Goal: Task Accomplishment & Management: Complete application form

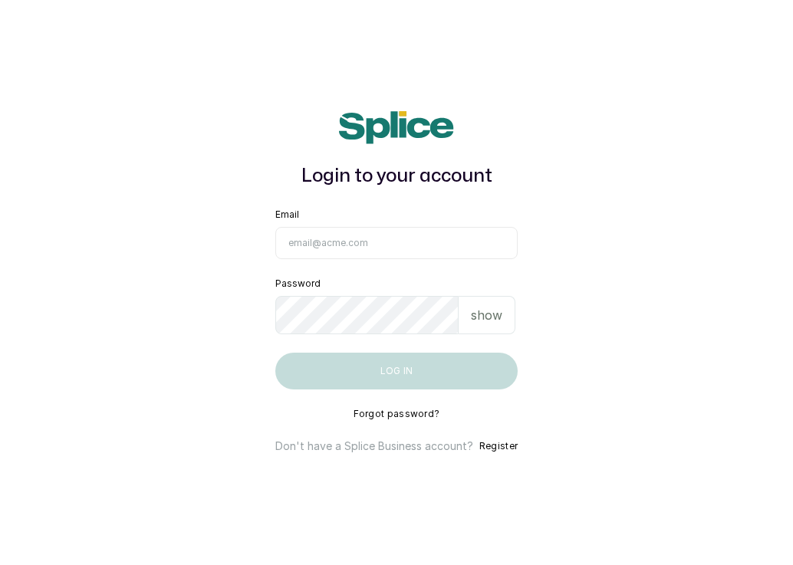
type input "[EMAIL_ADDRESS][DOMAIN_NAME]"
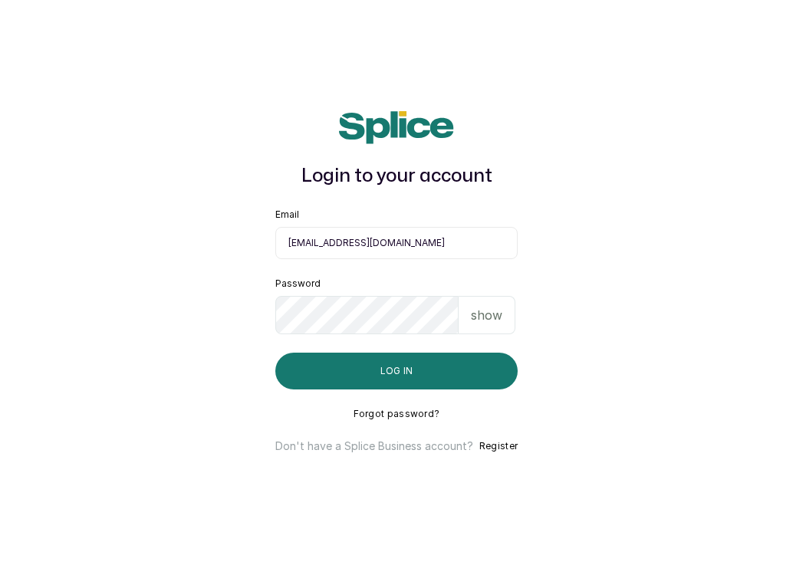
click at [491, 317] on p "show" at bounding box center [486, 315] width 31 height 18
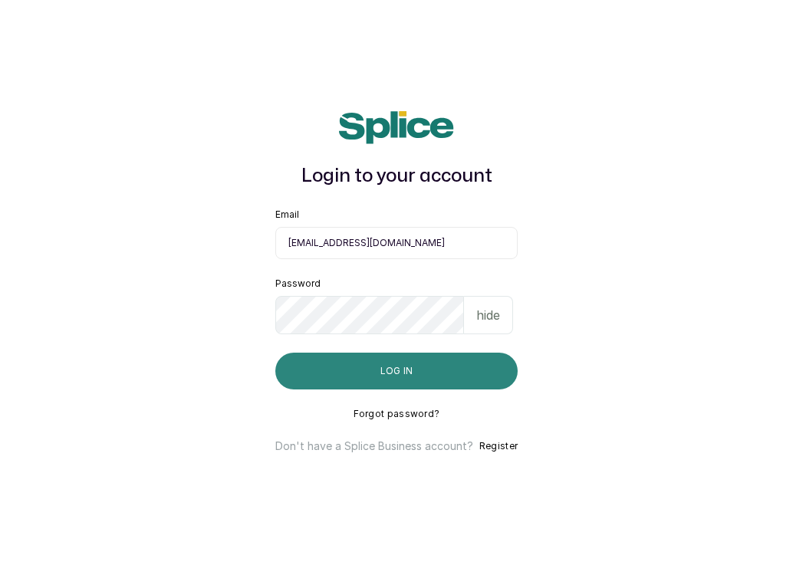
click at [479, 375] on button "Log in" at bounding box center [396, 371] width 242 height 37
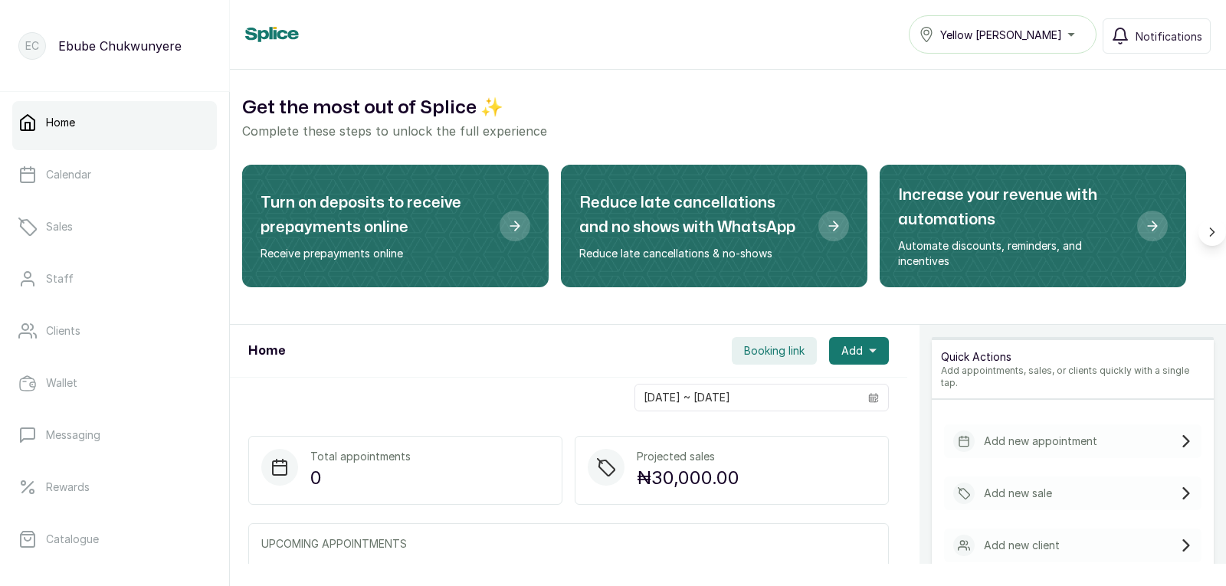
click at [792, 434] on p "Add new appointment" at bounding box center [1040, 441] width 113 height 15
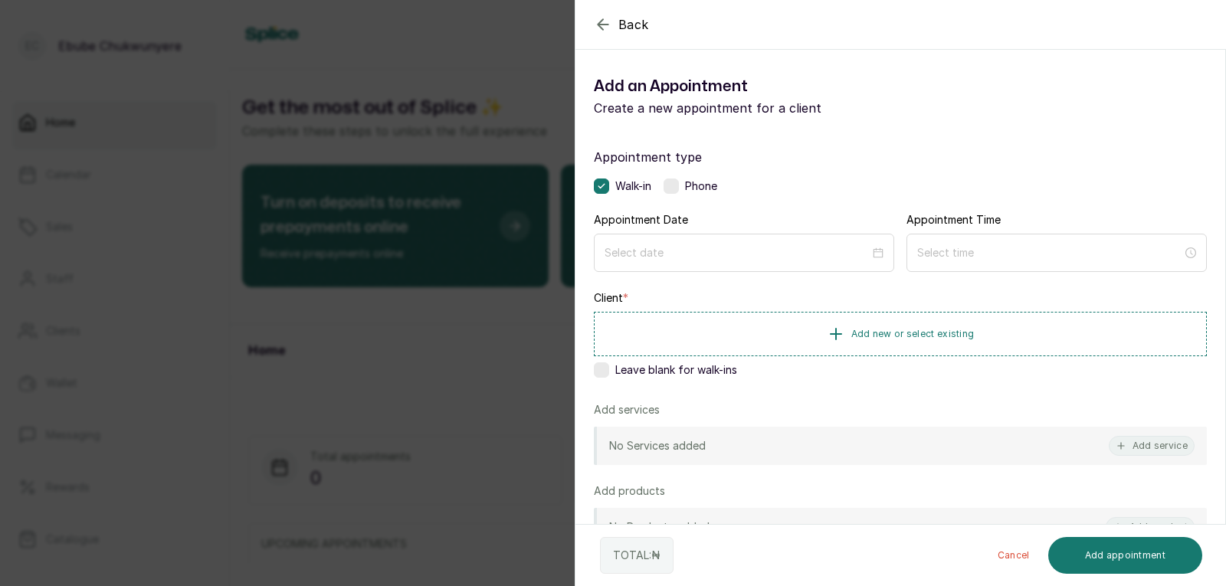
click at [668, 179] on label at bounding box center [671, 186] width 15 height 15
click at [712, 254] on input at bounding box center [737, 252] width 267 height 17
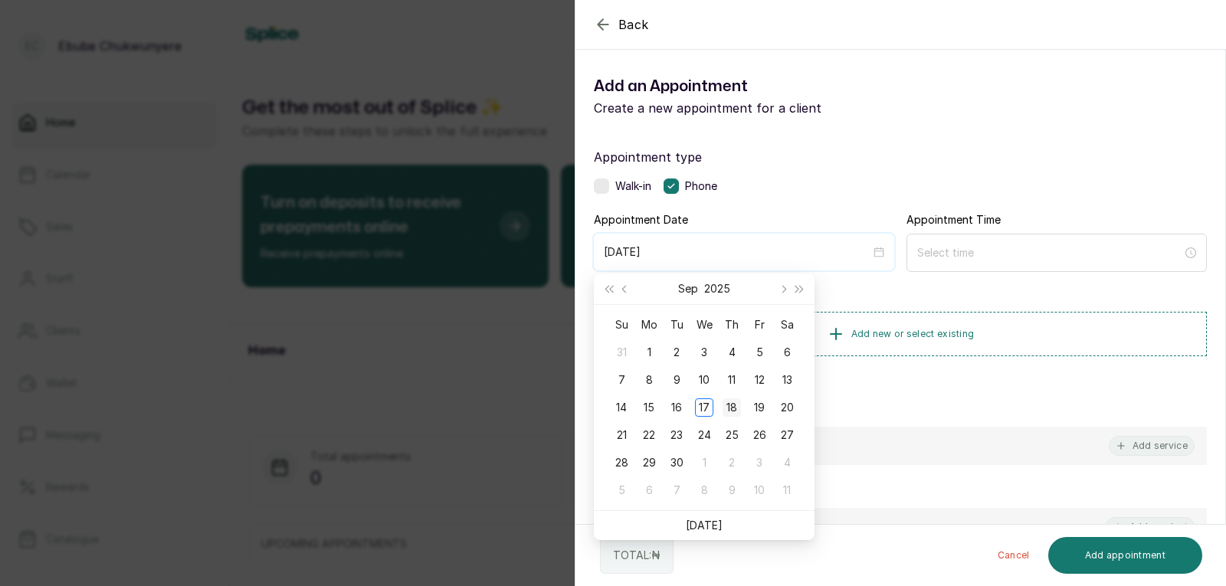
type input "2025/09/18"
click at [737, 405] on div "18" at bounding box center [732, 408] width 18 height 18
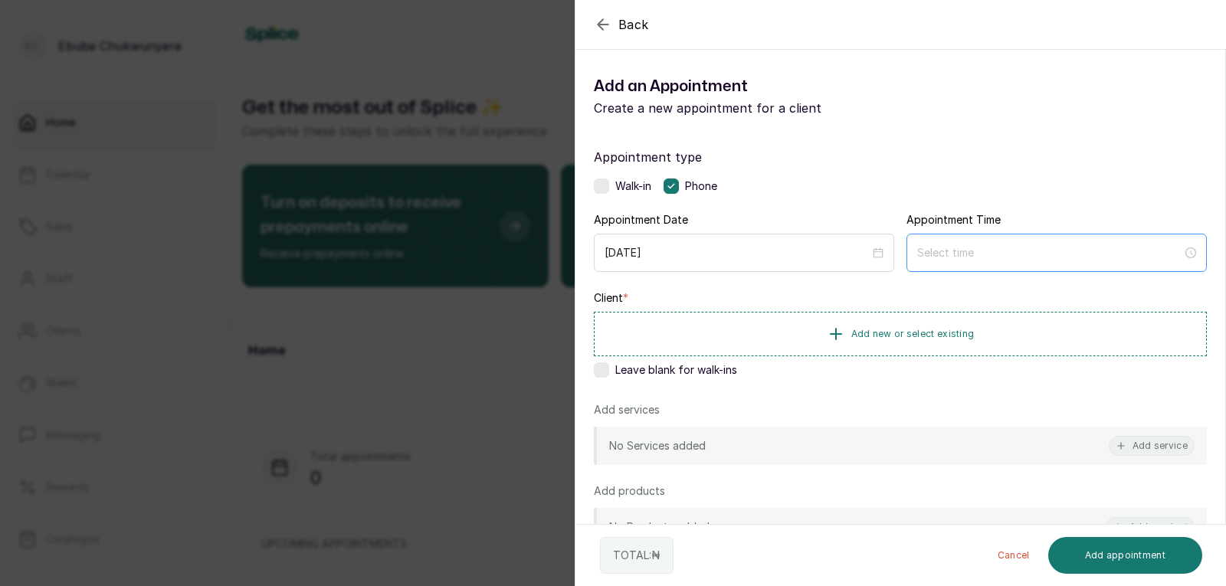
click at [792, 243] on div at bounding box center [1057, 253] width 300 height 38
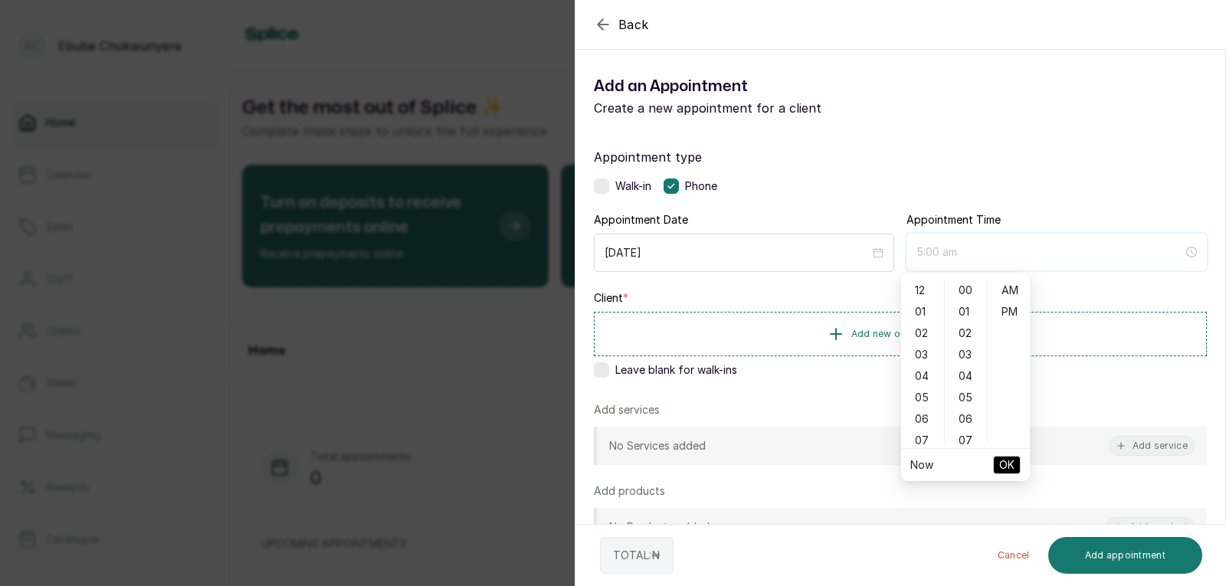
type input "6:00 am"
type input "7:00 am"
click at [792, 418] on div "09" at bounding box center [922, 422] width 37 height 21
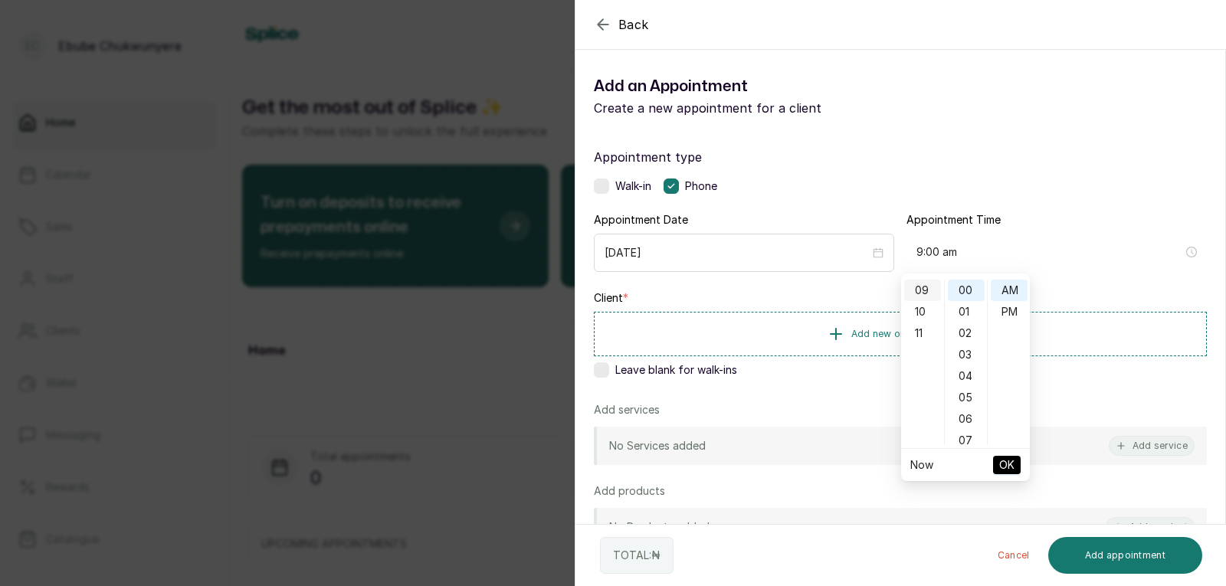
scroll to position [193, 0]
type input "9:00 am"
click at [792, 464] on span "OK" at bounding box center [1006, 465] width 15 height 29
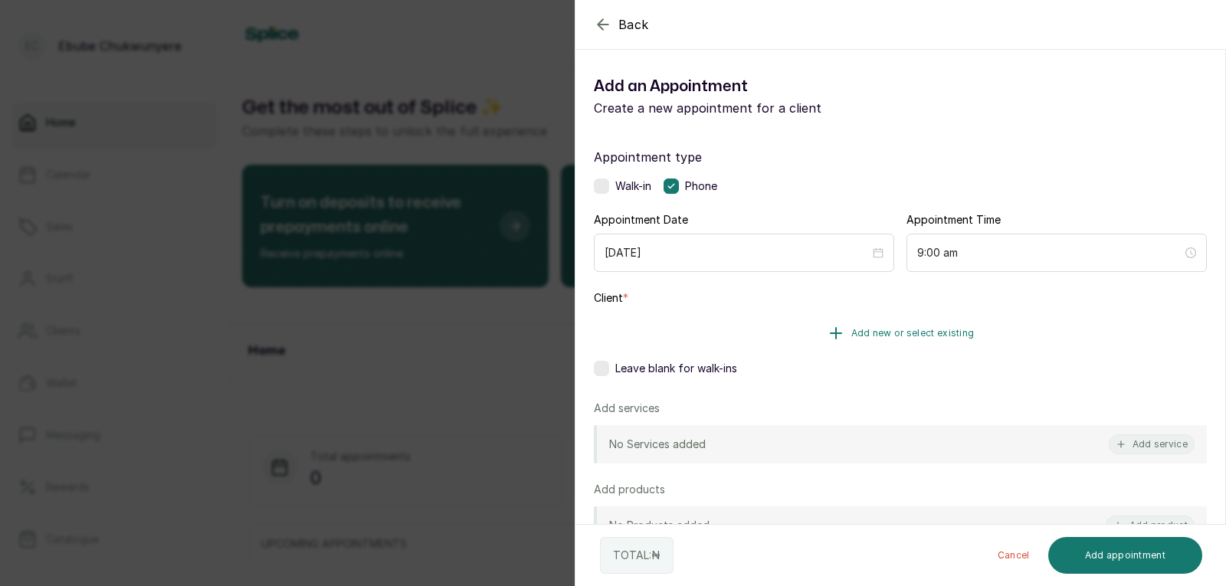
click at [792, 330] on span "Add new or select existing" at bounding box center [913, 333] width 123 height 12
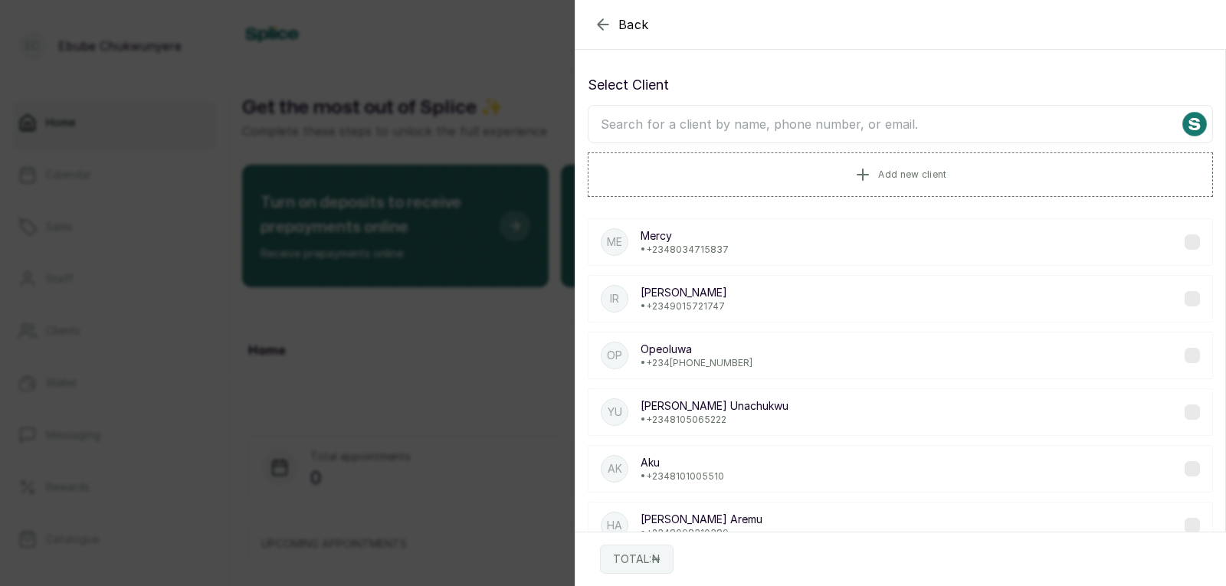
click at [792, 103] on div "Select Client Add new client" at bounding box center [900, 135] width 625 height 123
click at [792, 127] on input "text" at bounding box center [900, 124] width 625 height 38
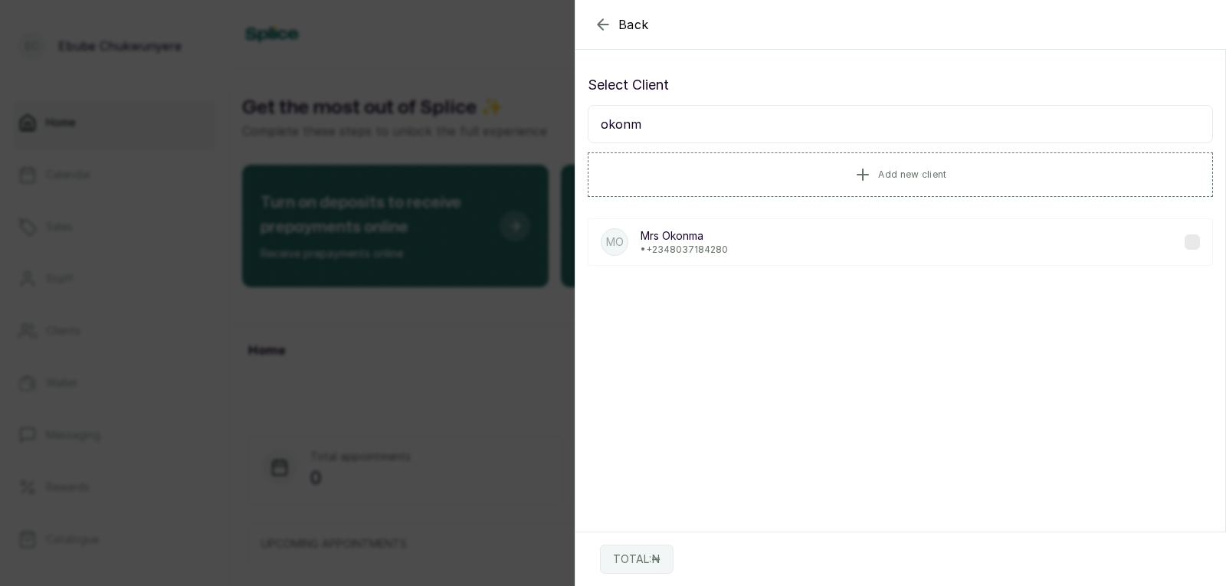
type input "okonm"
click at [792, 238] on div "MO Mrs Okonma • +234 8037184280" at bounding box center [900, 242] width 625 height 48
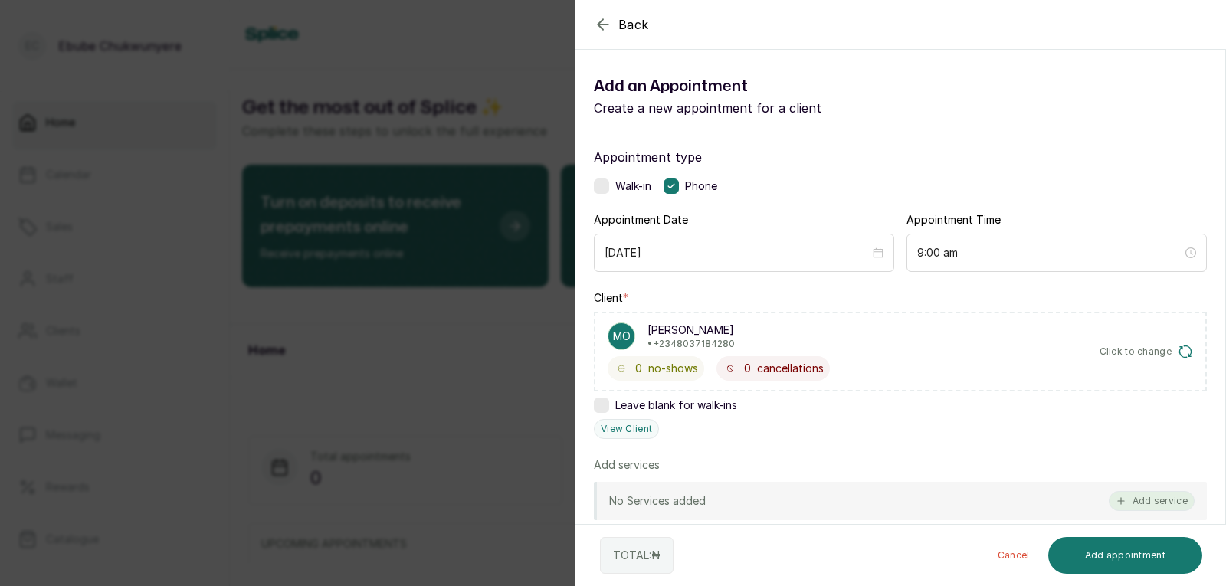
click at [792, 497] on button "Add service" at bounding box center [1152, 501] width 86 height 20
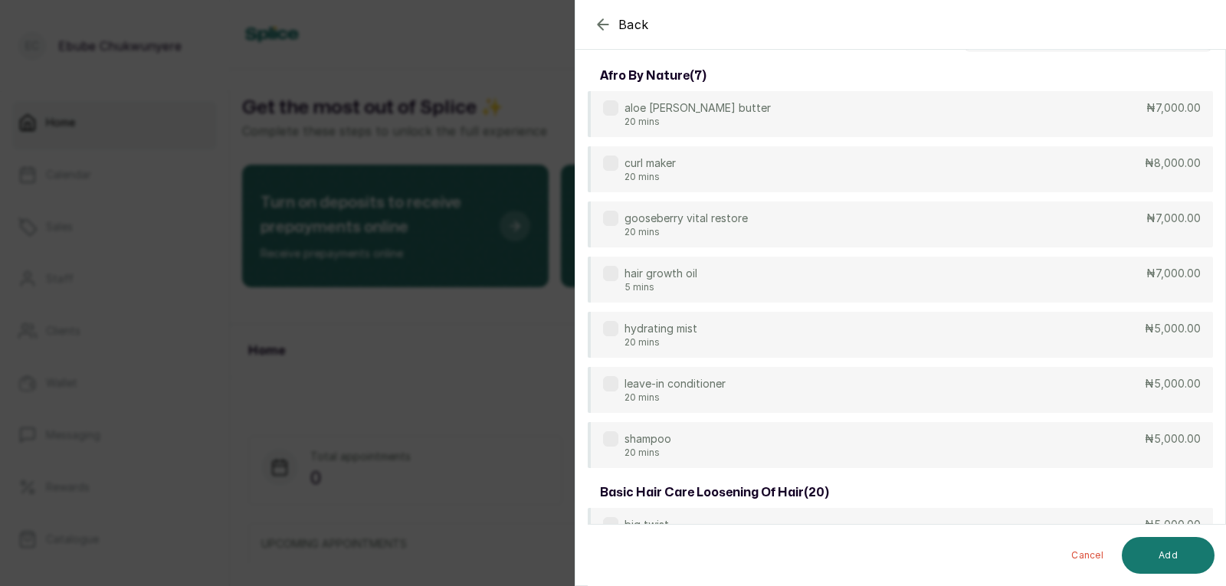
scroll to position [0, 0]
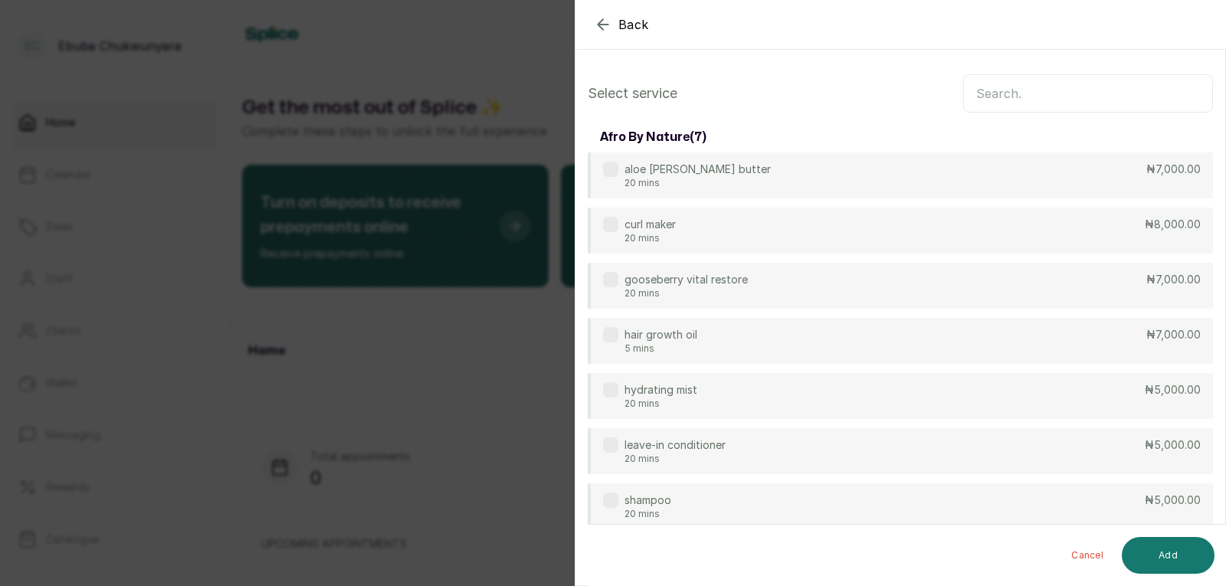
click at [792, 95] on input "text" at bounding box center [1088, 93] width 250 height 38
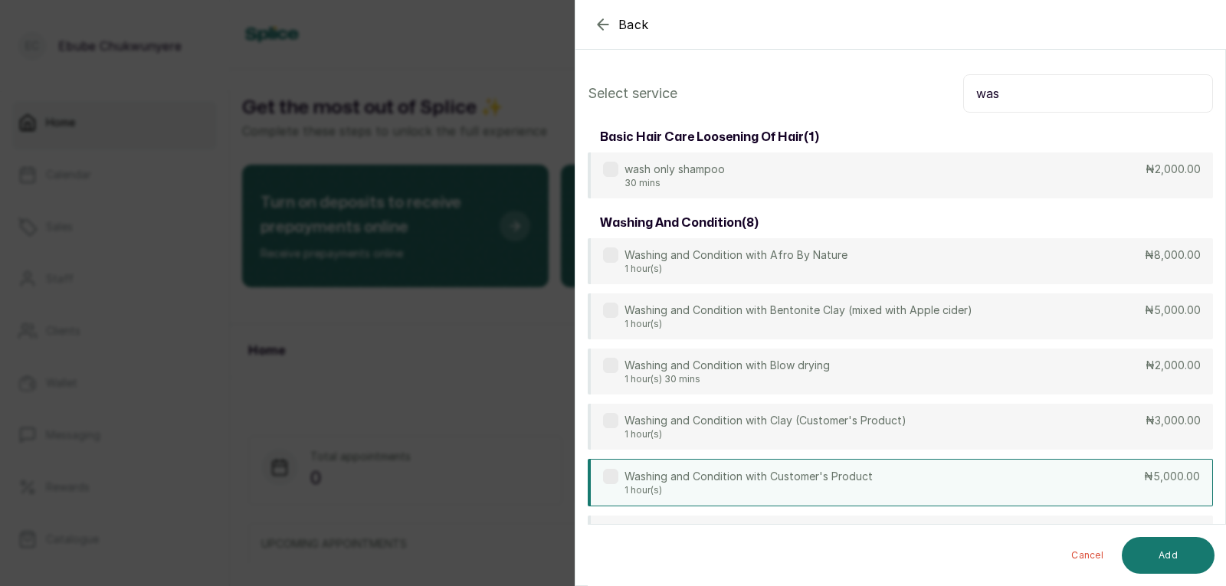
type input "was"
click at [792, 484] on div "Washing and Condition with Customer's Product 1 hour(s) ₦5,000.00" at bounding box center [900, 483] width 625 height 48
click at [792, 560] on button "Add" at bounding box center [1168, 555] width 93 height 37
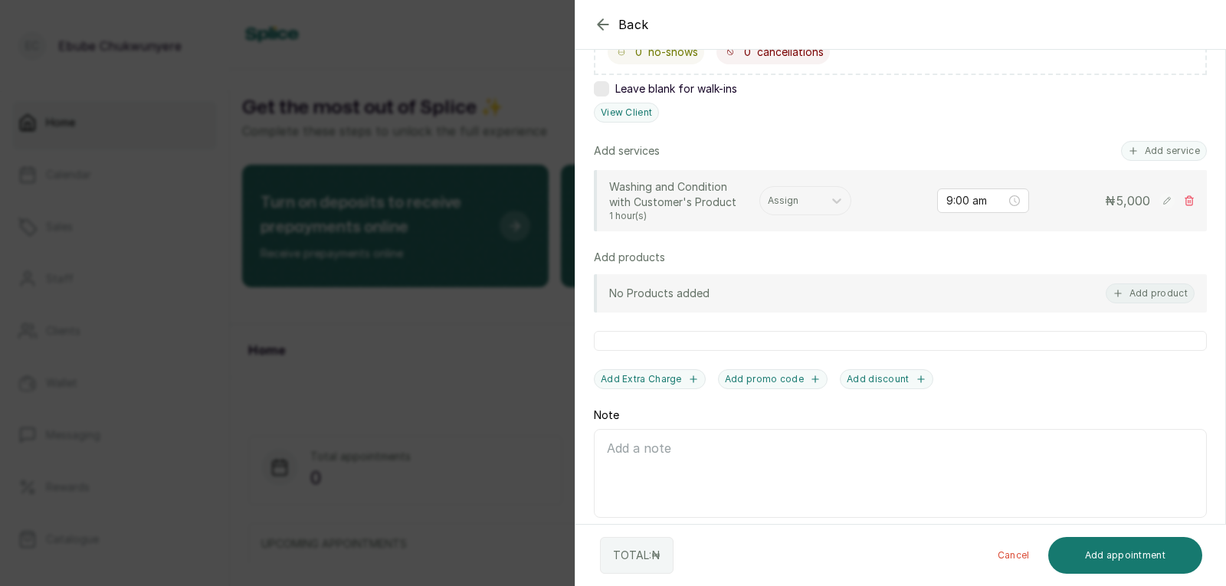
scroll to position [328, 0]
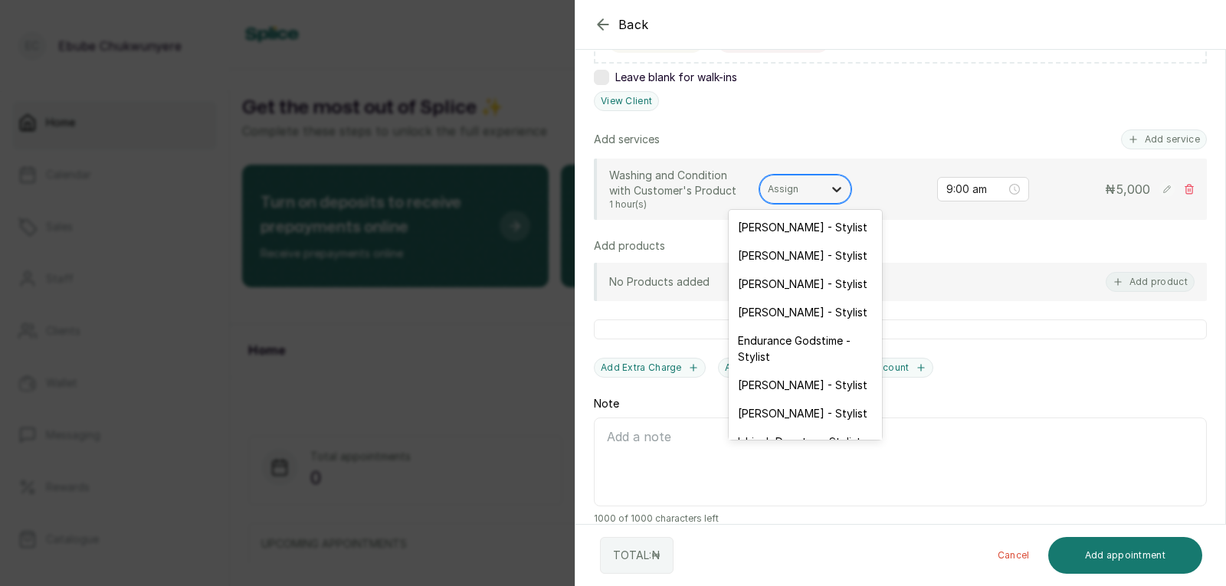
click at [792, 188] on icon at bounding box center [836, 189] width 15 height 15
click at [792, 336] on div "Endurance Godstime - Stylist" at bounding box center [805, 349] width 153 height 44
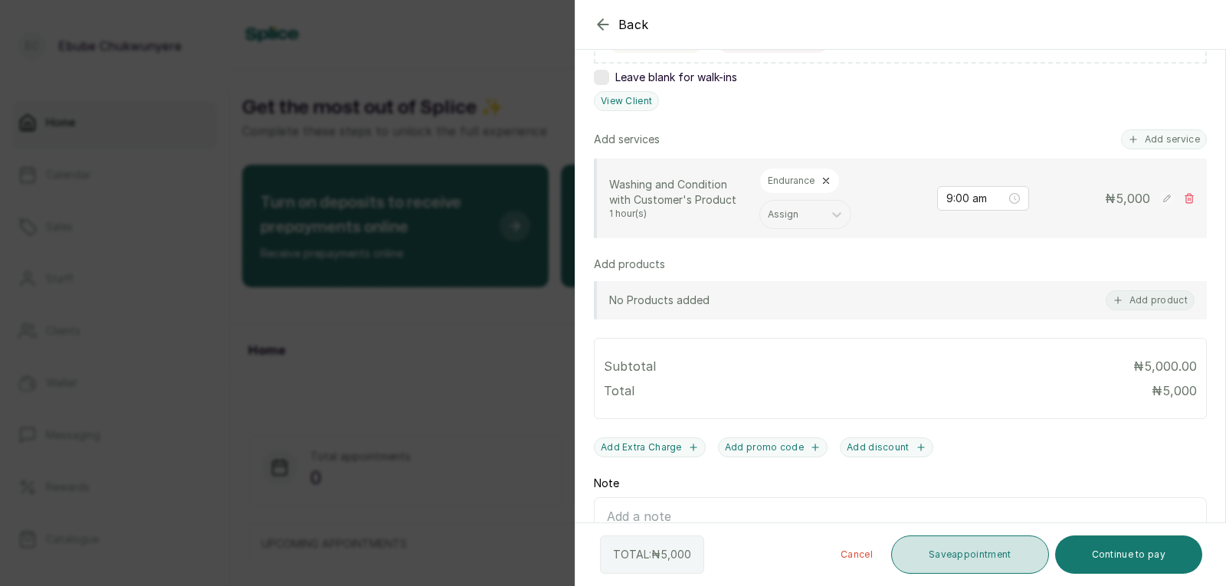
click at [792, 556] on button "Save appointment" at bounding box center [970, 555] width 158 height 38
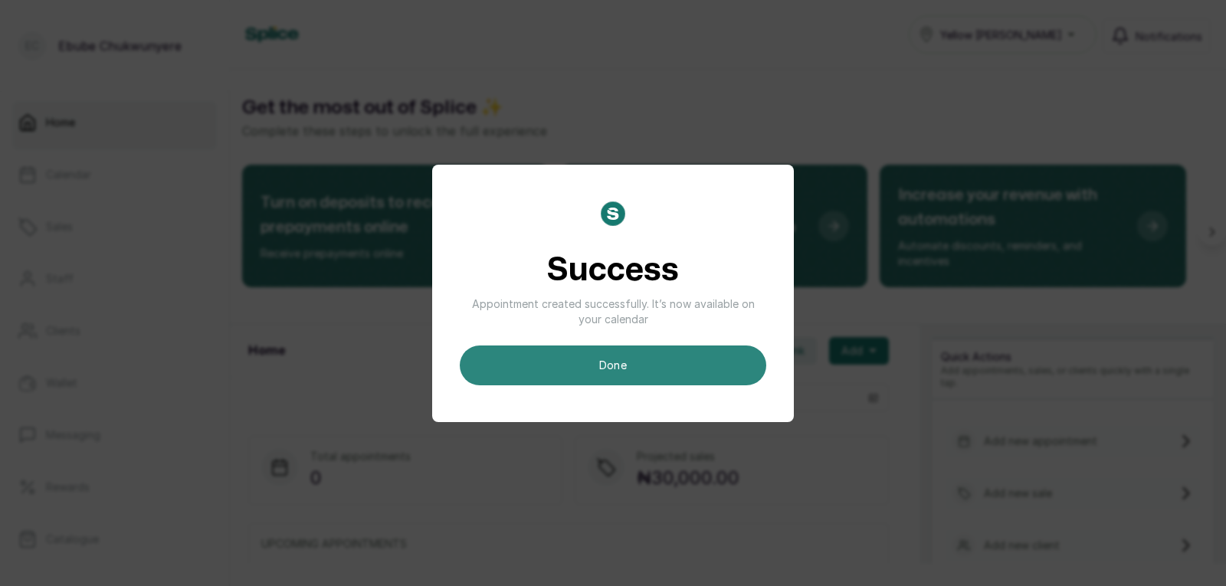
click at [597, 372] on button "done" at bounding box center [613, 366] width 307 height 40
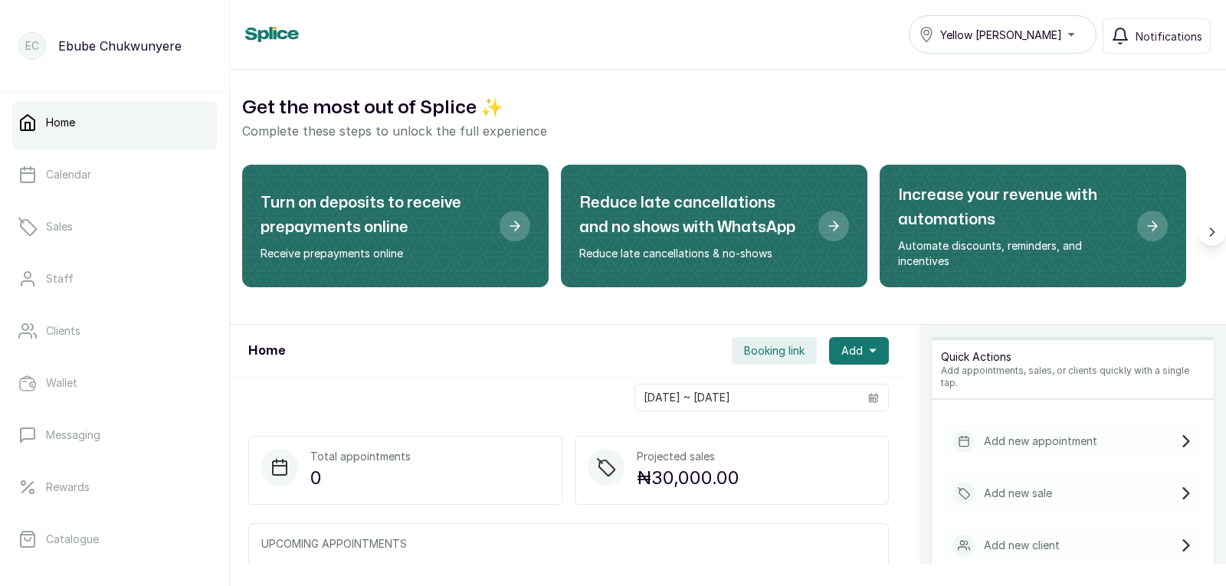
click at [792, 434] on p "Add new appointment" at bounding box center [1040, 441] width 113 height 15
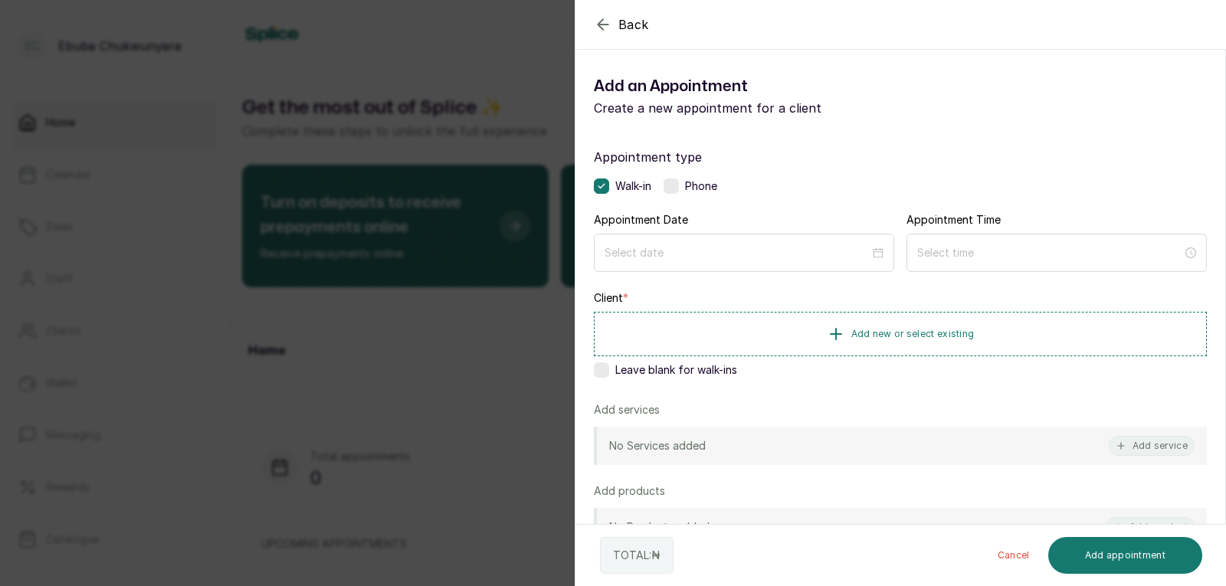
click at [672, 187] on label at bounding box center [671, 186] width 15 height 15
click at [680, 244] on input at bounding box center [737, 252] width 267 height 17
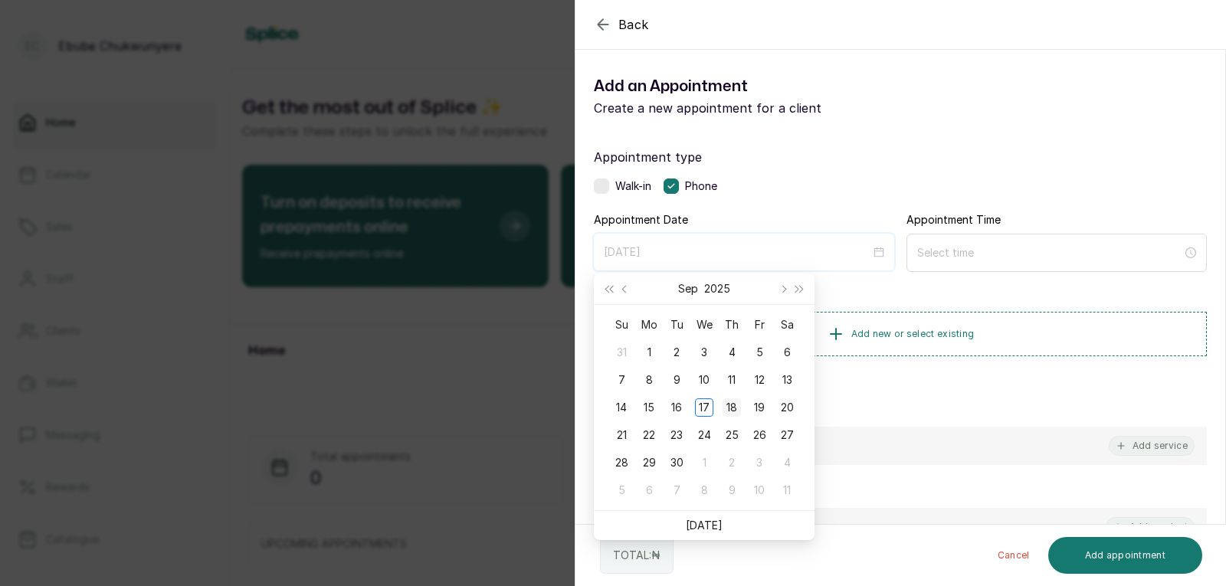
type input "2025/09/18"
click at [735, 405] on div "18" at bounding box center [732, 408] width 18 height 18
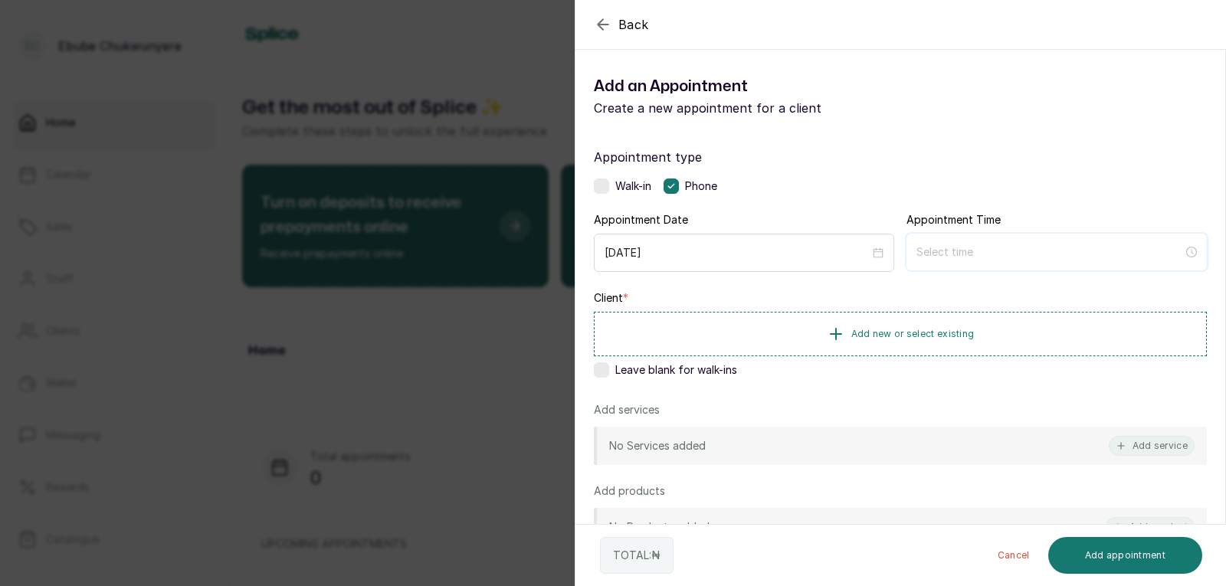
click at [792, 248] on input at bounding box center [1050, 252] width 267 height 17
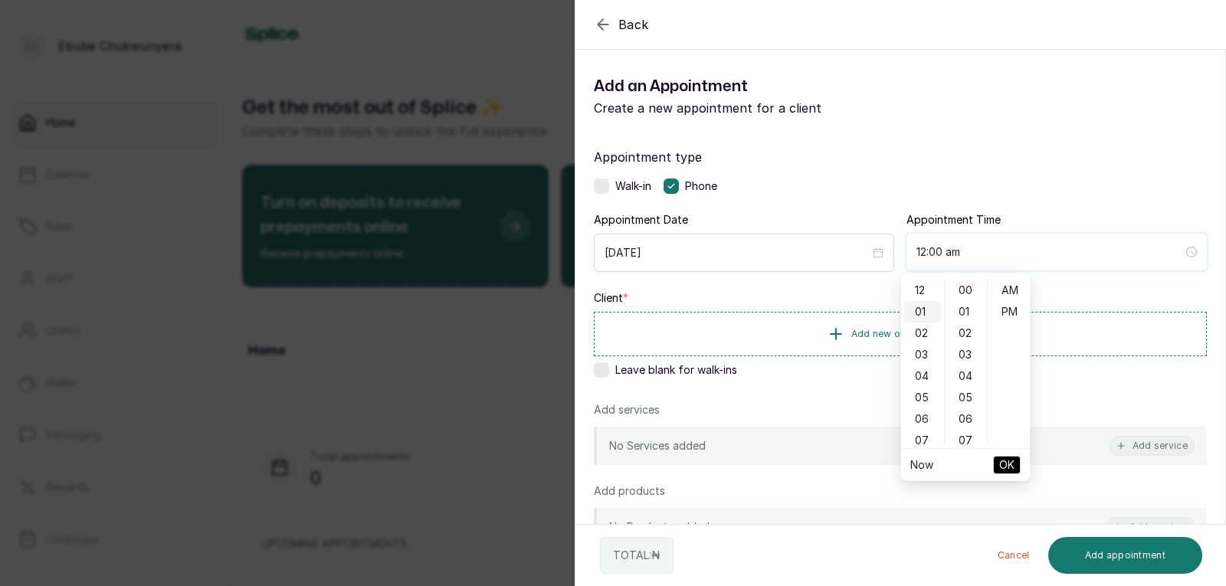
type input "1:00 am"
click at [792, 392] on div "09" at bounding box center [922, 391] width 37 height 21
type input "9:00 am"
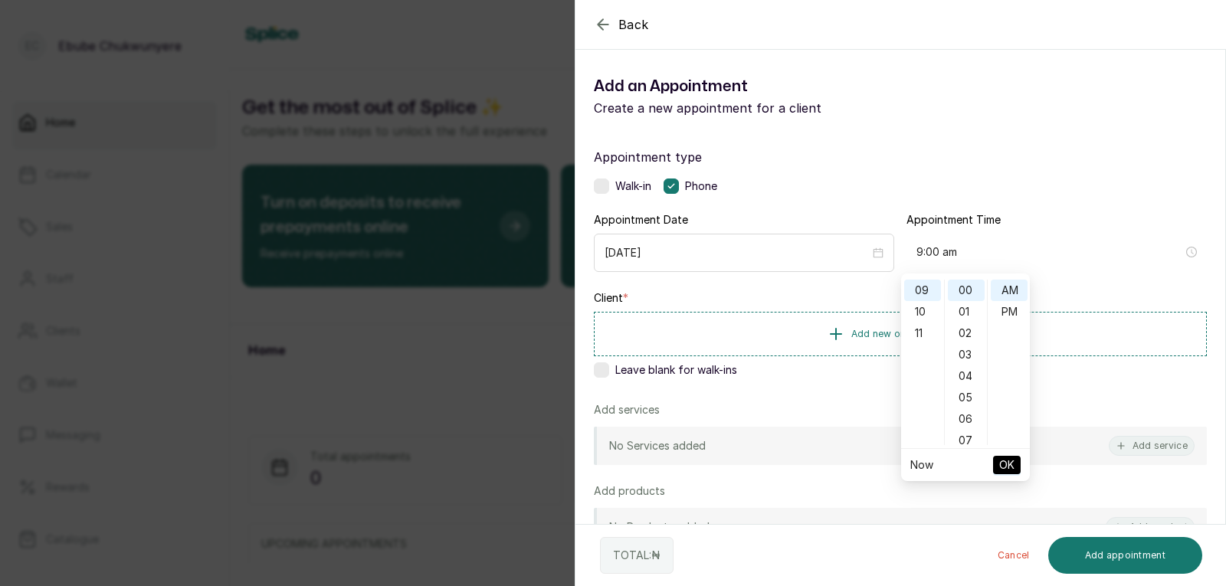
click at [792, 464] on span "OK" at bounding box center [1006, 465] width 15 height 29
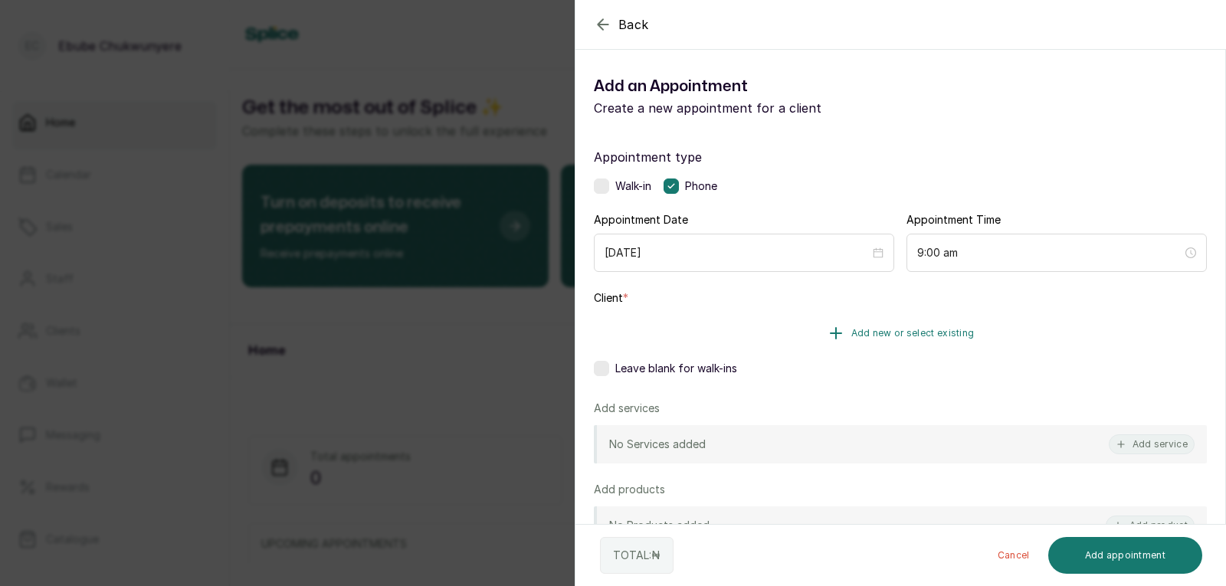
click at [792, 335] on button "Add new or select existing" at bounding box center [900, 333] width 613 height 43
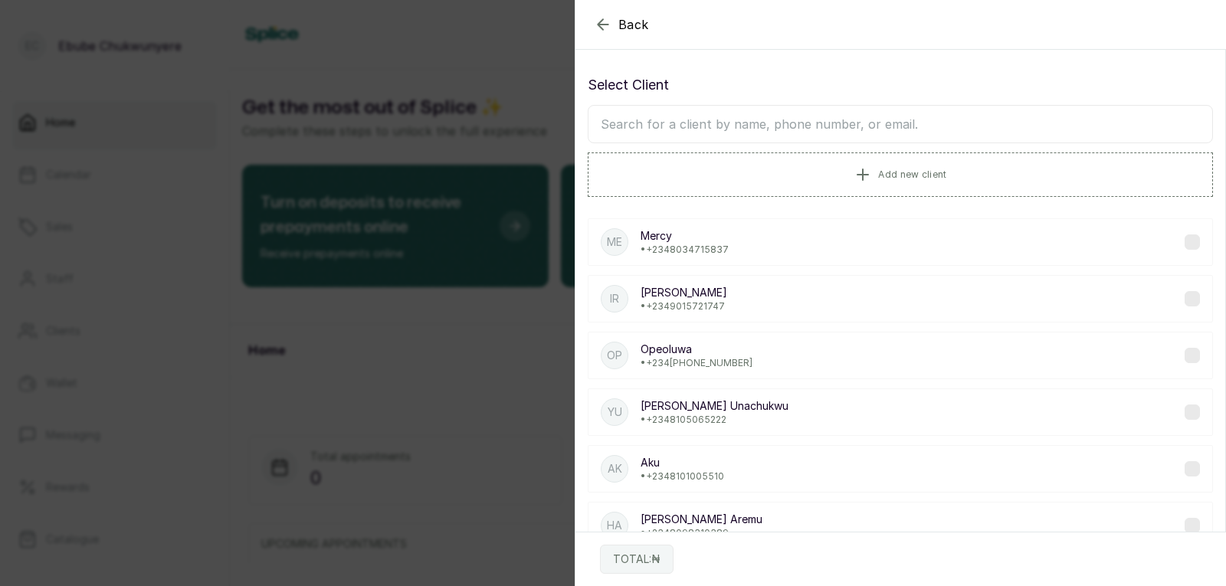
click at [711, 126] on input "text" at bounding box center [900, 124] width 625 height 38
click at [645, 126] on input "text" at bounding box center [900, 124] width 625 height 38
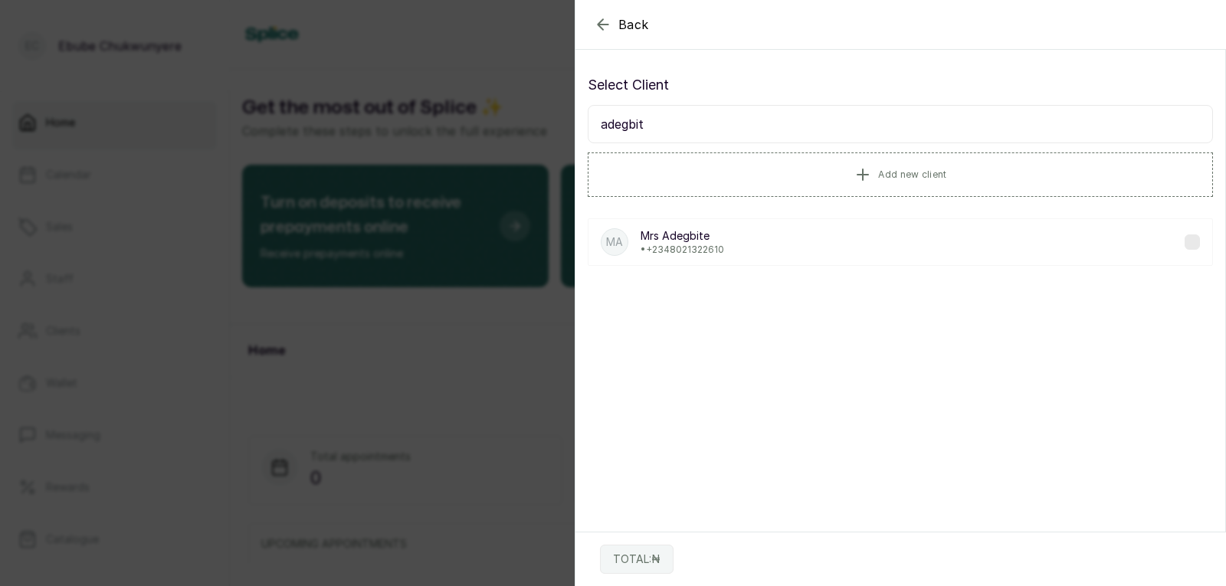
type input "adegbit"
click at [666, 247] on p "• +234 8021322610" at bounding box center [683, 250] width 84 height 12
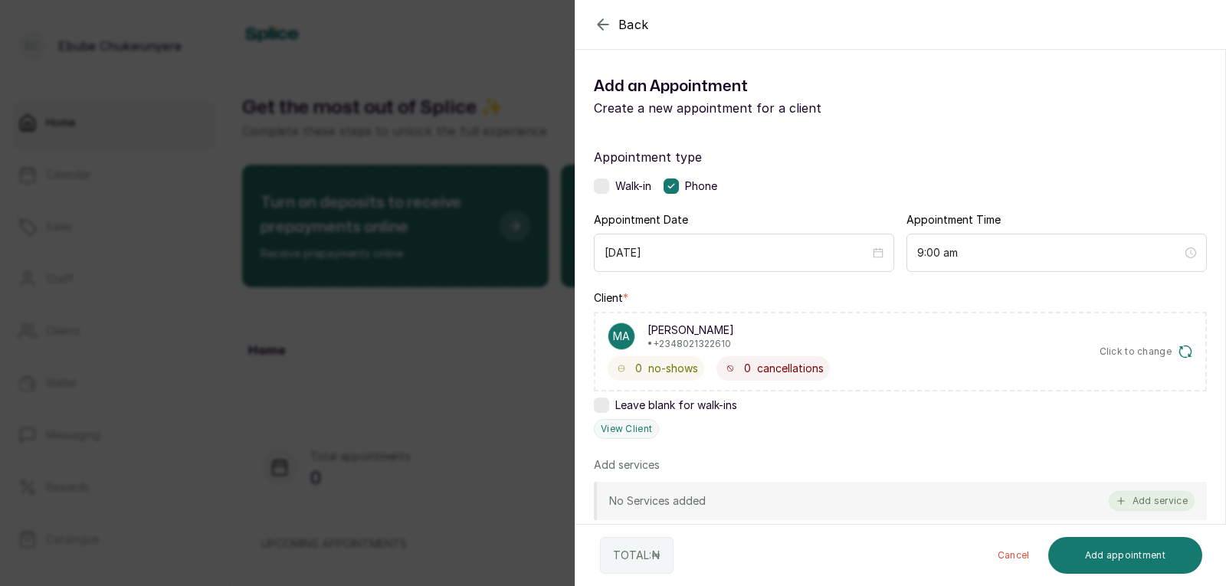
click at [792, 504] on button "Add service" at bounding box center [1152, 501] width 86 height 20
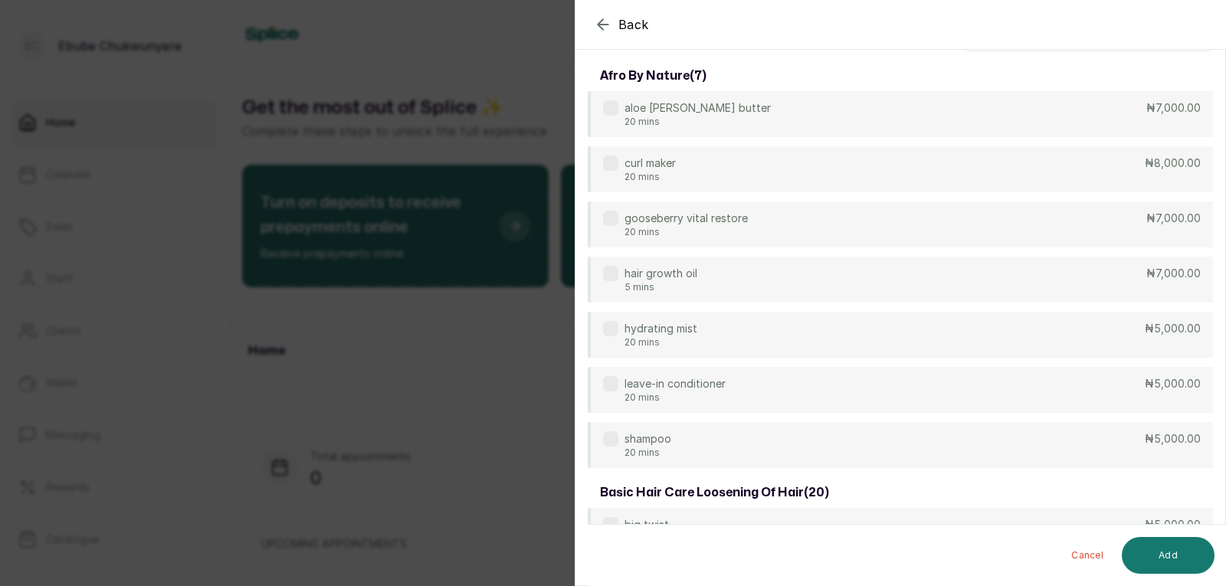
scroll to position [0, 0]
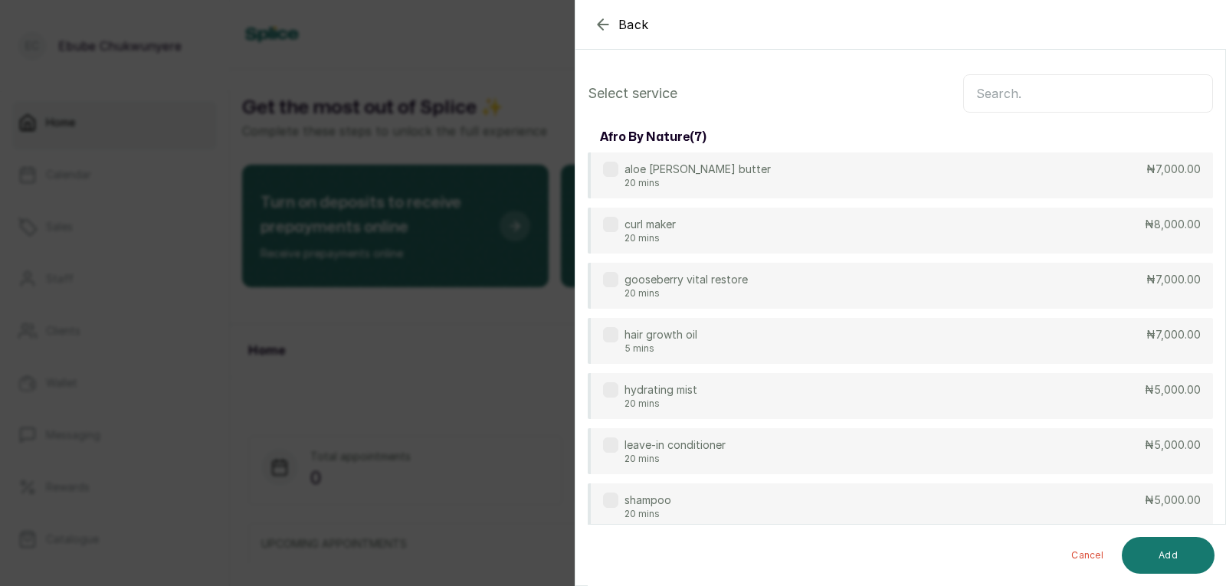
click at [792, 98] on input "text" at bounding box center [1088, 93] width 250 height 38
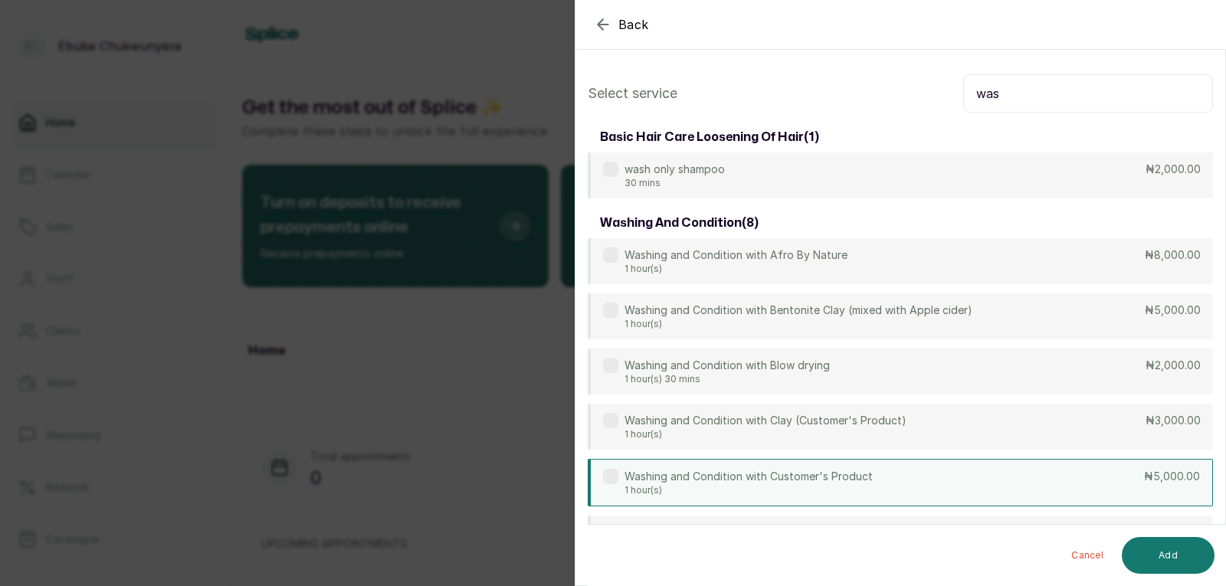
type input "was"
click at [792, 484] on div "Washing and Condition with Customer's Product 1 hour(s) ₦5,000.00" at bounding box center [900, 483] width 625 height 48
click at [792, 553] on button "Add" at bounding box center [1168, 555] width 93 height 37
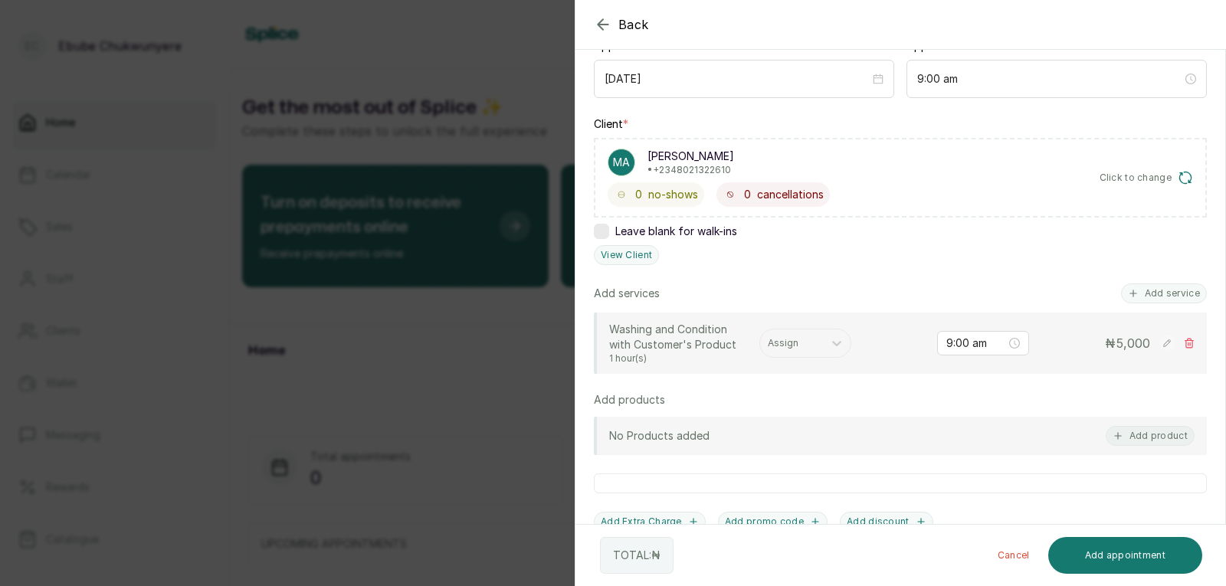
scroll to position [185, 0]
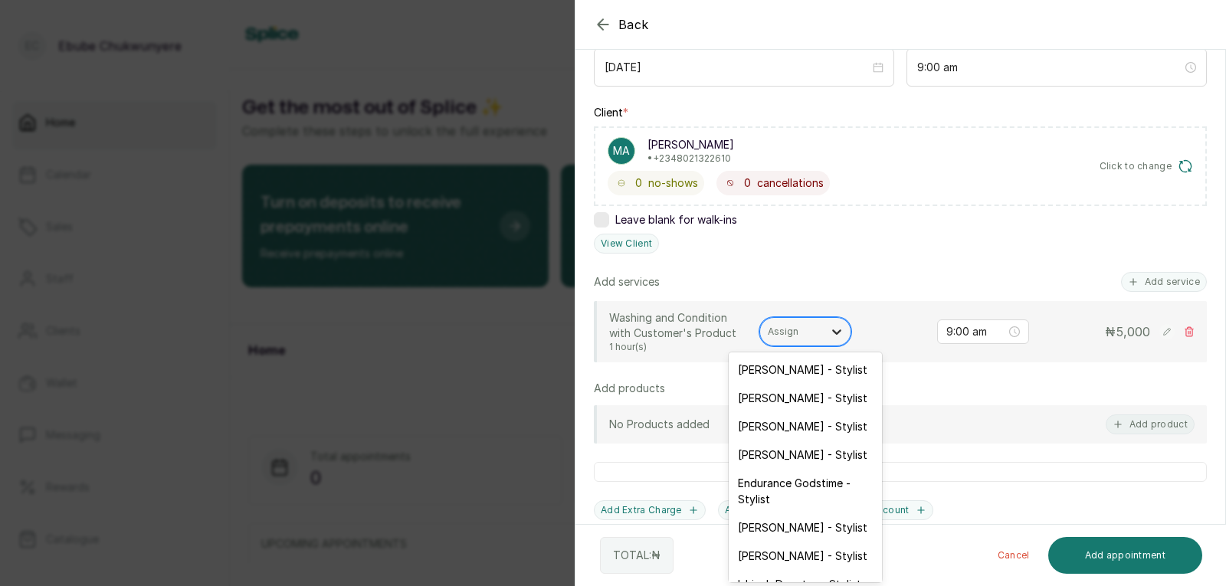
click at [792, 336] on icon at bounding box center [836, 331] width 15 height 15
click at [792, 455] on div "Faith Itoro - Stylist" at bounding box center [805, 455] width 153 height 28
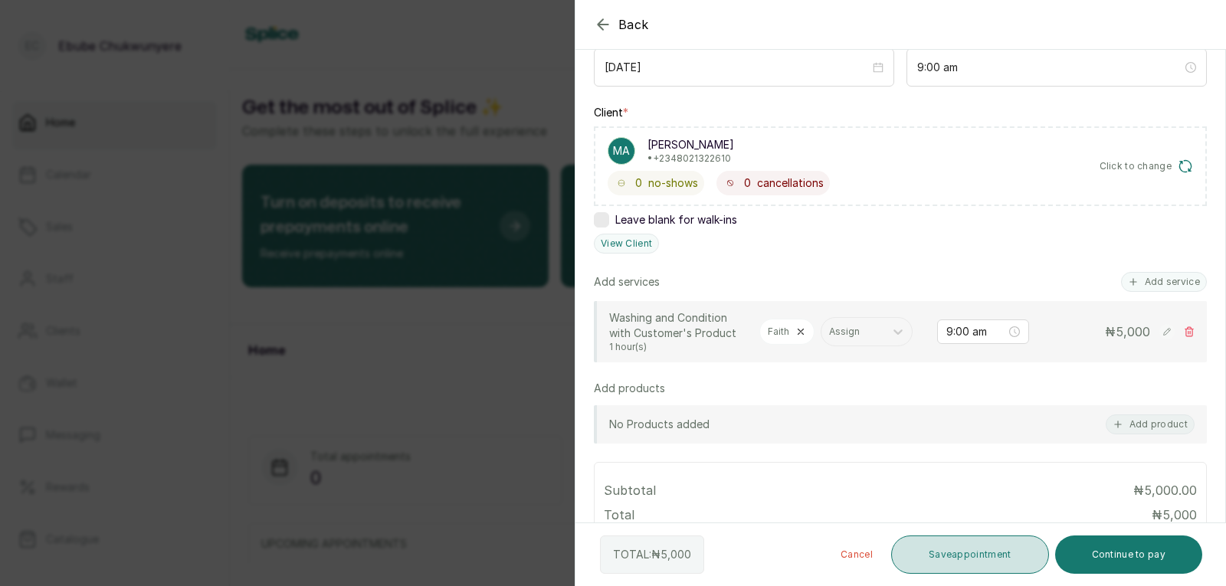
click at [792, 547] on button "Save appointment" at bounding box center [970, 555] width 158 height 38
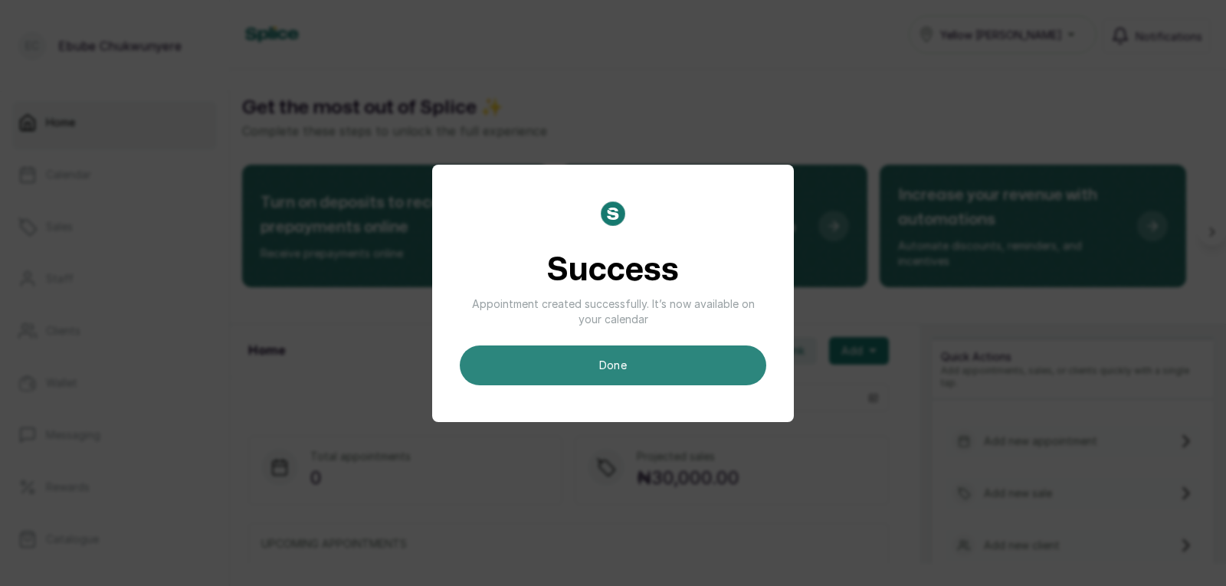
click at [728, 377] on button "done" at bounding box center [613, 366] width 307 height 40
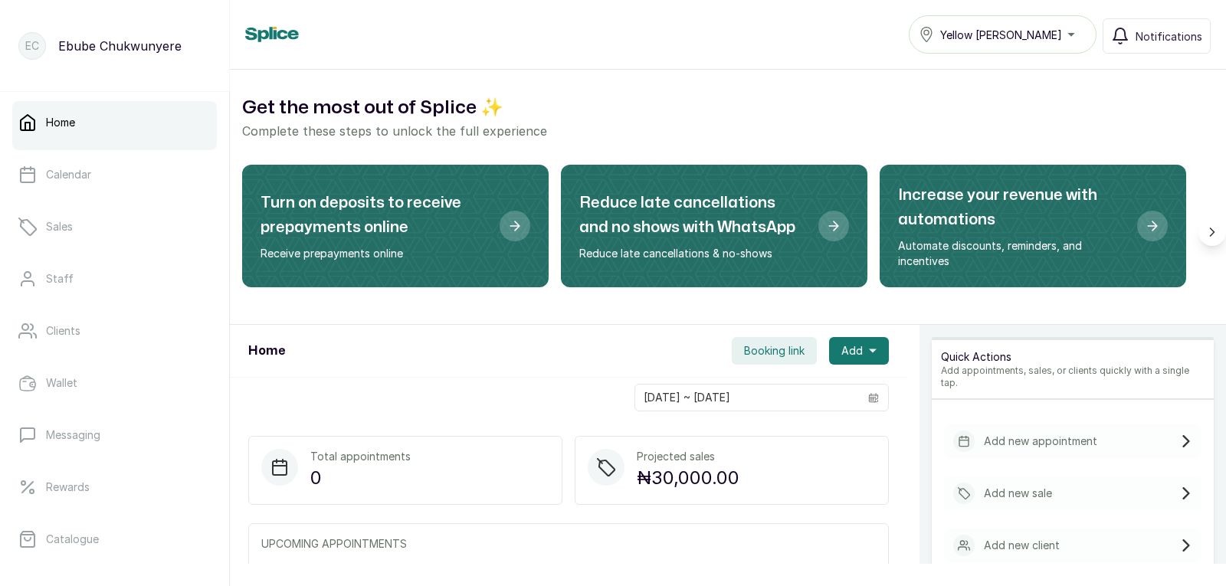
click at [792, 438] on div "Add new appointment" at bounding box center [1073, 442] width 258 height 34
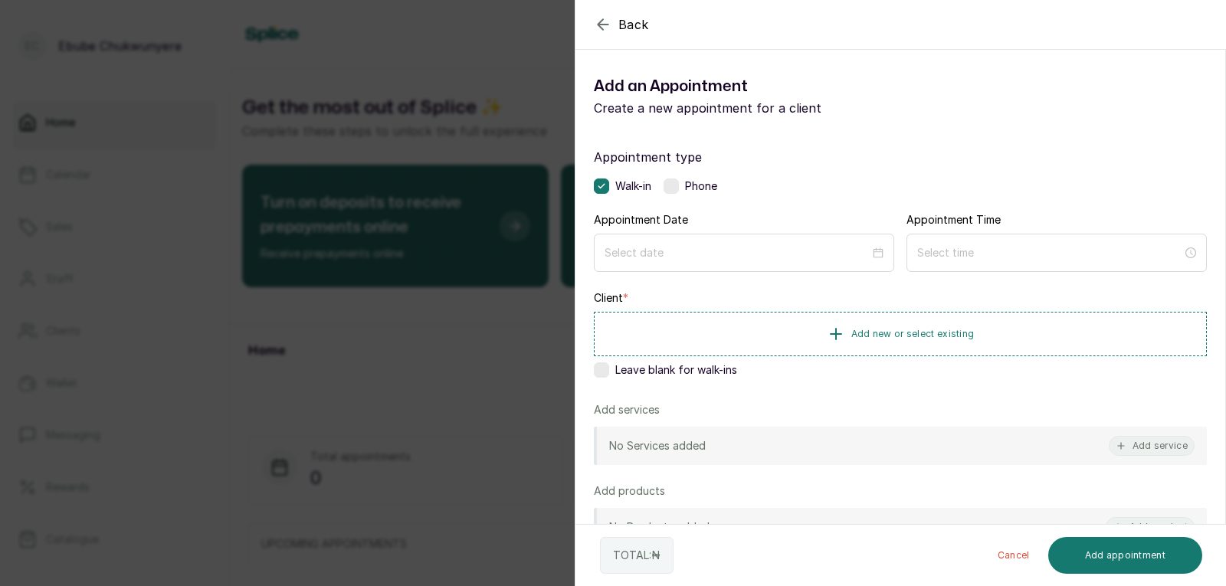
click at [676, 185] on label at bounding box center [671, 186] width 15 height 15
click at [693, 245] on input at bounding box center [737, 252] width 265 height 17
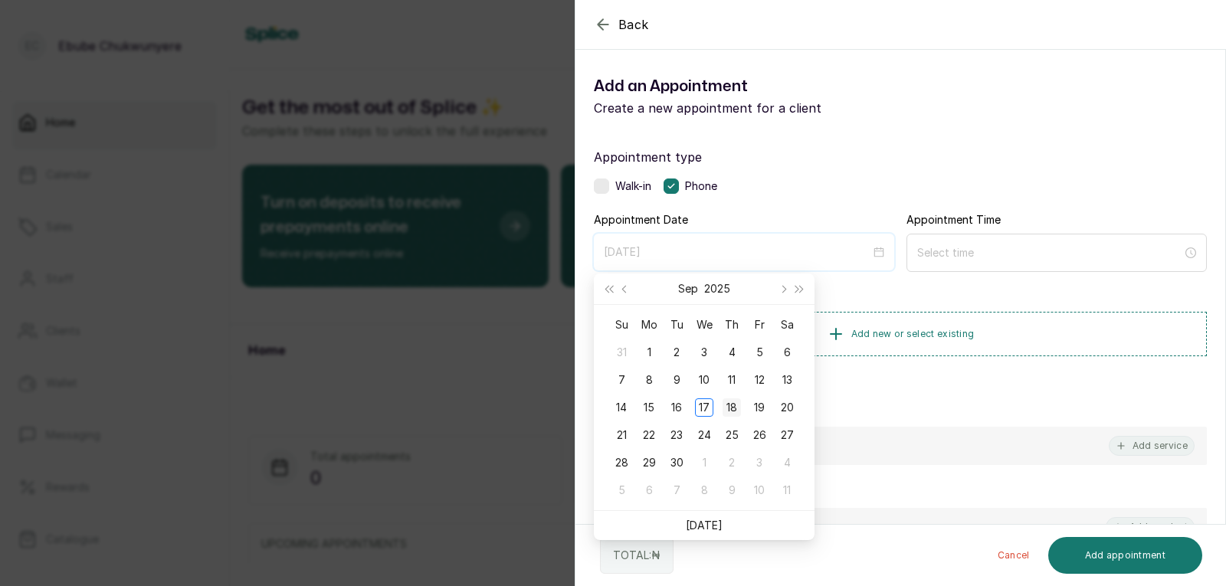
type input "2025/09/18"
click at [726, 409] on div "18" at bounding box center [732, 408] width 18 height 18
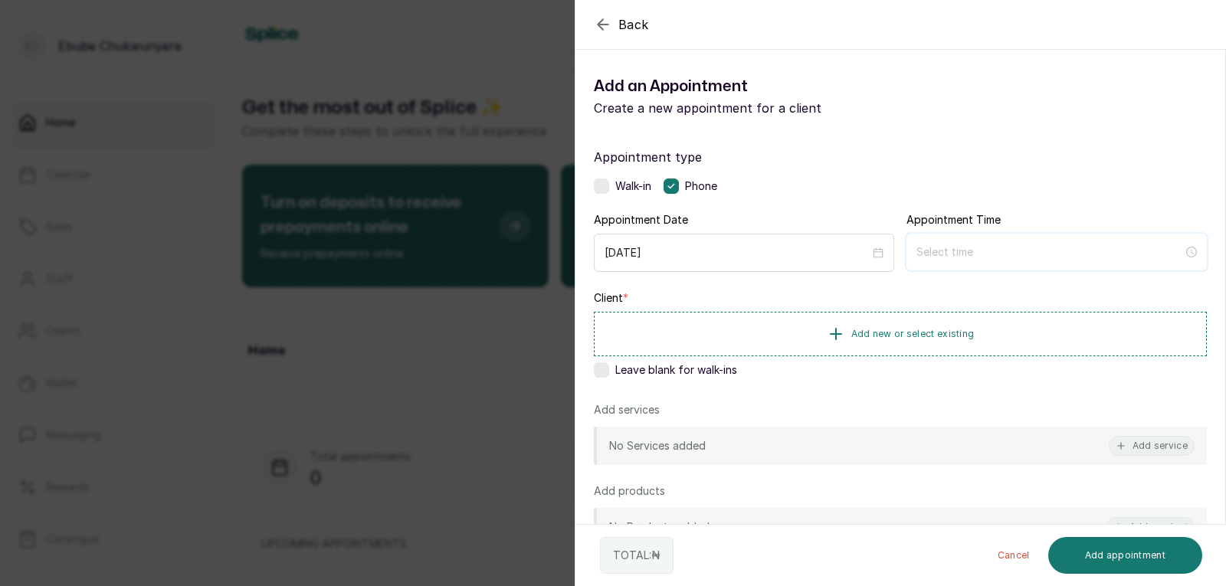
click at [792, 255] on input at bounding box center [1050, 252] width 267 height 17
type input "5:00 am"
type input "7:00 am"
click at [792, 363] on div "09" at bounding box center [922, 360] width 37 height 21
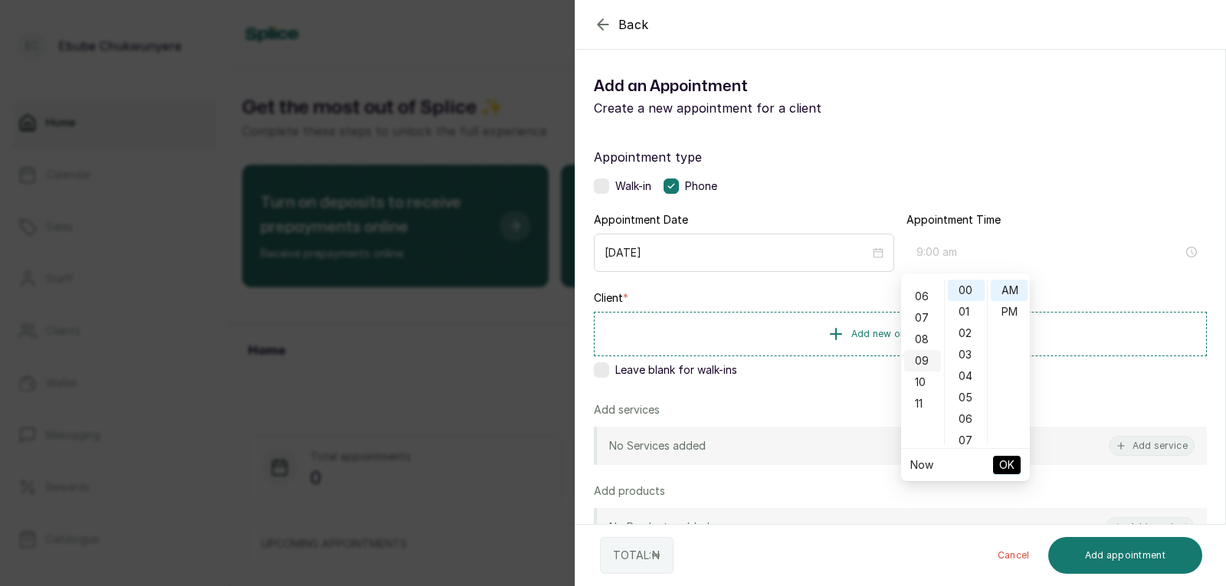
scroll to position [193, 0]
type input "9:00 am"
click at [792, 467] on span "OK" at bounding box center [1006, 465] width 15 height 29
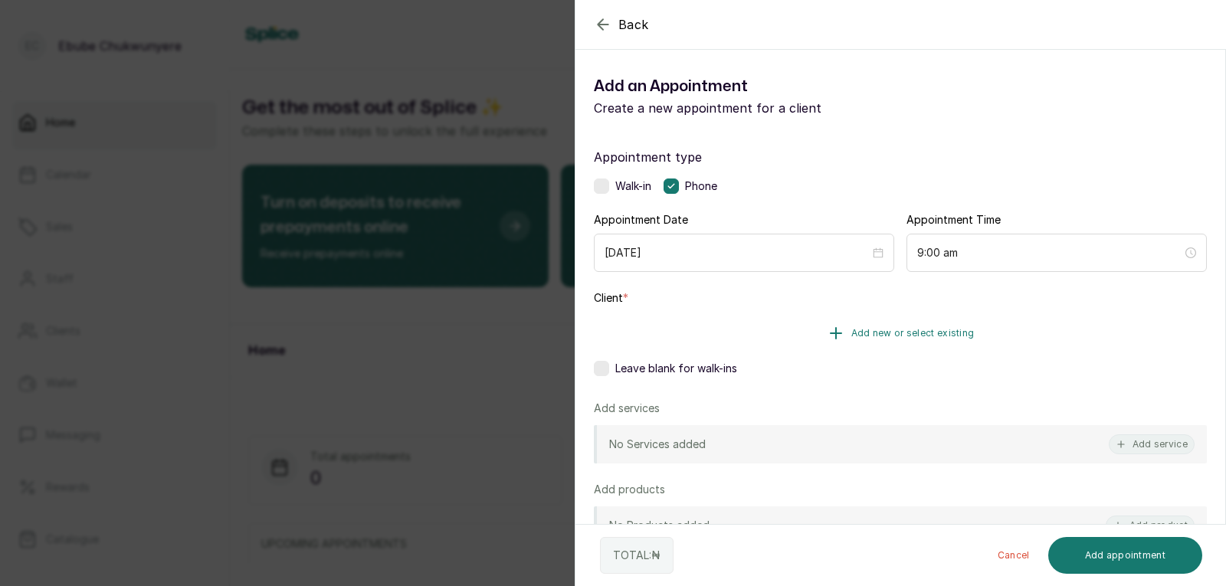
click at [792, 325] on button "Add new or select existing" at bounding box center [900, 333] width 613 height 43
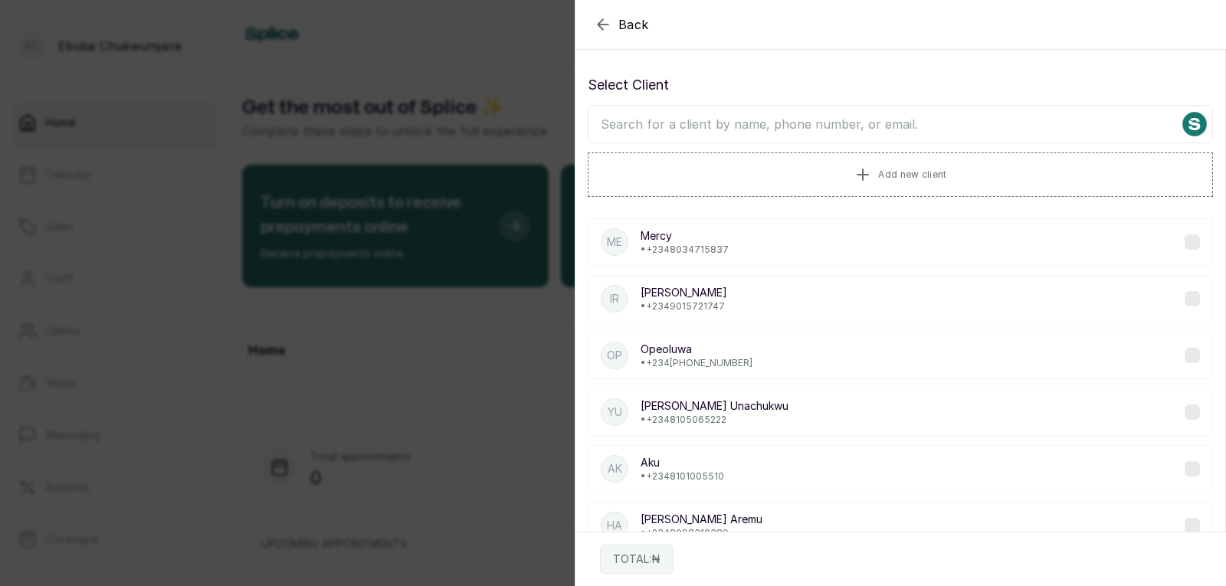
click at [792, 124] on input "text" at bounding box center [900, 124] width 625 height 38
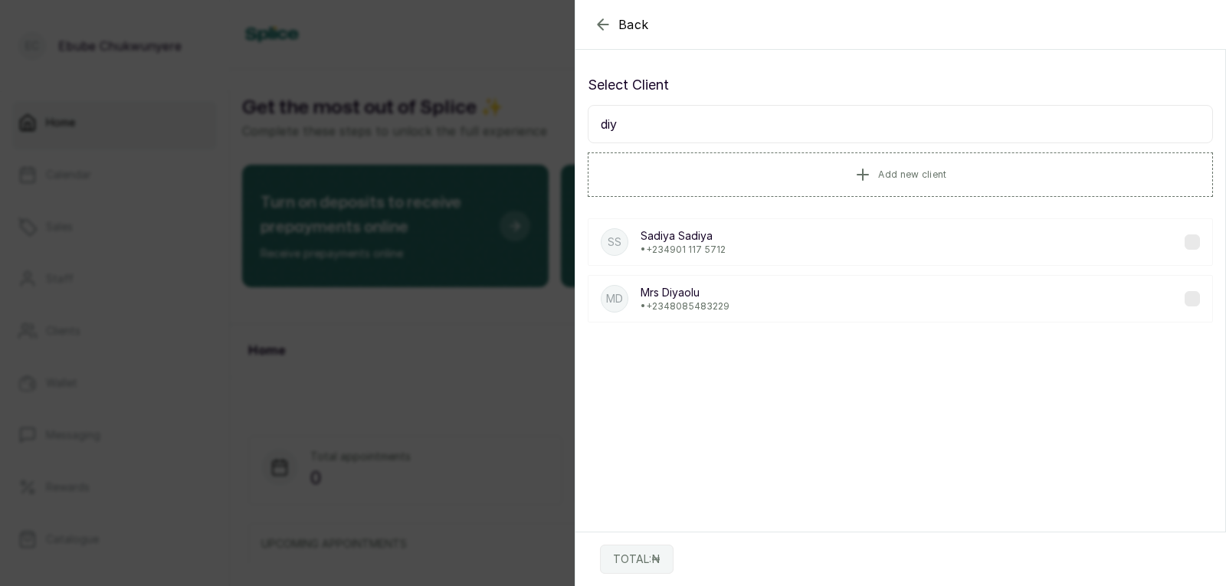
type input "diy"
click at [792, 300] on div "MD Mrs Diyaolu • +234 8085483229" at bounding box center [900, 299] width 625 height 48
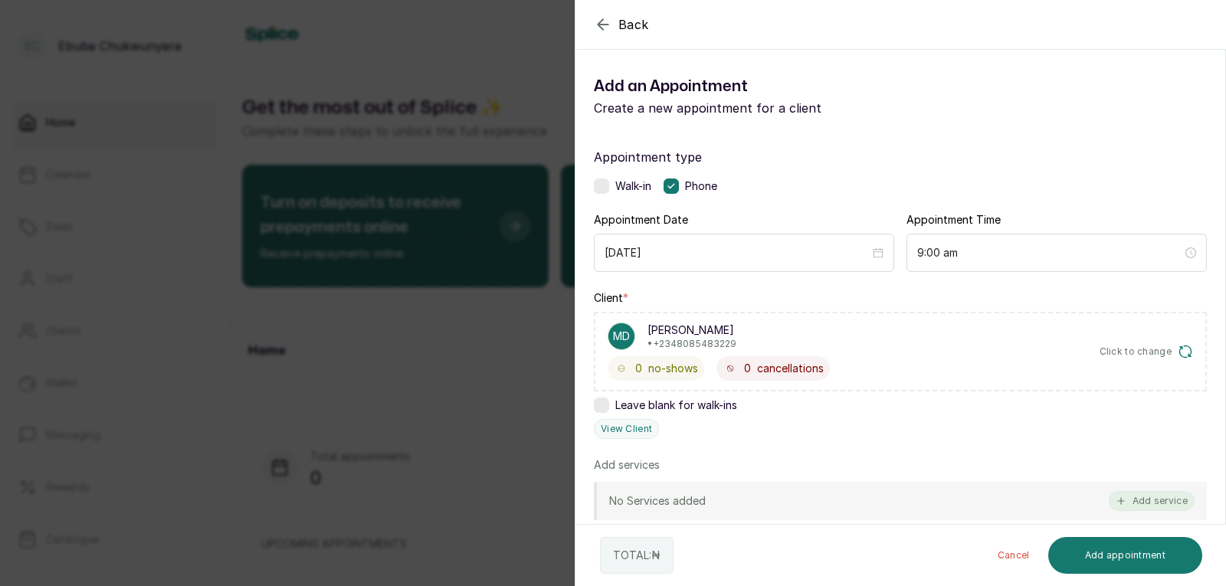
click at [792, 500] on button "Add service" at bounding box center [1152, 501] width 86 height 20
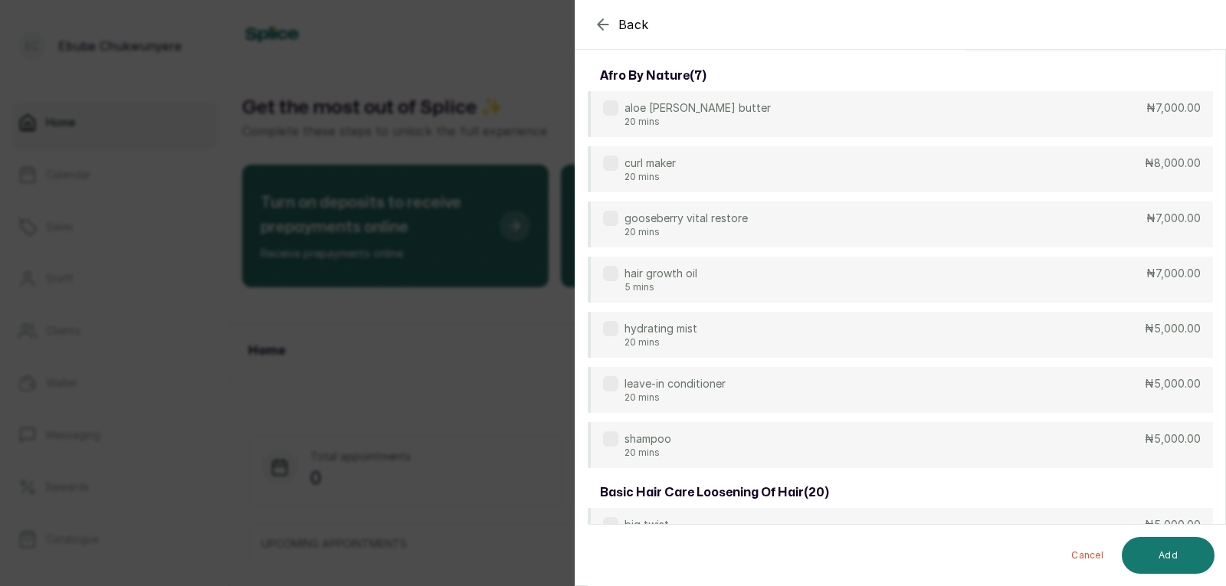
scroll to position [21, 0]
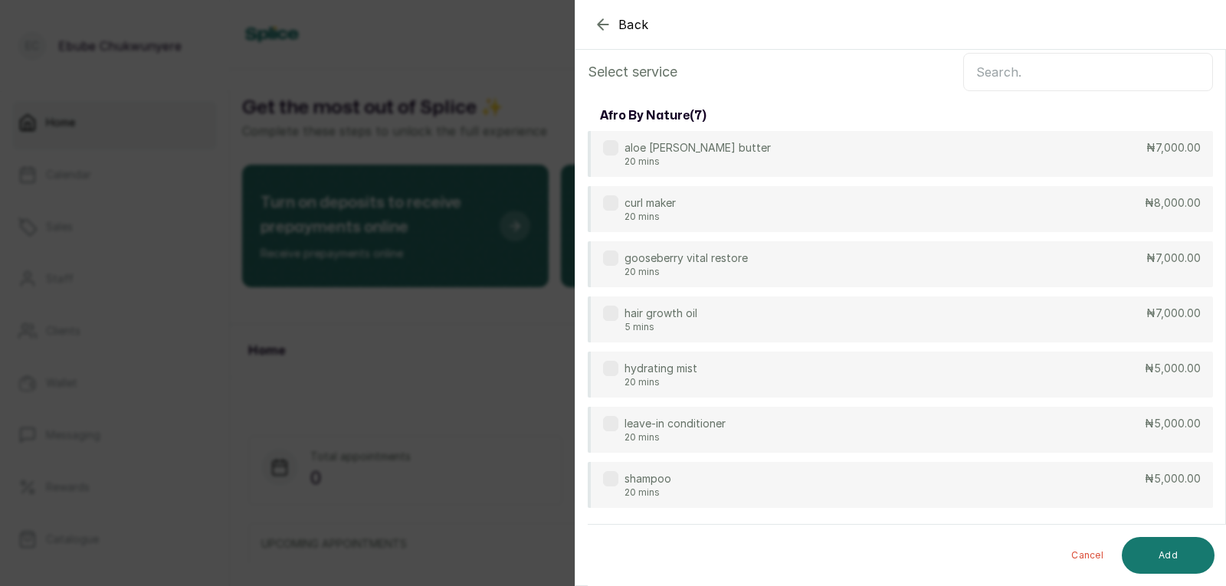
click at [792, 62] on input "text" at bounding box center [1088, 72] width 250 height 38
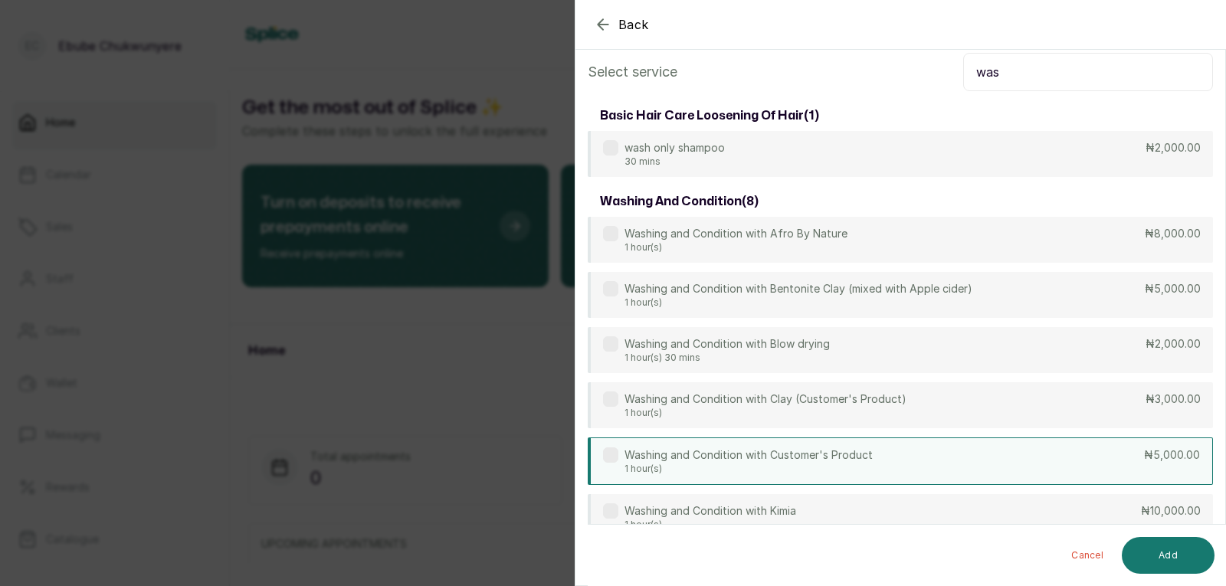
type input "was"
click at [792, 461] on div "Washing and Condition with Customer's Product 1 hour(s) ₦5,000.00" at bounding box center [900, 462] width 625 height 48
click at [792, 557] on button "Add" at bounding box center [1168, 555] width 93 height 37
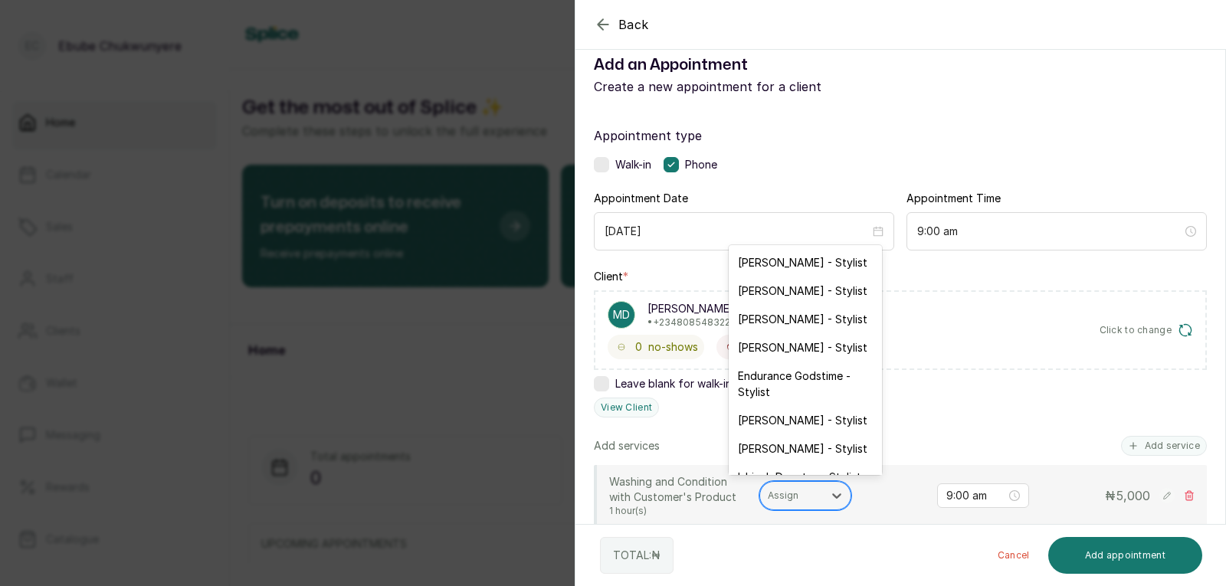
click at [792, 497] on div at bounding box center [792, 496] width 48 height 14
click at [792, 412] on div "Mary Abuul - Stylist" at bounding box center [805, 420] width 153 height 28
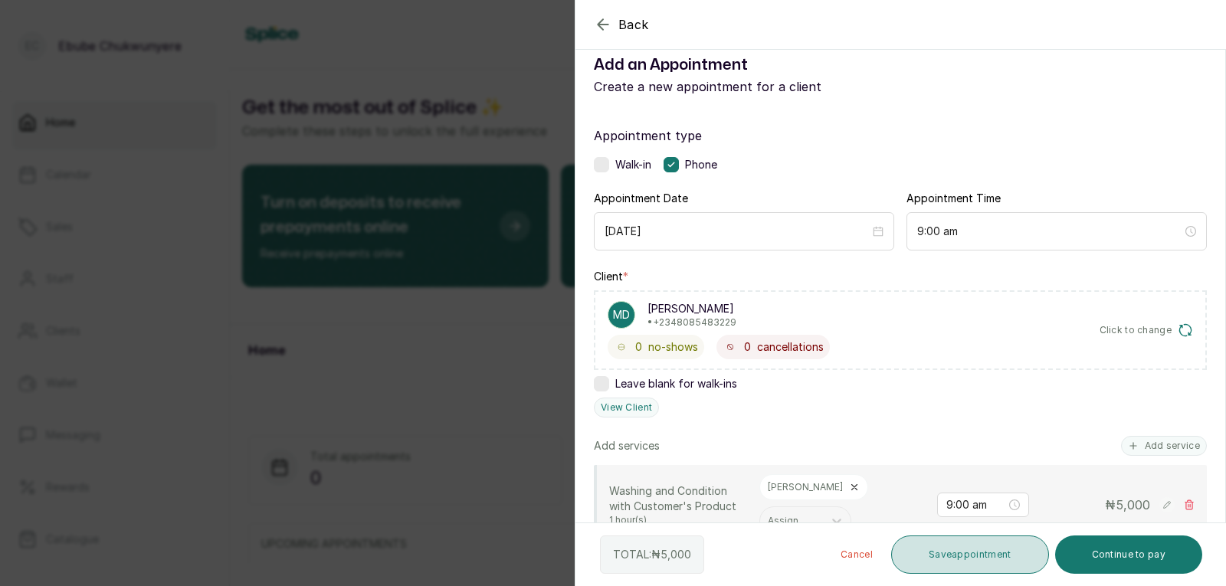
click at [792, 548] on button "Save appointment" at bounding box center [970, 555] width 158 height 38
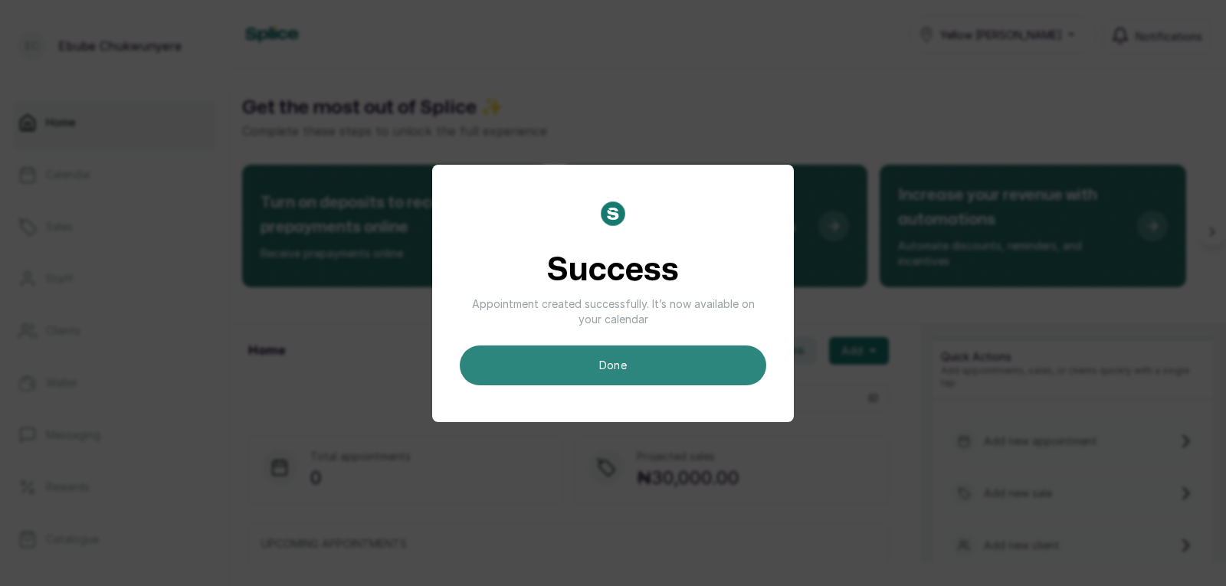
click at [658, 369] on button "done" at bounding box center [613, 366] width 307 height 40
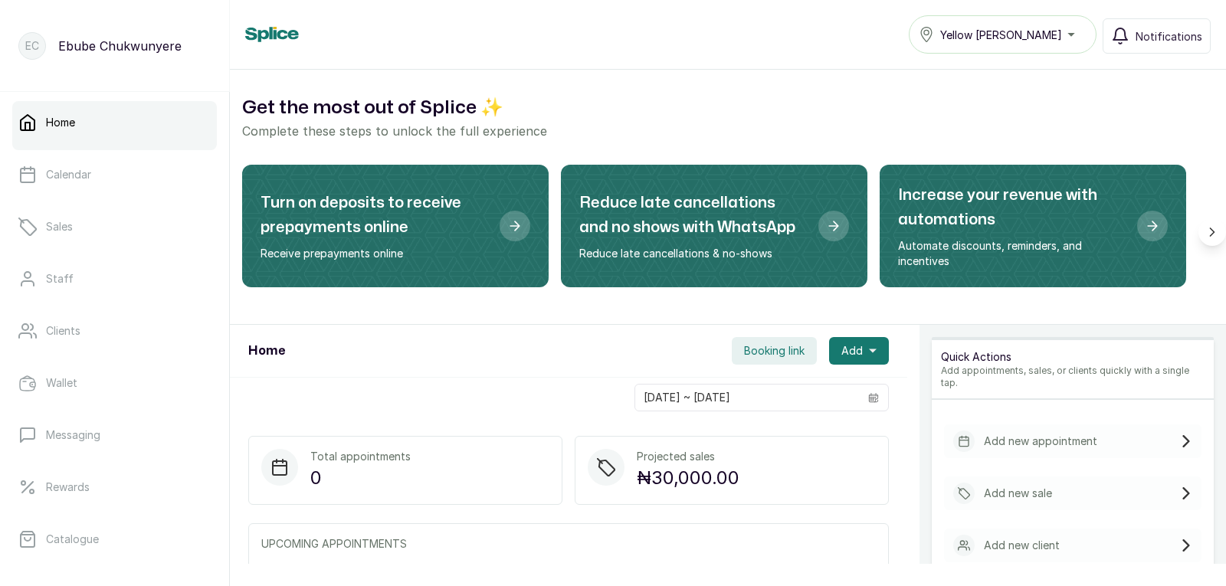
click at [792, 425] on div "Add new appointment" at bounding box center [1073, 442] width 258 height 34
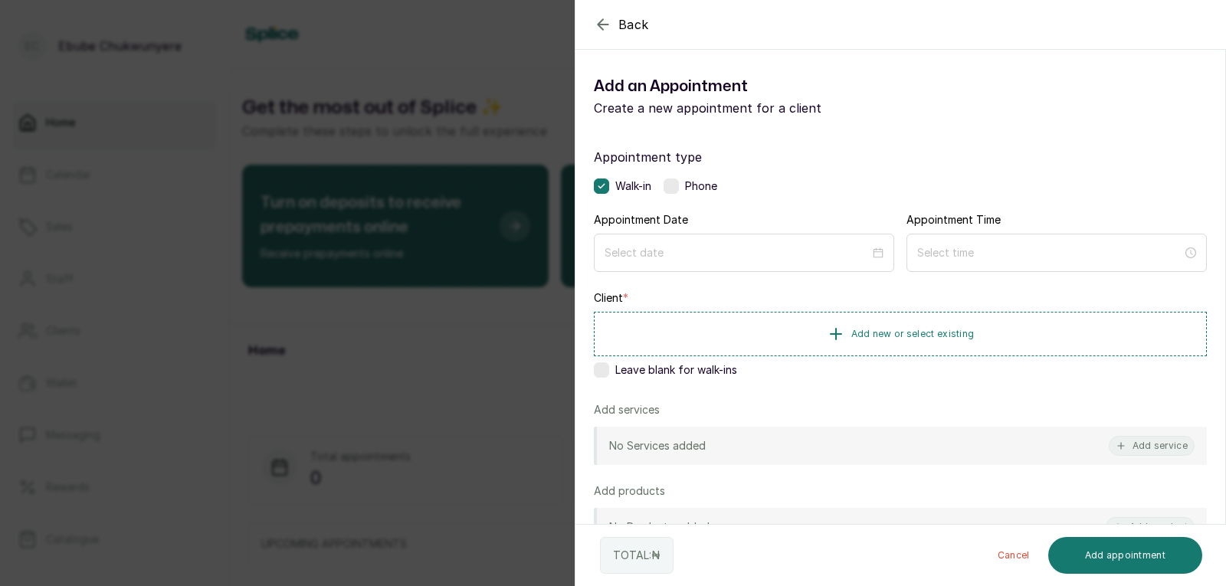
click at [667, 184] on label at bounding box center [671, 186] width 15 height 15
click at [674, 259] on input at bounding box center [737, 252] width 265 height 17
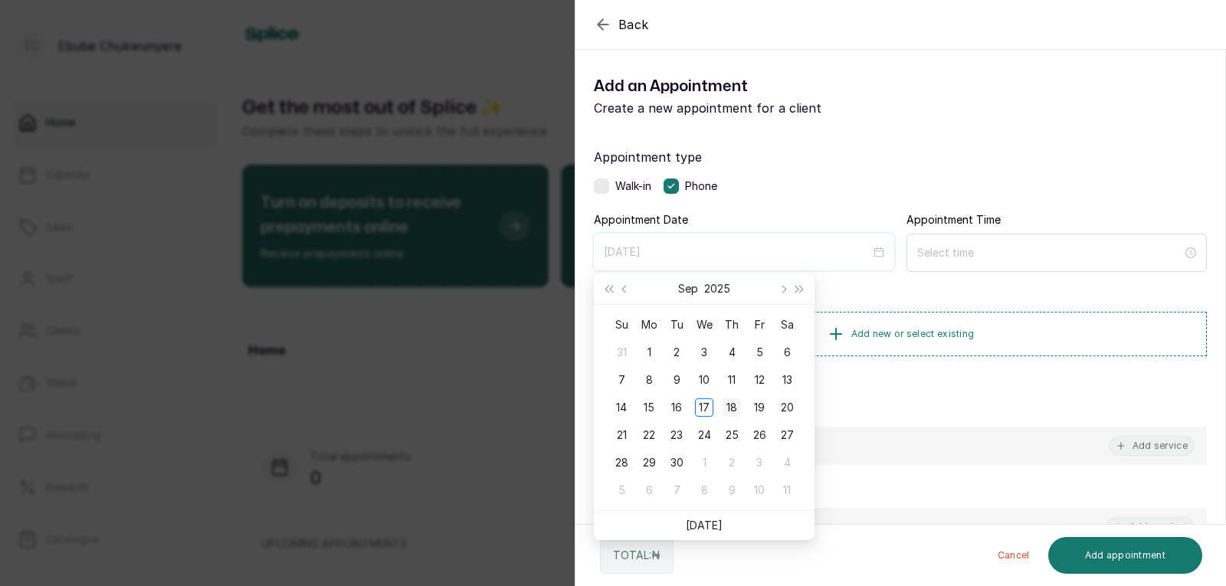
type input "2025/09/18"
drag, startPoint x: 728, startPoint y: 405, endPoint x: 727, endPoint y: 352, distance: 53.7
click at [735, 399] on div "18" at bounding box center [732, 408] width 18 height 18
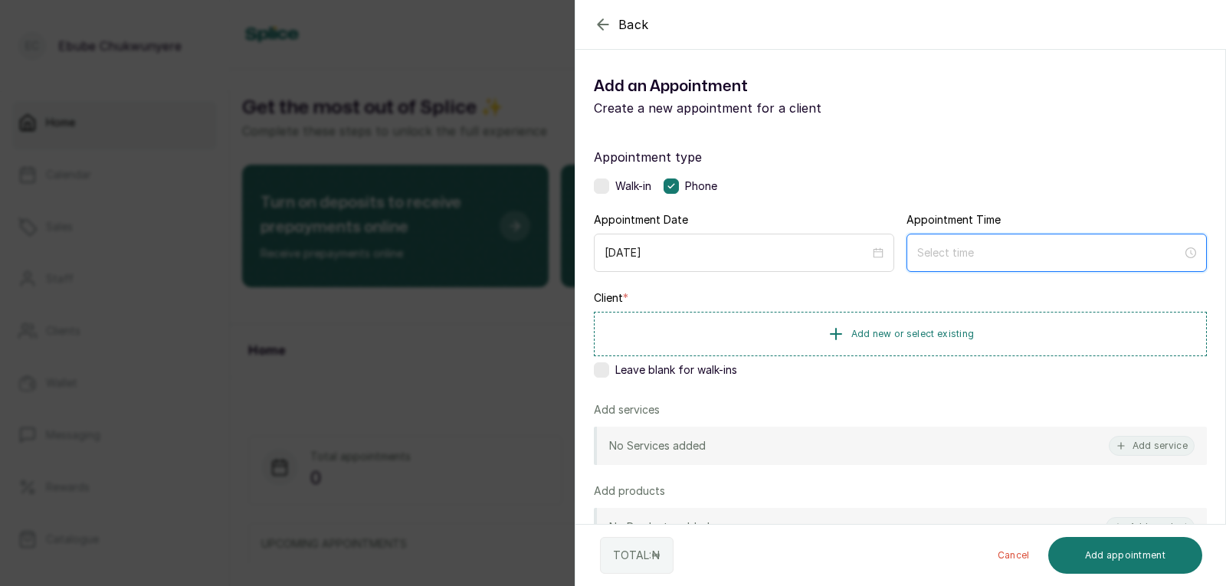
click at [792, 248] on input at bounding box center [1049, 252] width 265 height 17
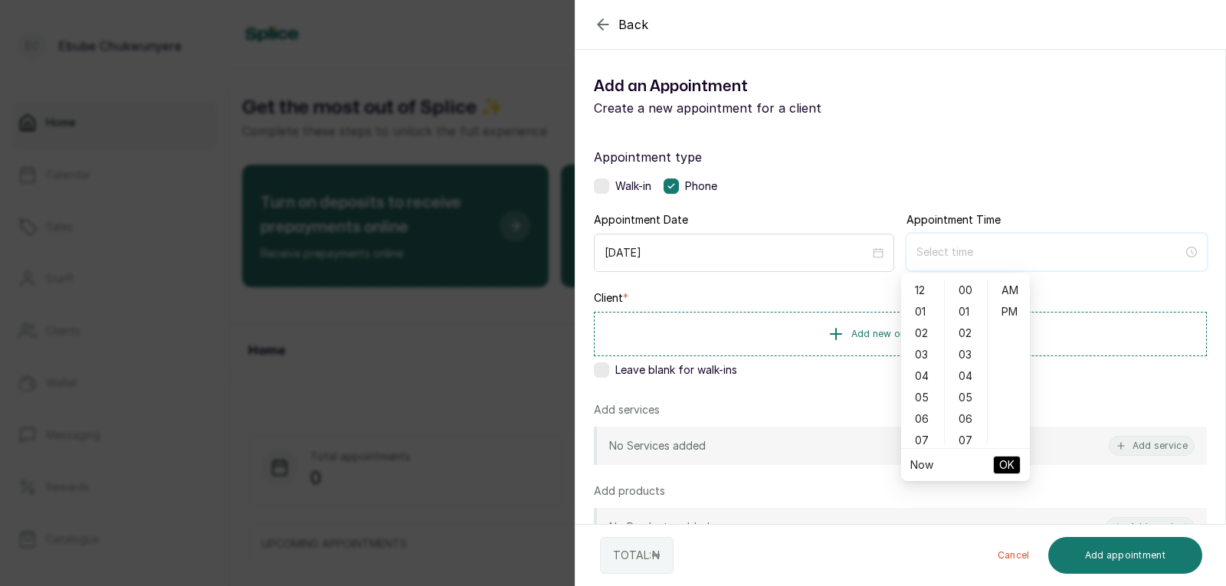
type input "4:00 am"
type input "12:03 am"
type input "1:00 am"
drag, startPoint x: 920, startPoint y: 288, endPoint x: 946, endPoint y: 290, distance: 26.1
click at [792, 288] on div "12" at bounding box center [922, 290] width 37 height 21
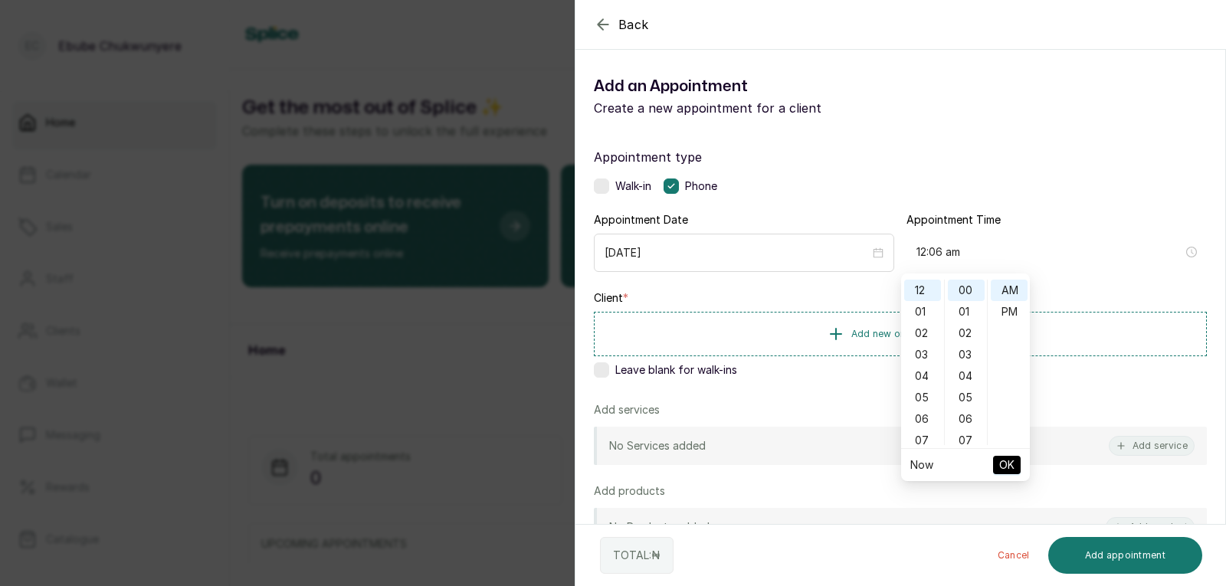
type input "12:00 am"
click at [792, 456] on span "OK" at bounding box center [1006, 465] width 15 height 29
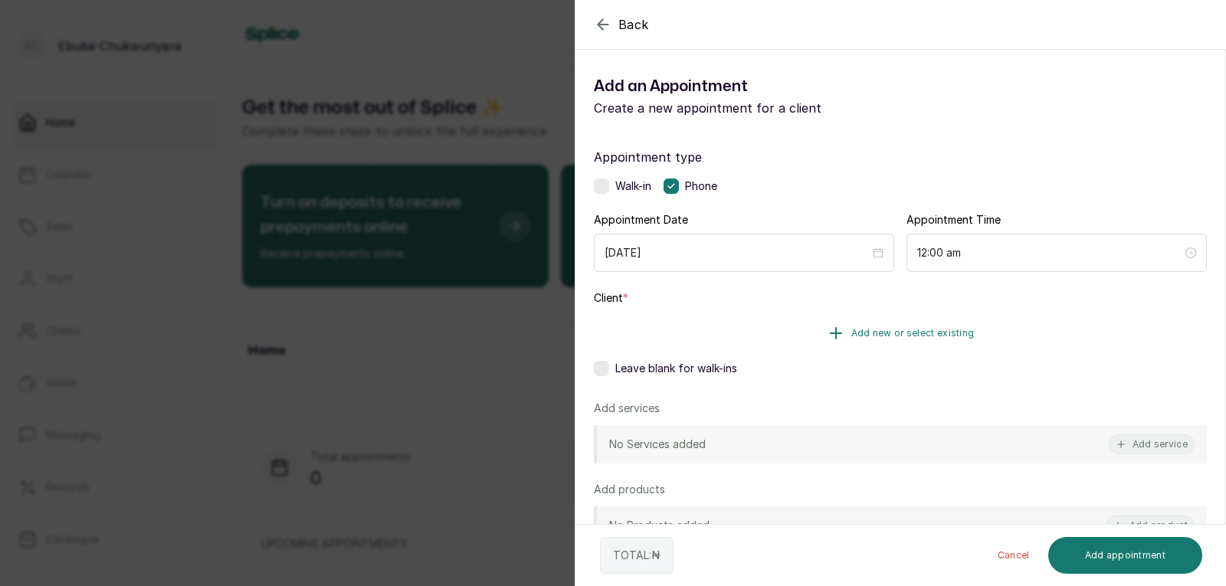
click at [792, 329] on button "Add new or select existing" at bounding box center [900, 333] width 613 height 43
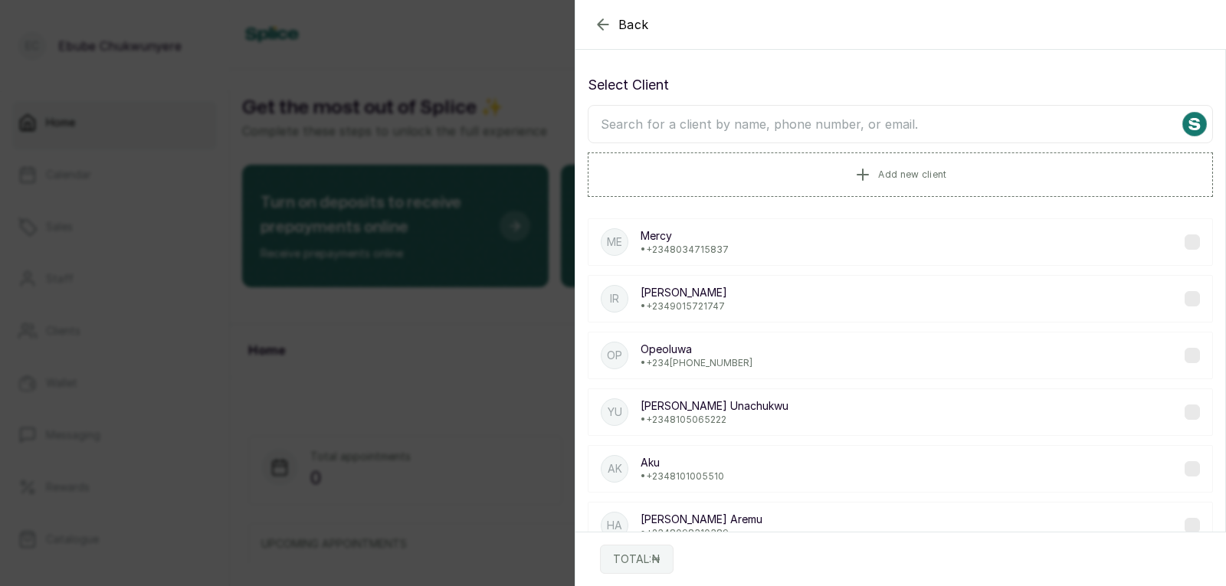
click at [792, 127] on input "text" at bounding box center [900, 124] width 625 height 38
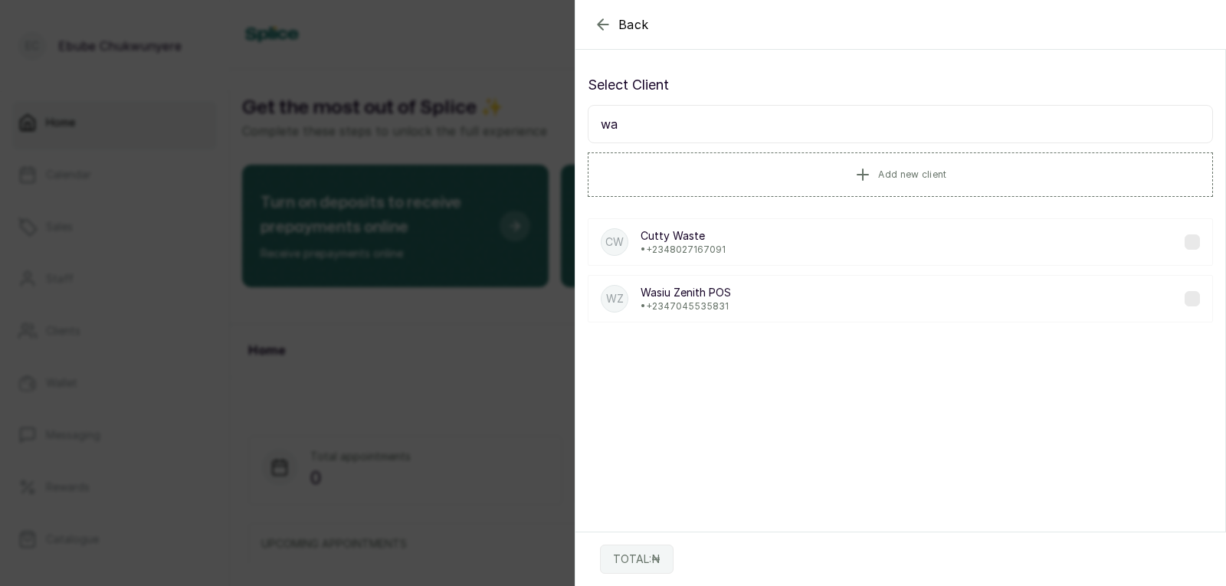
type input "w"
type input "emm"
click at [784, 242] on div "Em Emmanuella • +234 8063413000" at bounding box center [900, 242] width 625 height 48
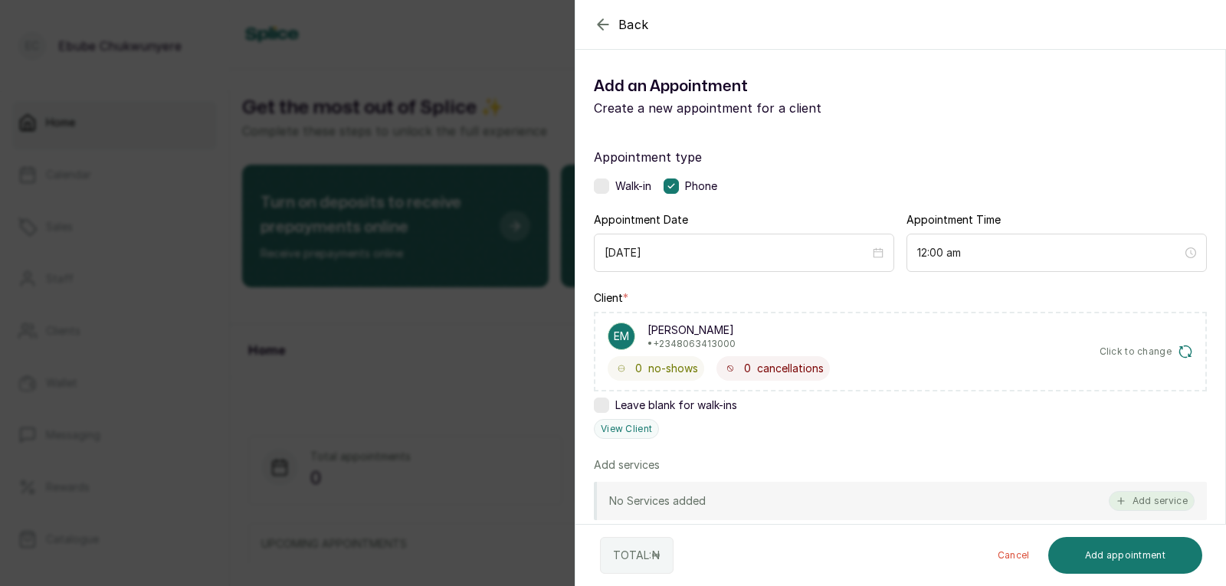
click at [792, 505] on button "Add service" at bounding box center [1152, 501] width 86 height 20
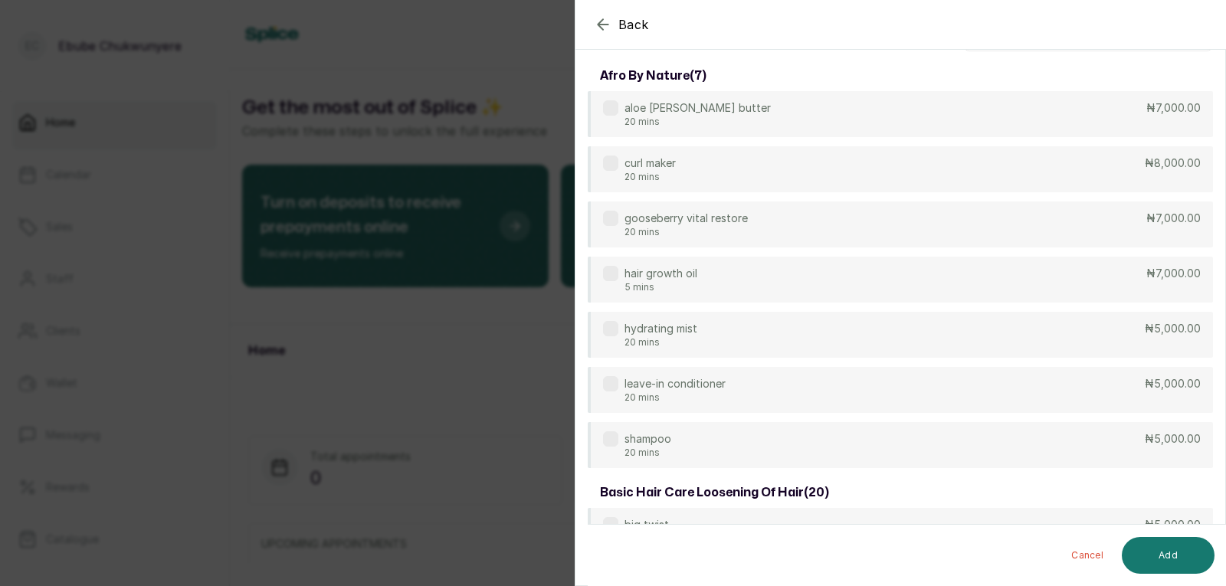
scroll to position [0, 0]
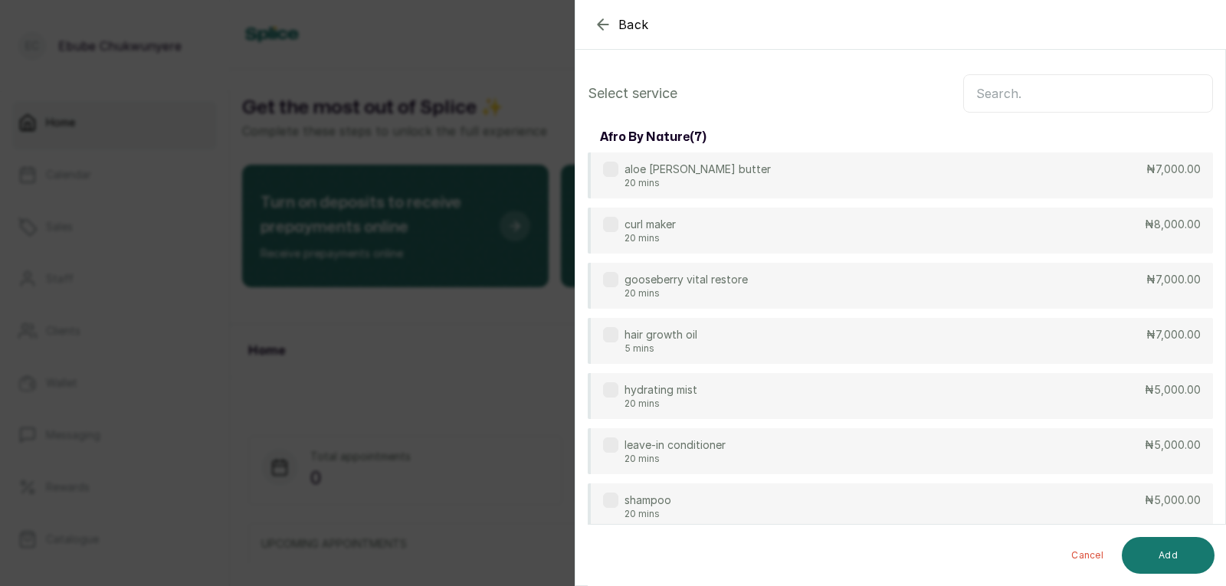
click at [792, 103] on input "text" at bounding box center [1088, 93] width 250 height 38
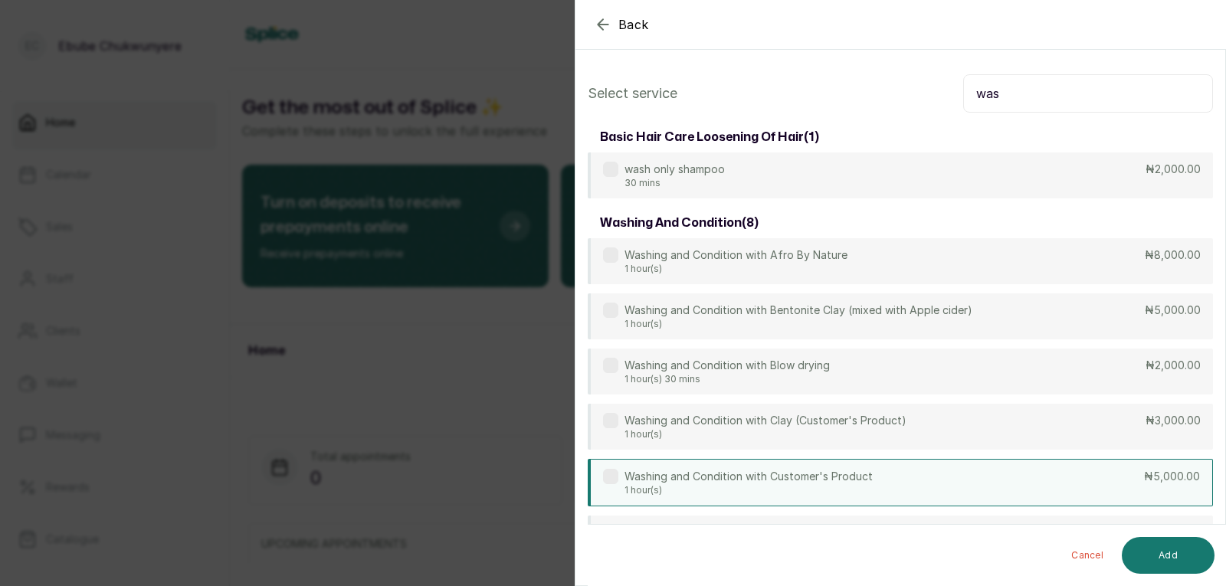
type input "was"
click at [792, 469] on div "Washing and Condition with Customer's Product 1 hour(s) ₦5,000.00" at bounding box center [900, 483] width 625 height 48
click at [792, 548] on button "Add" at bounding box center [1168, 555] width 93 height 37
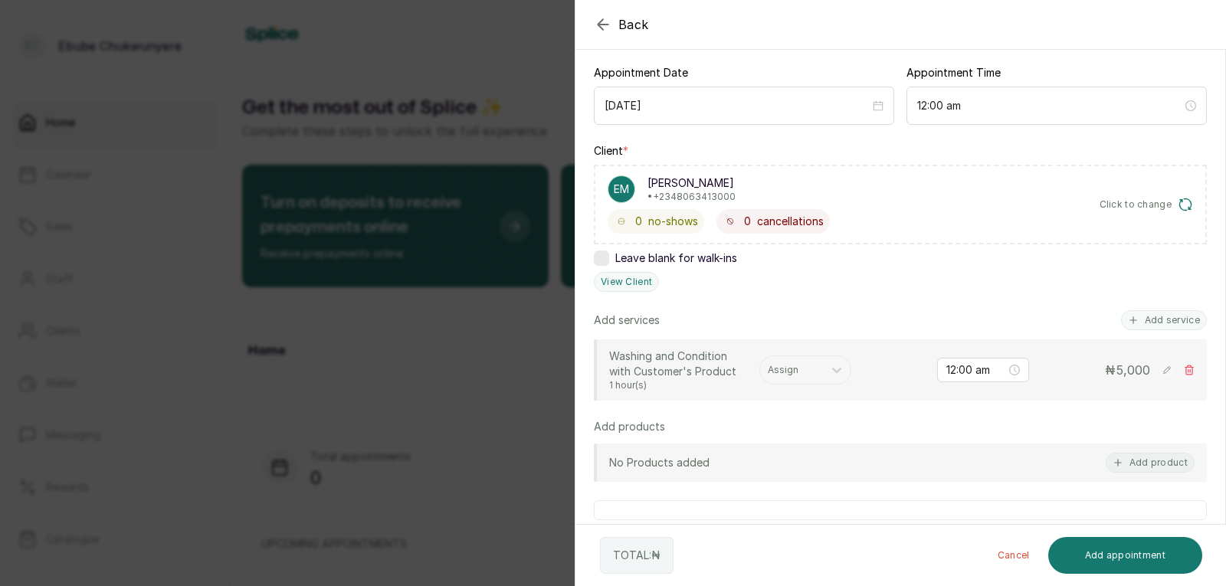
scroll to position [153, 0]
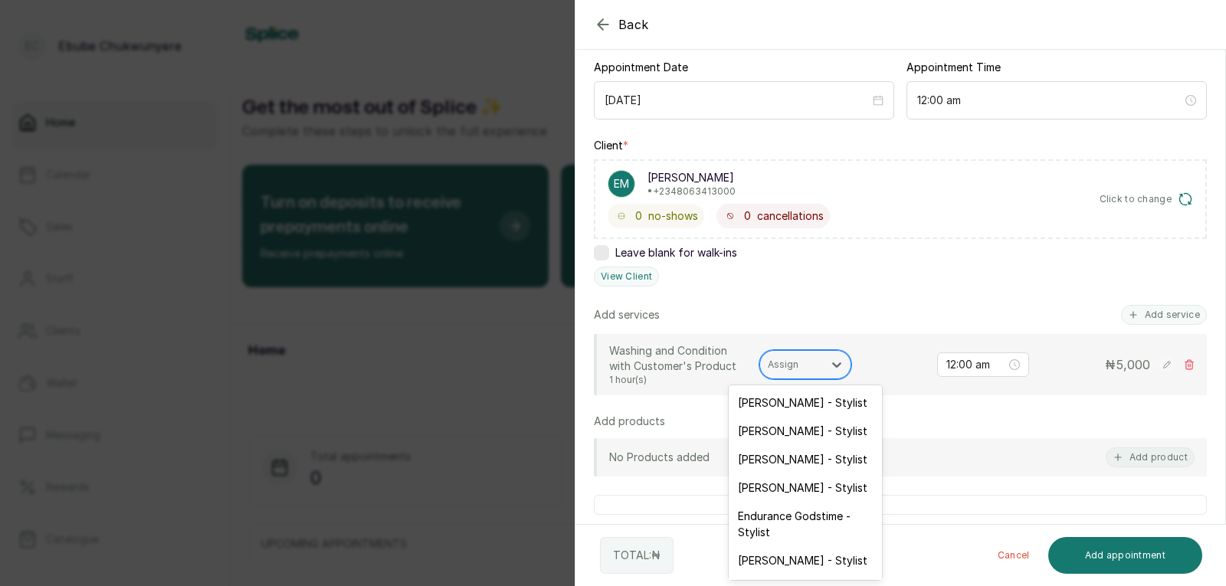
click at [792, 356] on div "Assign" at bounding box center [791, 365] width 63 height 20
click at [792, 92] on div at bounding box center [1073, 63] width 307 height 77
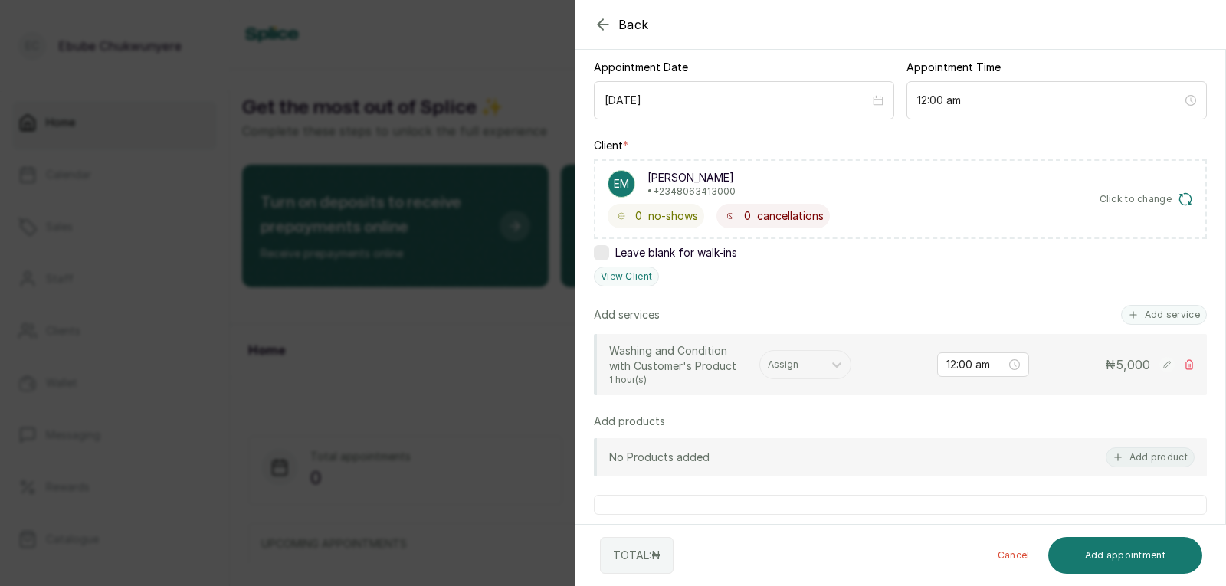
click at [792, 92] on div at bounding box center [1073, 63] width 307 height 77
click at [792, 100] on div at bounding box center [1073, 63] width 307 height 77
click at [792, 361] on icon "close-circle" at bounding box center [1014, 364] width 11 height 11
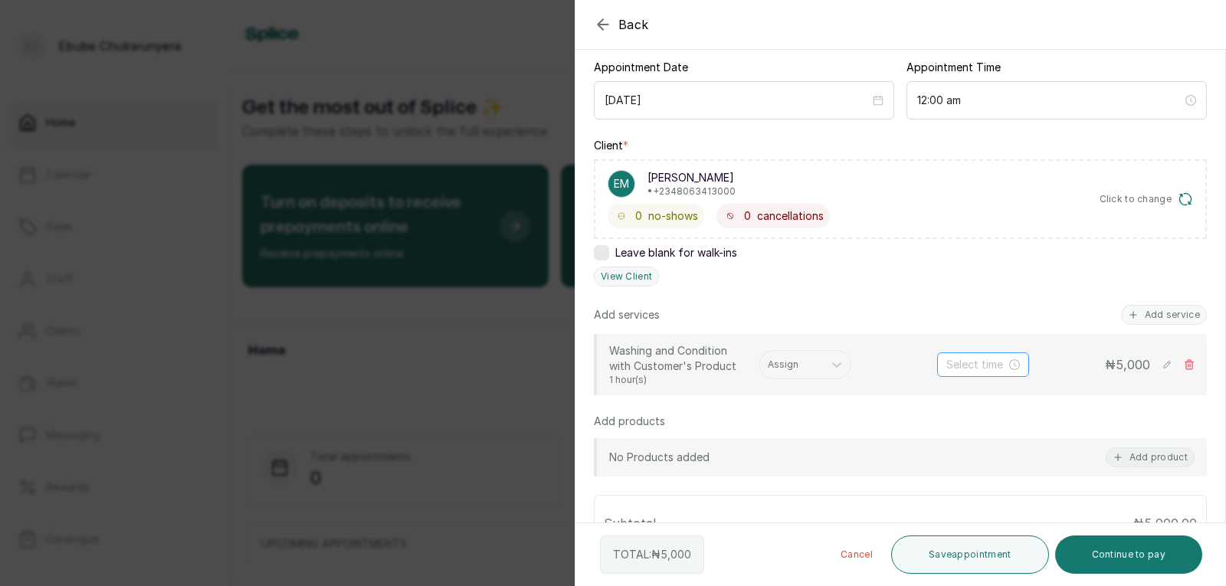
click at [792, 360] on div at bounding box center [984, 364] width 74 height 17
click at [792, 155] on div "12" at bounding box center [947, 159] width 37 height 21
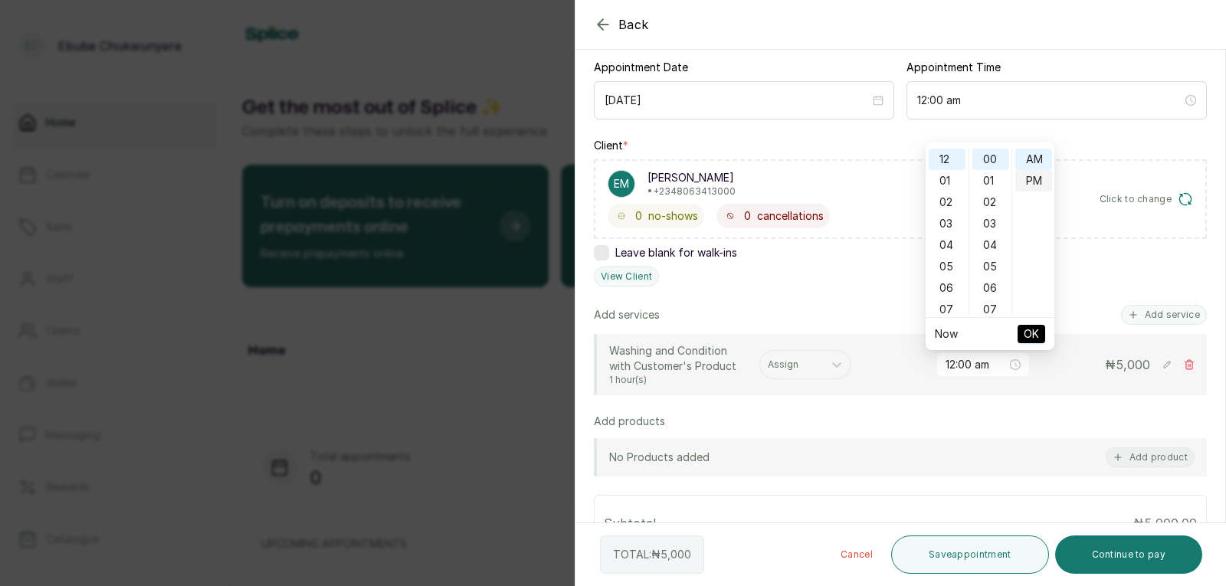
type input "12:00 pm"
click at [792, 183] on div "PM" at bounding box center [1034, 180] width 37 height 21
click at [792, 335] on span "OK" at bounding box center [1031, 334] width 15 height 29
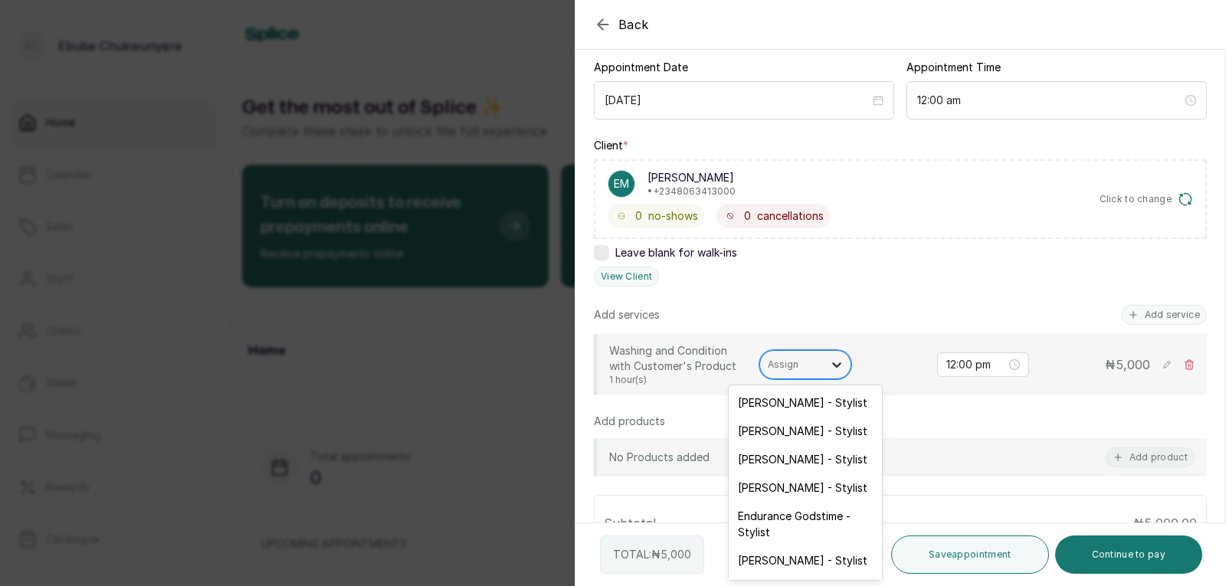
click at [792, 361] on icon at bounding box center [836, 364] width 15 height 15
click at [792, 560] on div "Mary Abuul - Stylist" at bounding box center [805, 560] width 153 height 28
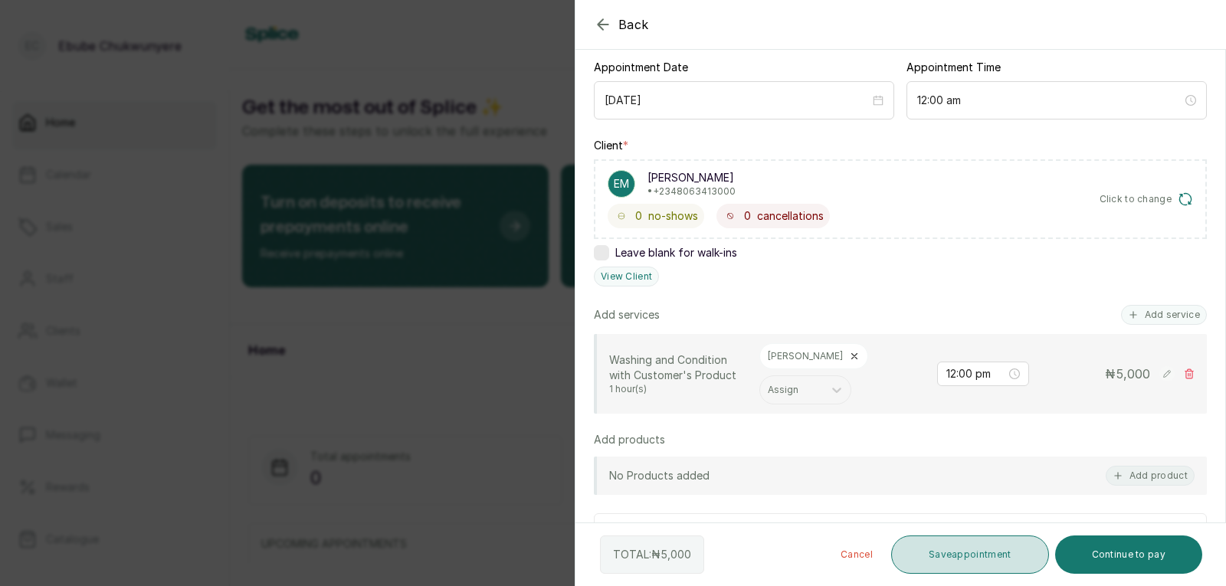
click at [792, 546] on button "Save appointment" at bounding box center [970, 555] width 158 height 38
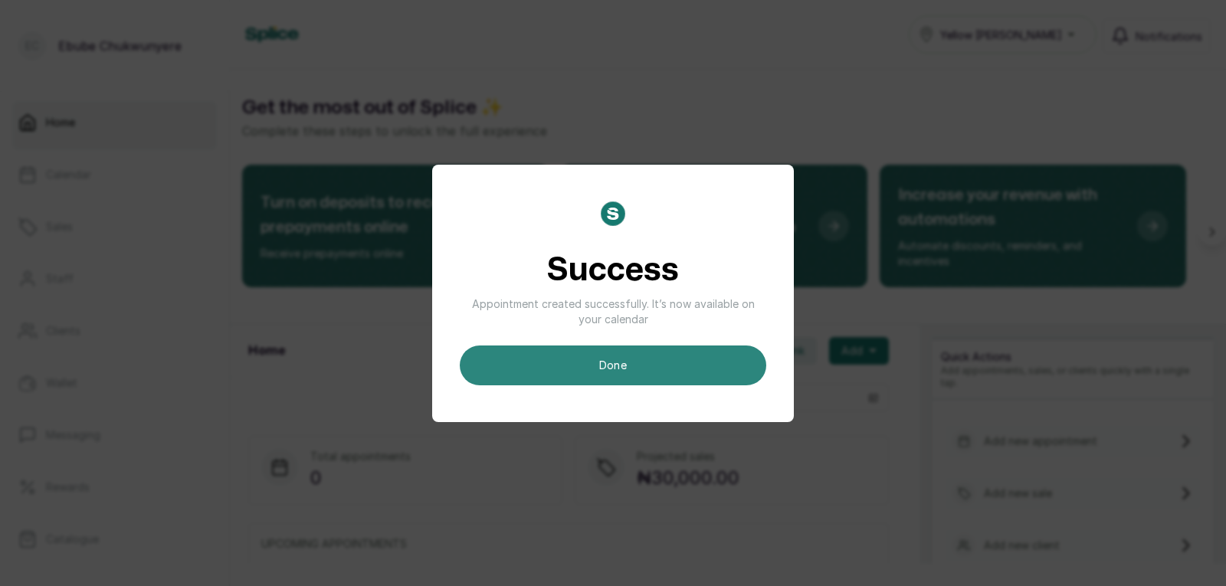
click at [637, 361] on button "done" at bounding box center [613, 366] width 307 height 40
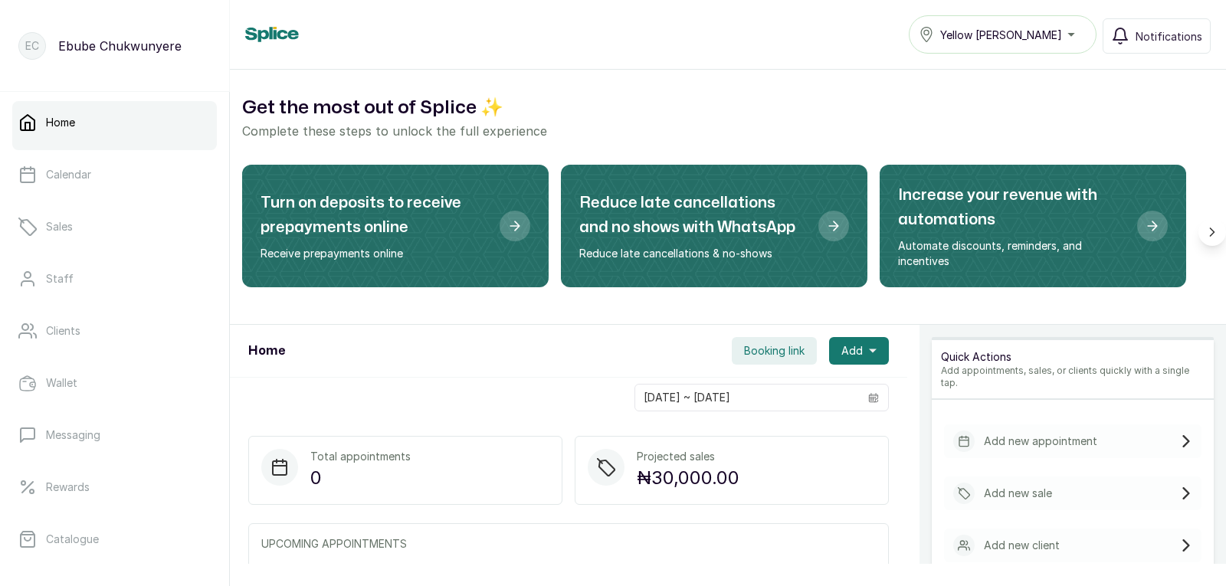
click at [792, 434] on p "Add new appointment" at bounding box center [1040, 441] width 113 height 15
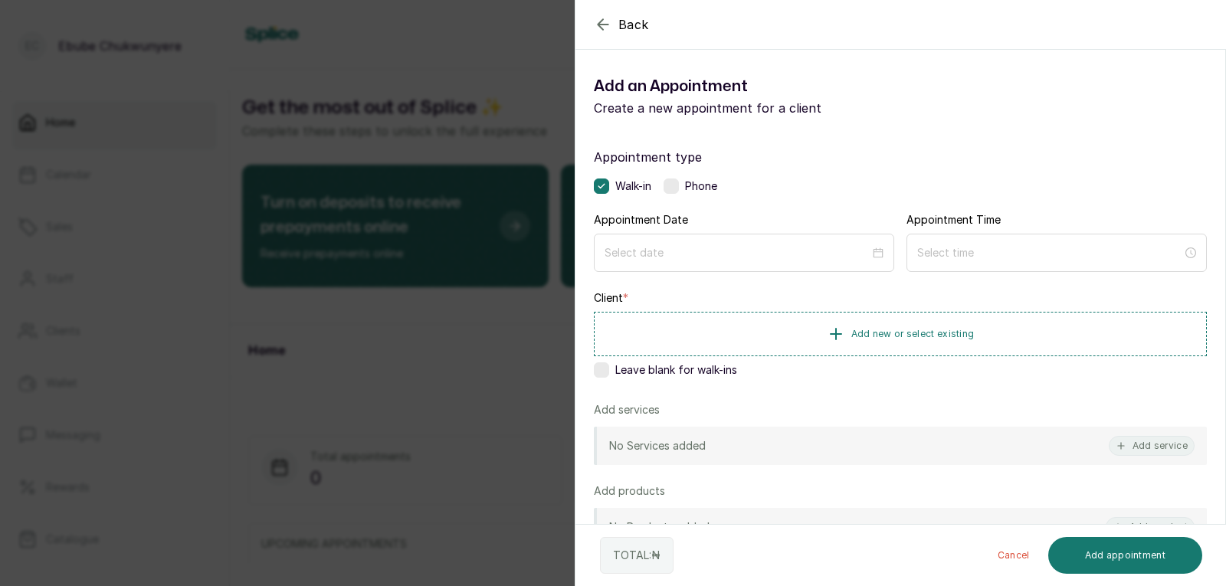
click at [671, 182] on label at bounding box center [671, 186] width 15 height 15
click at [691, 245] on input at bounding box center [737, 252] width 265 height 17
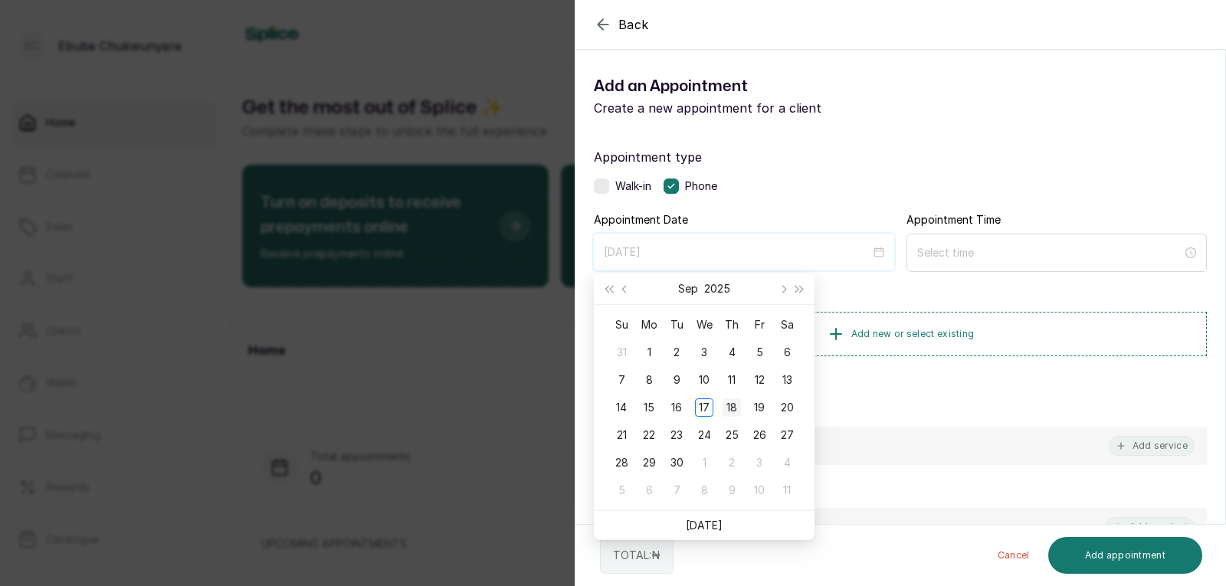
type input "2025/09/18"
click at [727, 400] on div "18" at bounding box center [732, 408] width 18 height 18
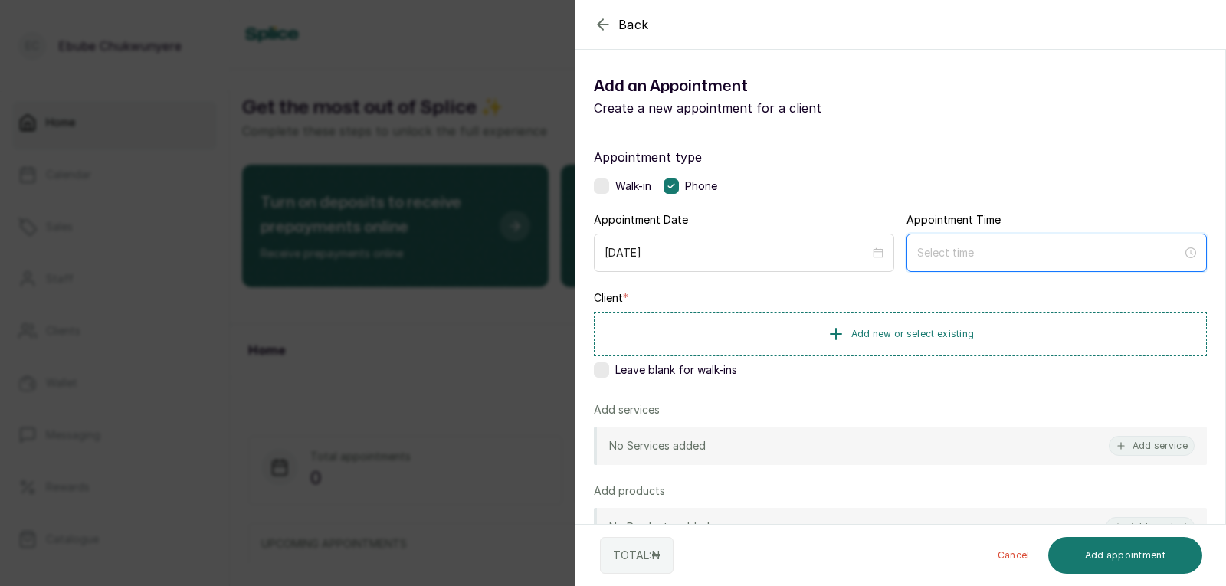
click at [792, 250] on input at bounding box center [1049, 252] width 265 height 17
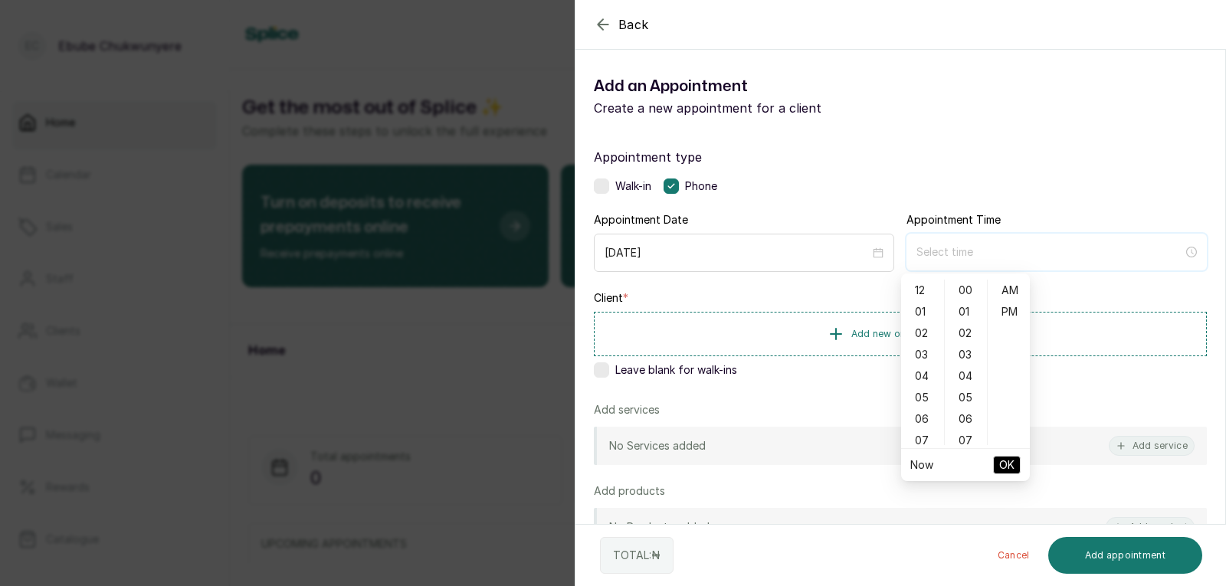
type input "12:00 am"
click at [792, 288] on div "12" at bounding box center [922, 290] width 37 height 21
type input "12:00 pm"
click at [792, 307] on div "PM" at bounding box center [1009, 311] width 37 height 21
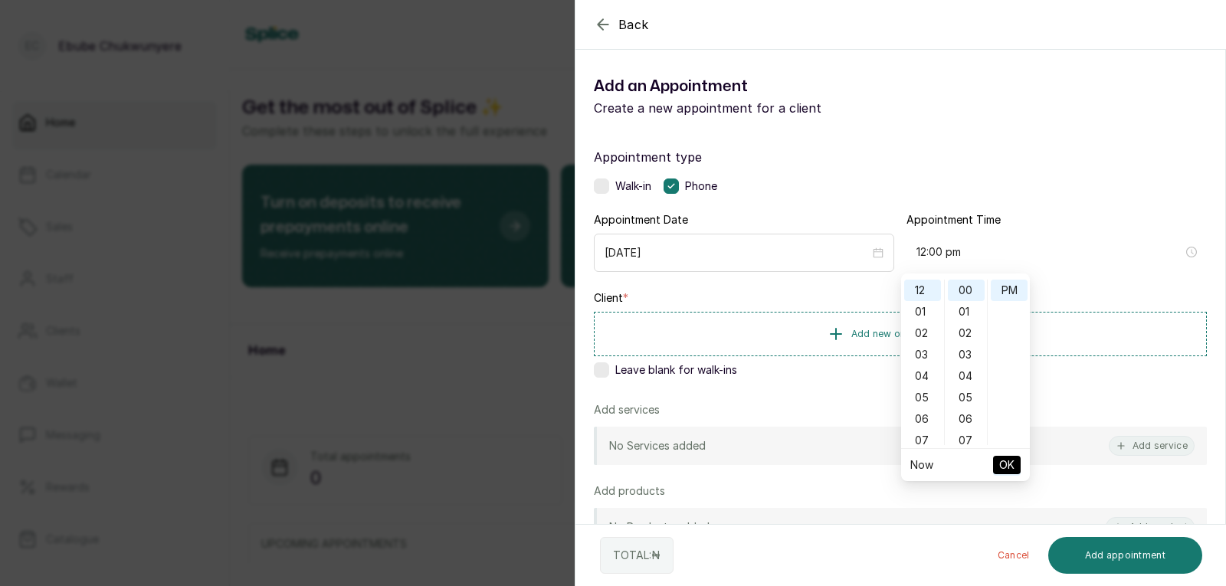
click at [792, 459] on span "OK" at bounding box center [1006, 465] width 15 height 29
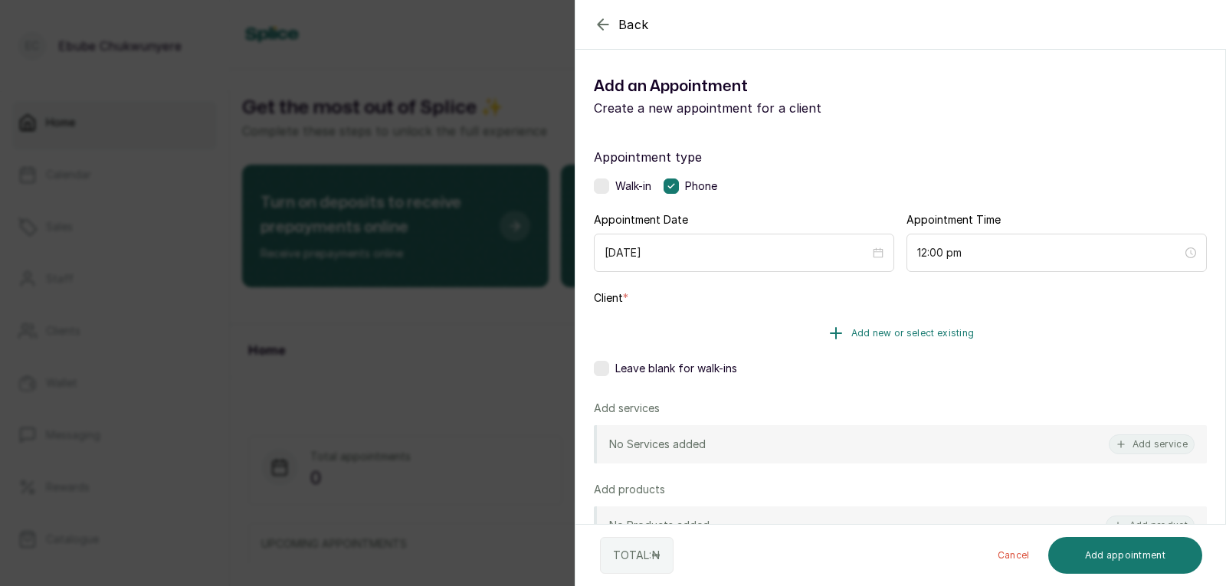
click at [792, 340] on button "Add new or select existing" at bounding box center [900, 333] width 613 height 43
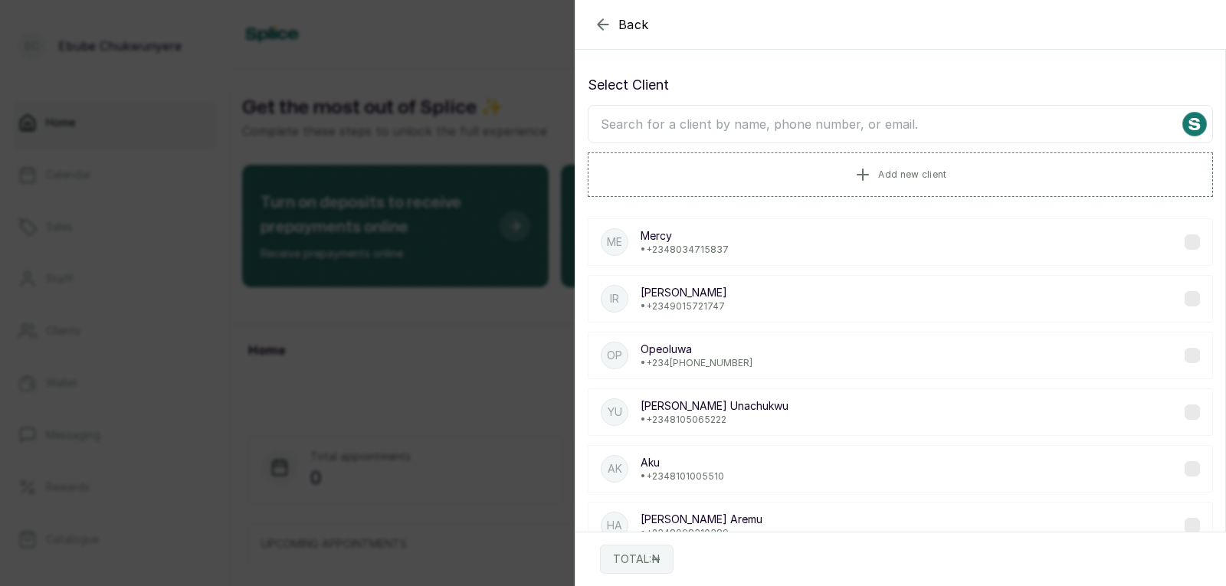
click at [648, 113] on input "text" at bounding box center [900, 124] width 625 height 38
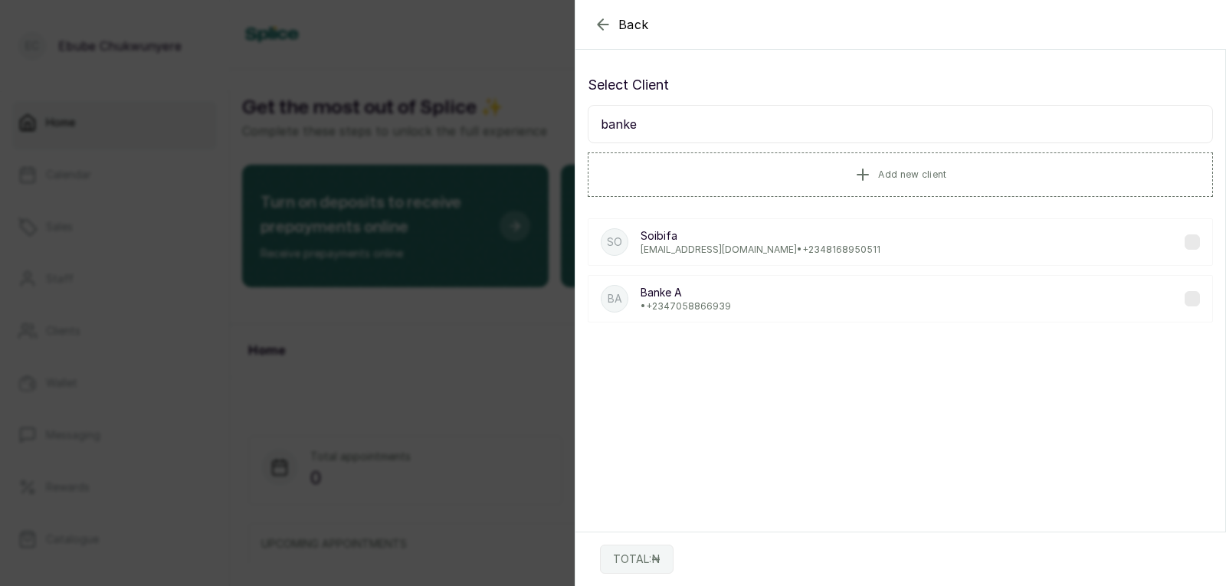
type input "banke"
click at [687, 289] on p "Banke A" at bounding box center [686, 292] width 90 height 15
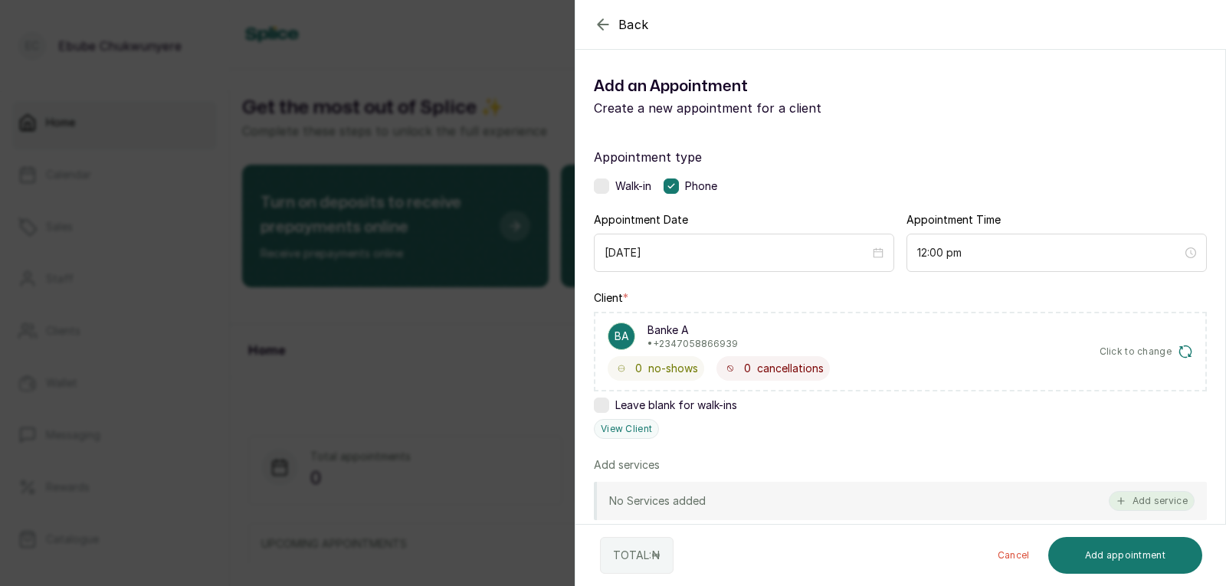
click at [792, 496] on button "Add service" at bounding box center [1152, 501] width 86 height 20
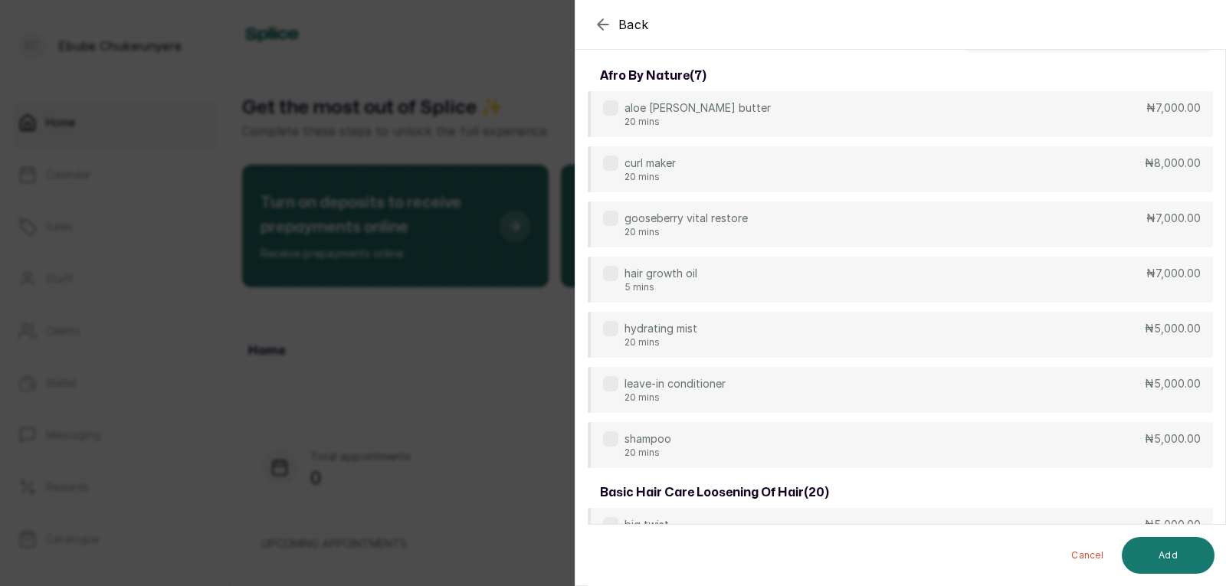
scroll to position [0, 0]
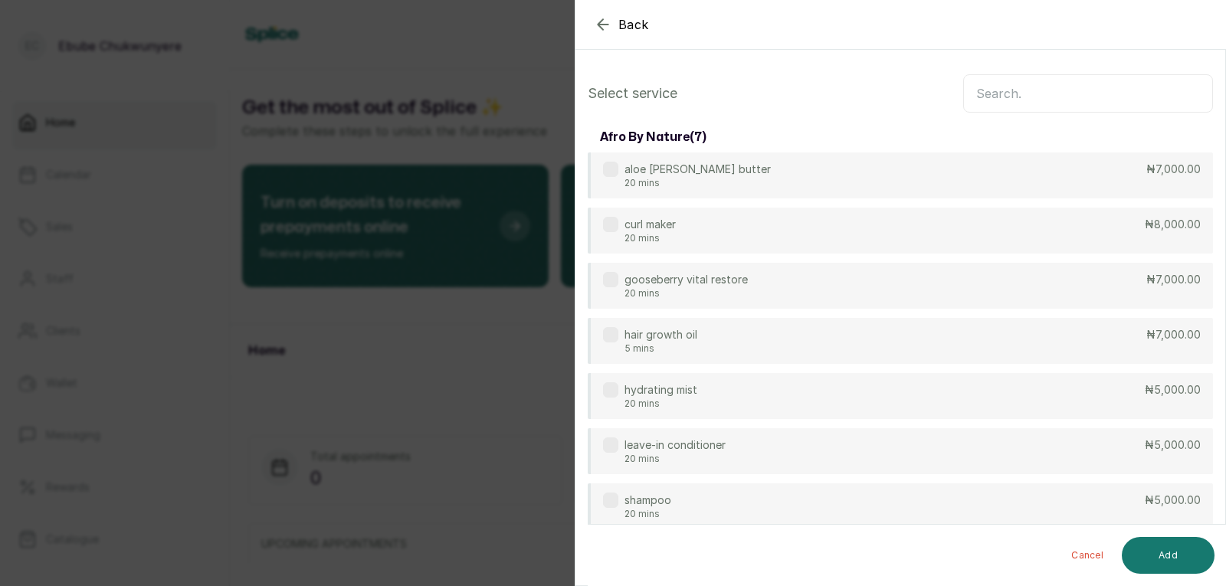
click at [792, 87] on input "text" at bounding box center [1088, 93] width 250 height 38
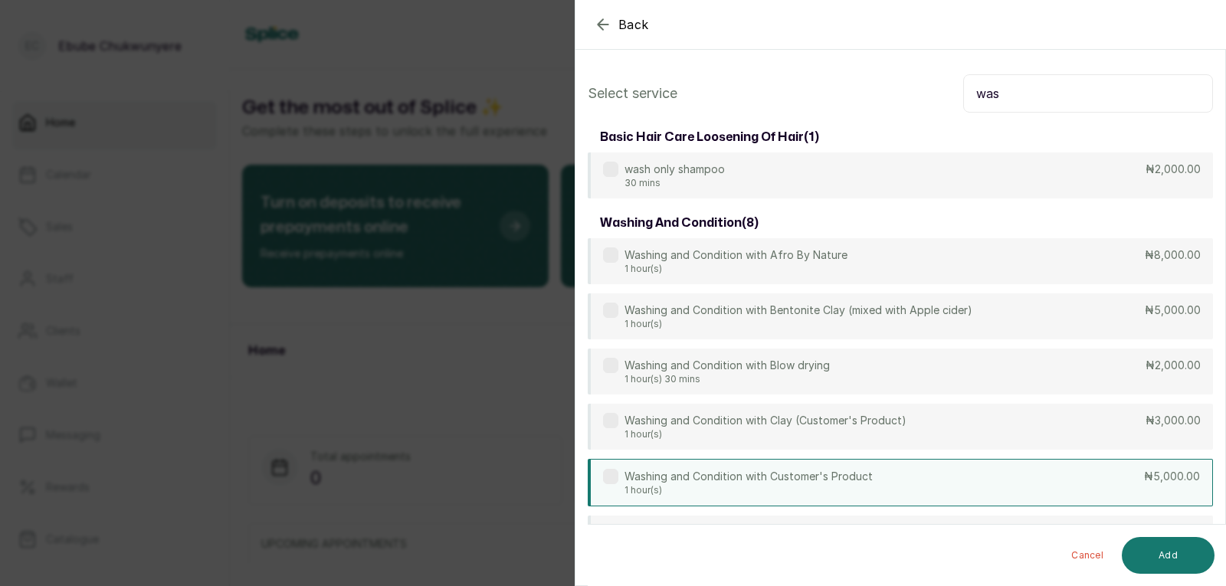
type input "was"
click at [792, 471] on p "₦5,000.00" at bounding box center [1172, 476] width 56 height 15
click at [792, 540] on button "Add" at bounding box center [1168, 555] width 93 height 37
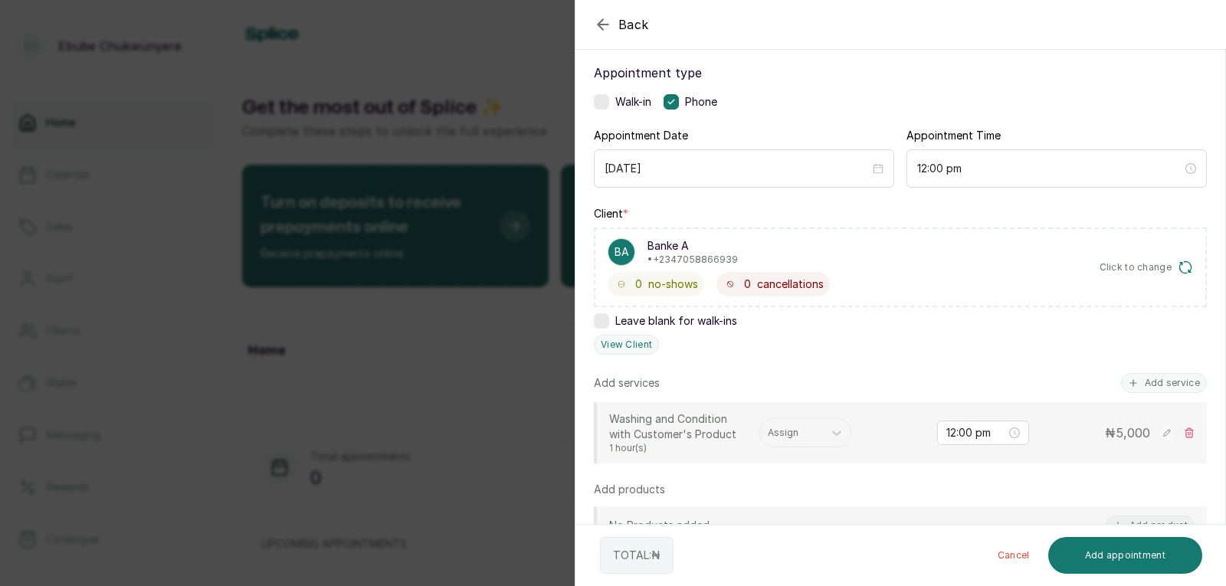
scroll to position [136, 0]
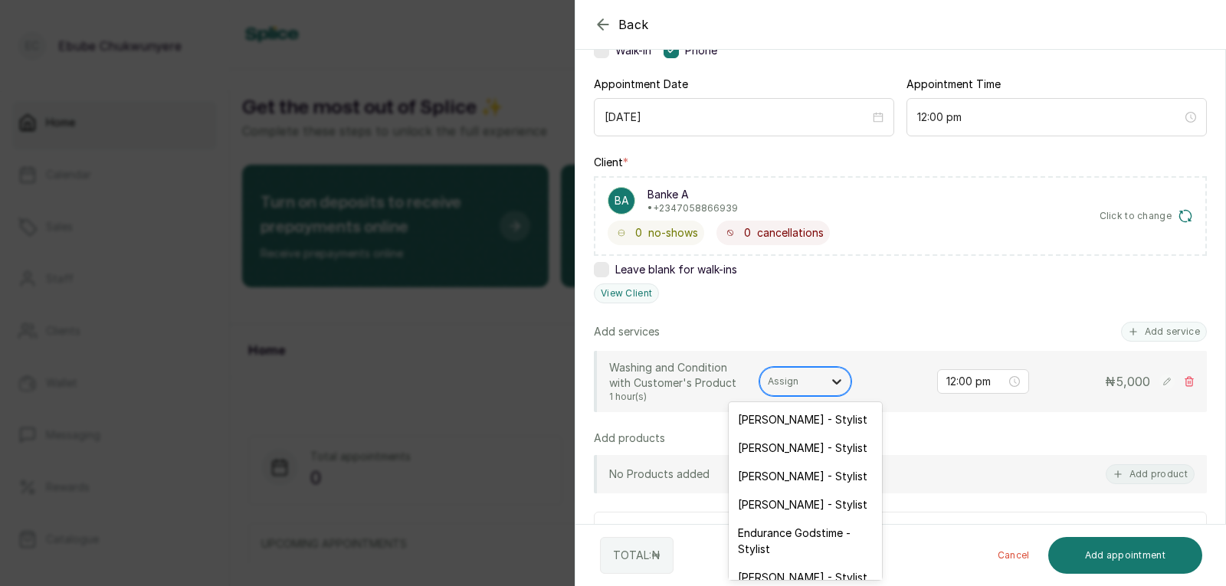
click at [792, 382] on icon at bounding box center [836, 381] width 15 height 15
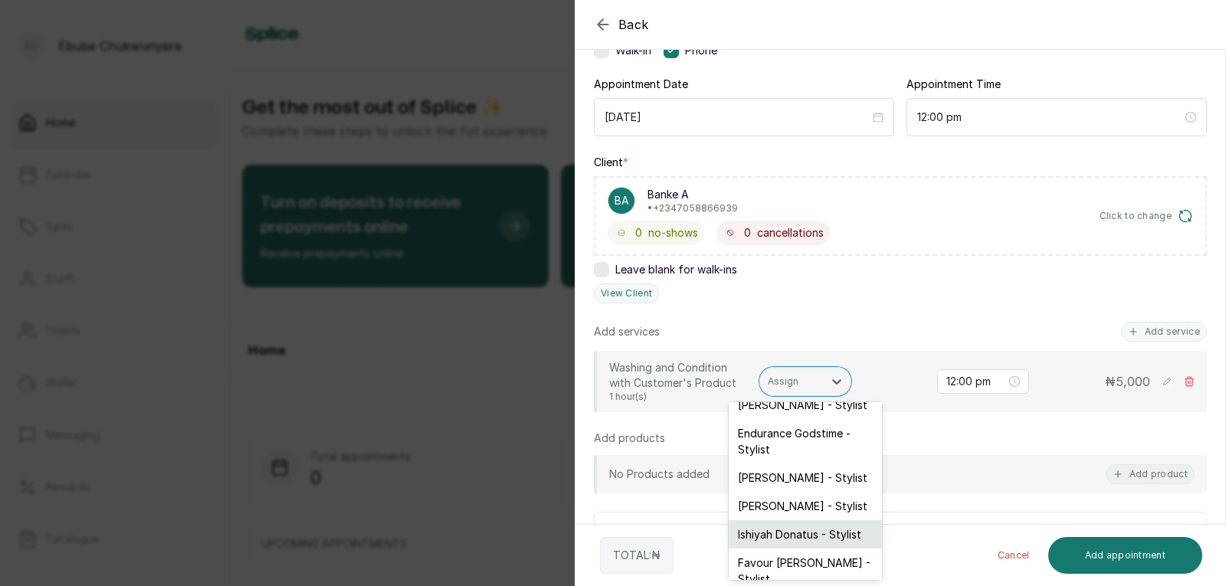
click at [792, 533] on div "Ishiyah Donatus - Stylist" at bounding box center [805, 534] width 153 height 28
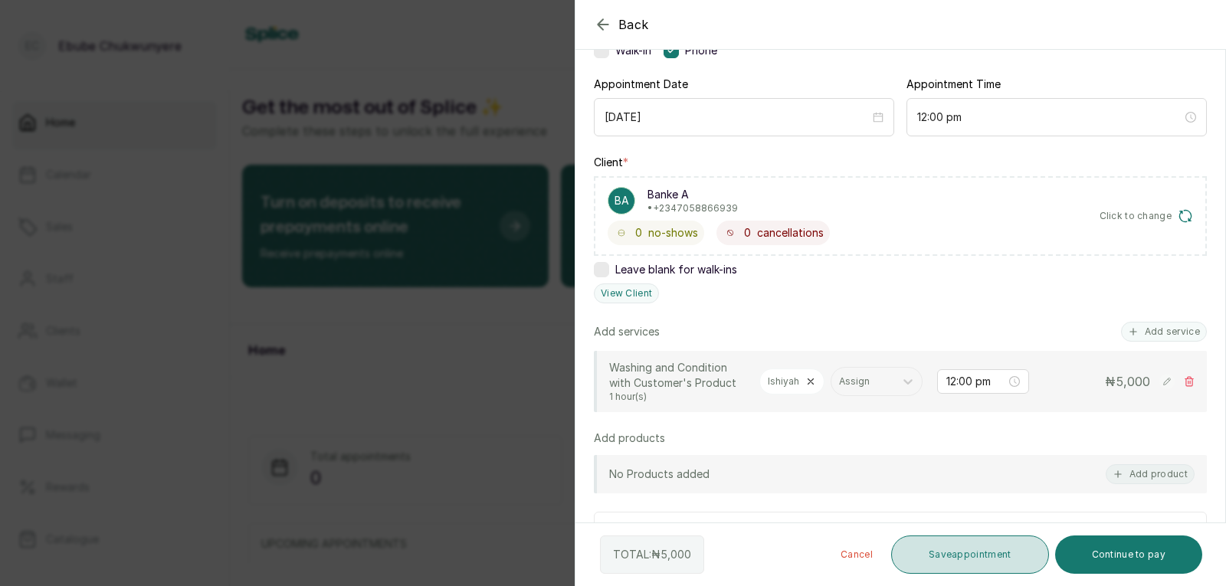
click at [792, 562] on button "Save appointment" at bounding box center [970, 555] width 158 height 38
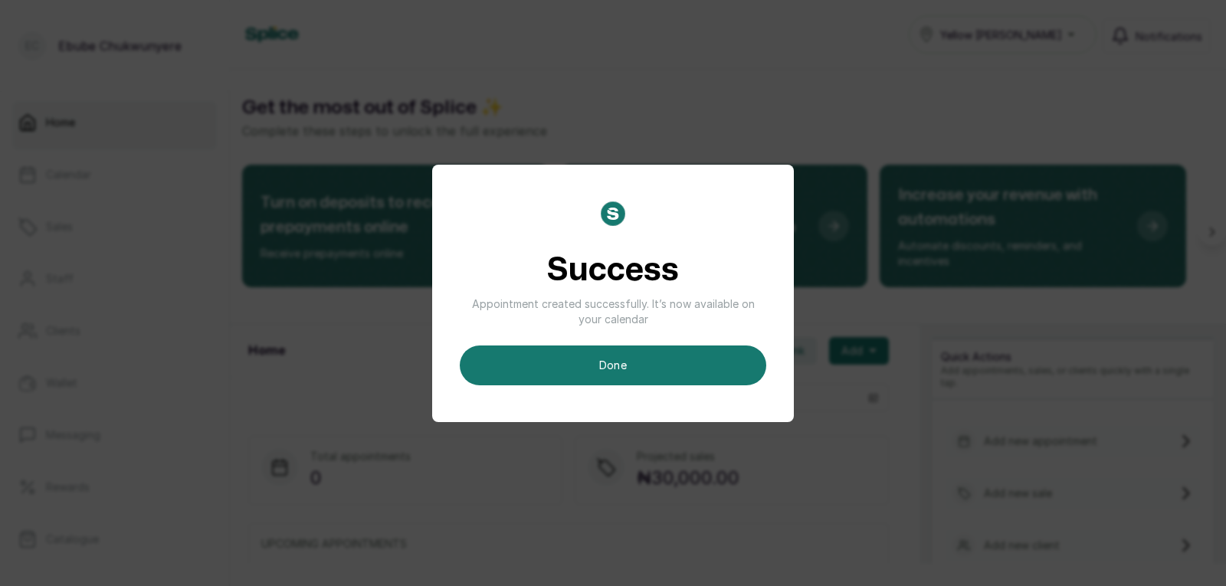
drag, startPoint x: 708, startPoint y: 330, endPoint x: 707, endPoint y: 340, distance: 10.0
click at [707, 338] on div "Success Appointment created successfully. It’s now available on your calendar d…" at bounding box center [613, 294] width 307 height 184
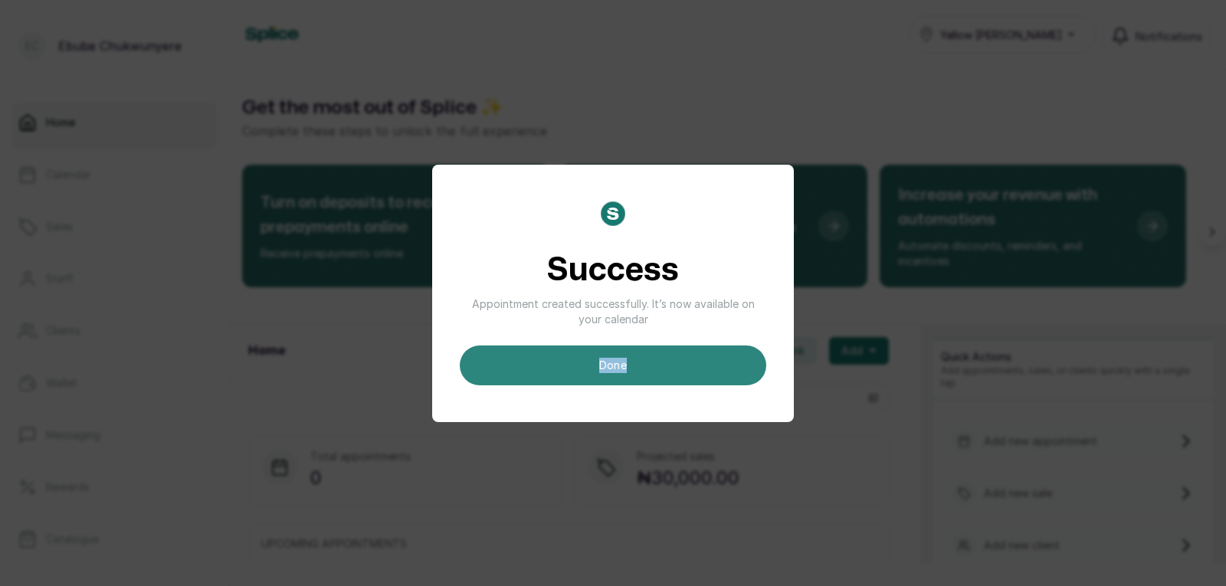
click at [689, 364] on button "done" at bounding box center [613, 366] width 307 height 40
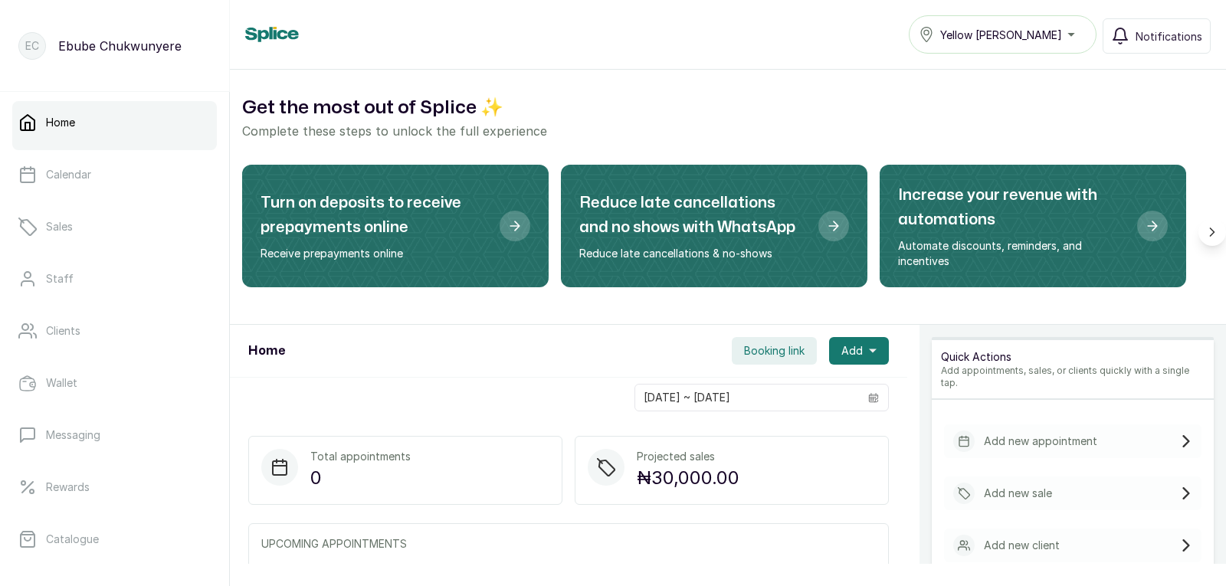
click at [792, 425] on div "Add new appointment" at bounding box center [1073, 442] width 258 height 34
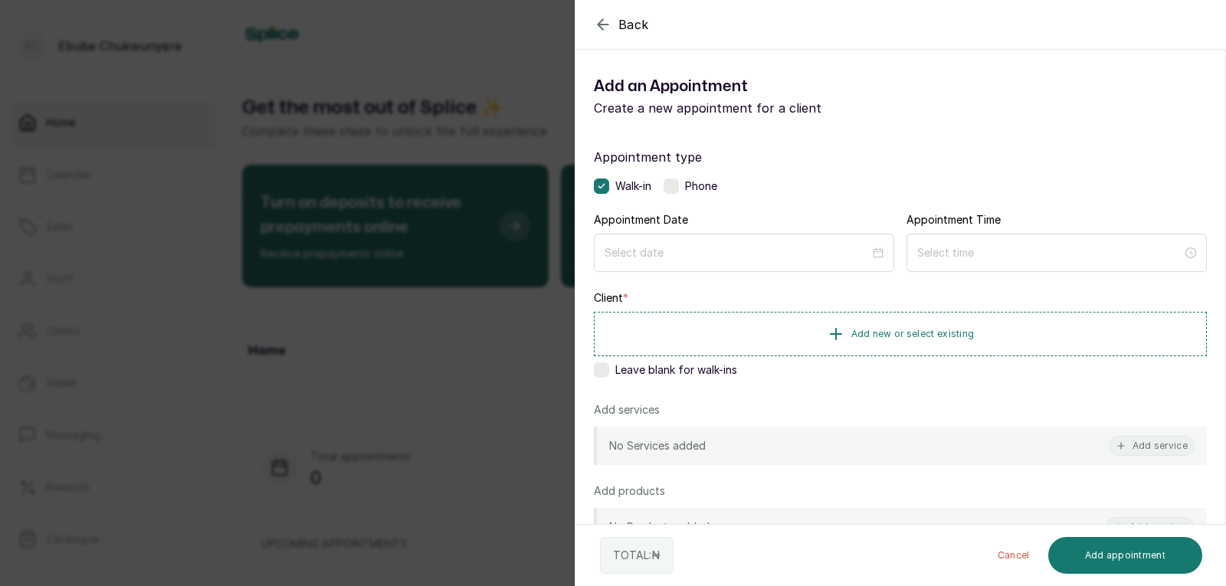
click at [669, 180] on label at bounding box center [671, 186] width 15 height 15
drag, startPoint x: 704, startPoint y: 250, endPoint x: 707, endPoint y: 237, distance: 13.2
click at [705, 250] on input at bounding box center [737, 252] width 267 height 17
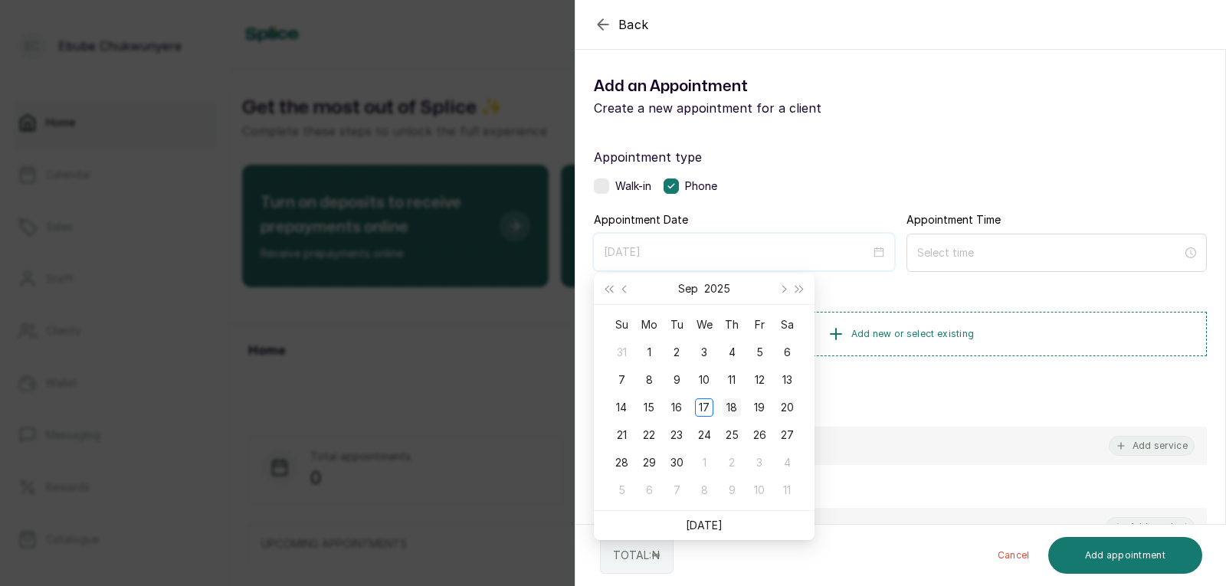
type input "2025/09/18"
click at [736, 407] on div "18" at bounding box center [732, 408] width 18 height 18
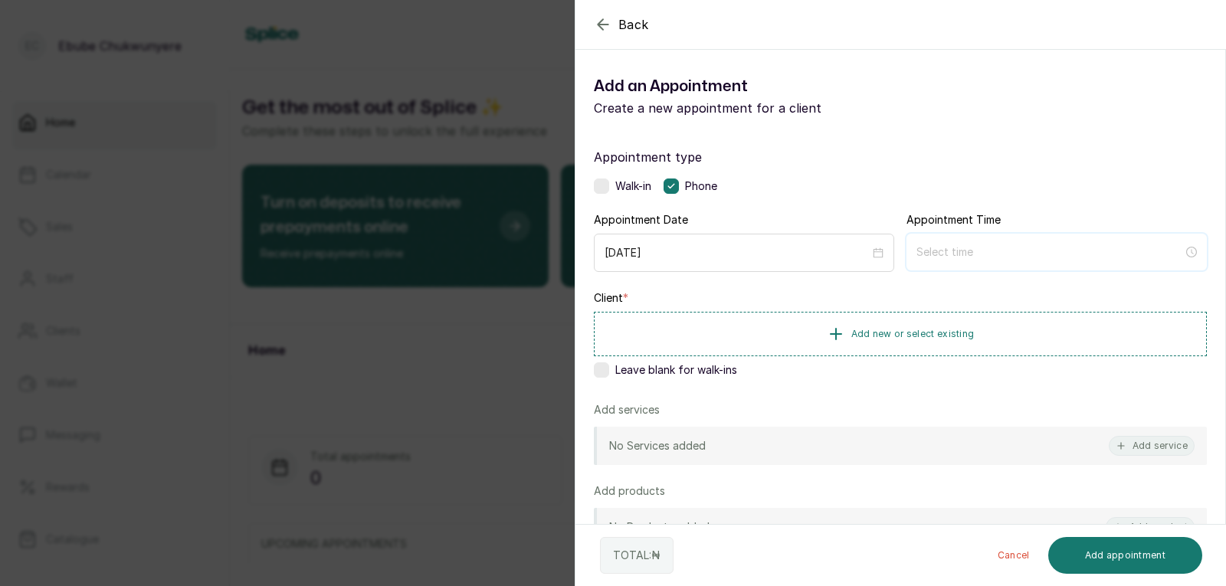
click at [792, 255] on input at bounding box center [1050, 252] width 267 height 17
click at [792, 286] on div "12" at bounding box center [922, 290] width 37 height 21
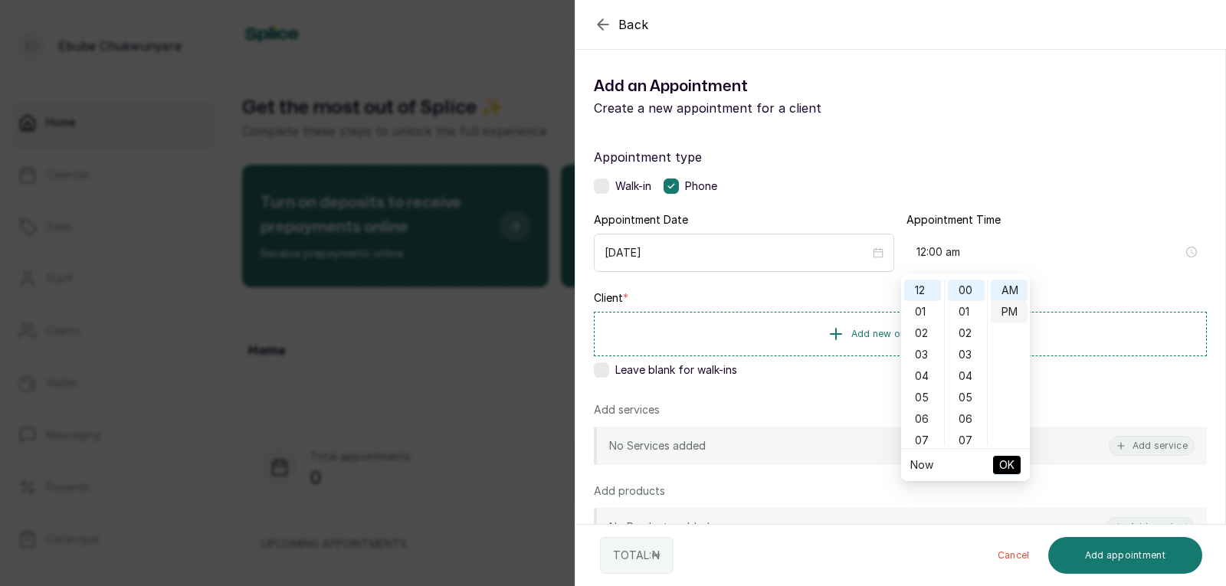
type input "12:00 pm"
click at [792, 311] on div "PM" at bounding box center [1009, 311] width 37 height 21
click at [792, 467] on span "OK" at bounding box center [1006, 465] width 15 height 29
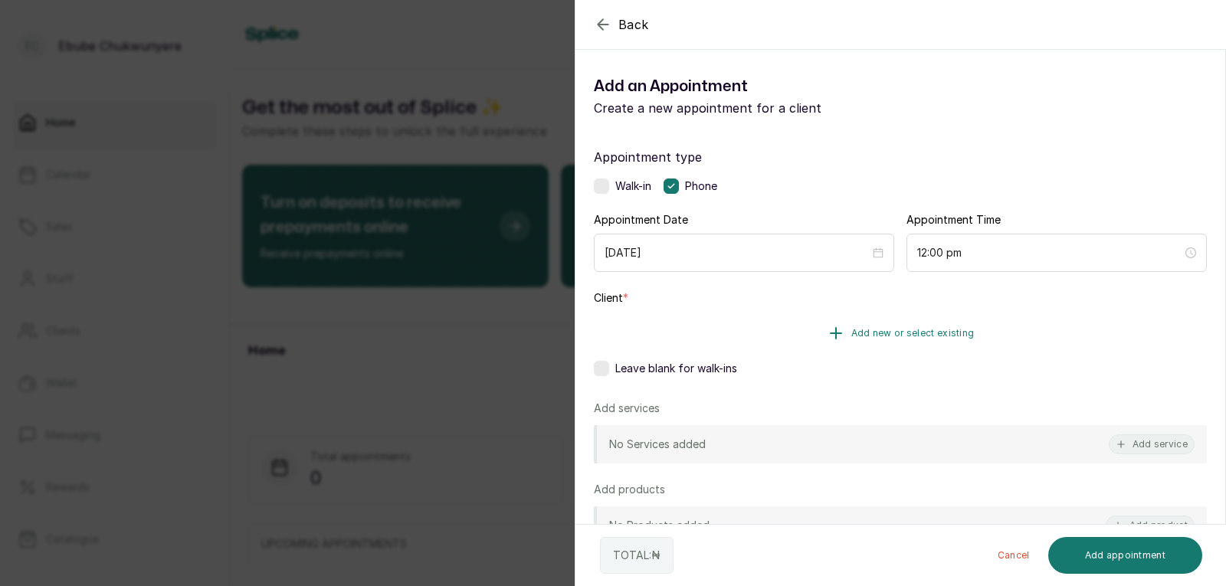
click at [792, 313] on button "Add new or select existing" at bounding box center [900, 333] width 613 height 43
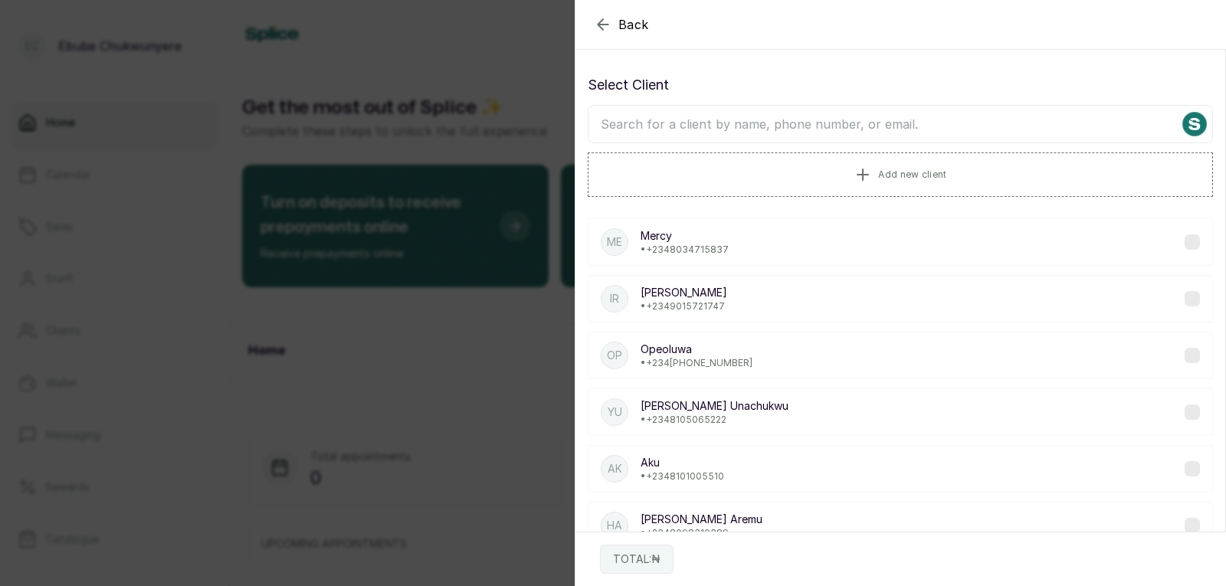
click at [693, 130] on input "text" at bounding box center [900, 124] width 625 height 38
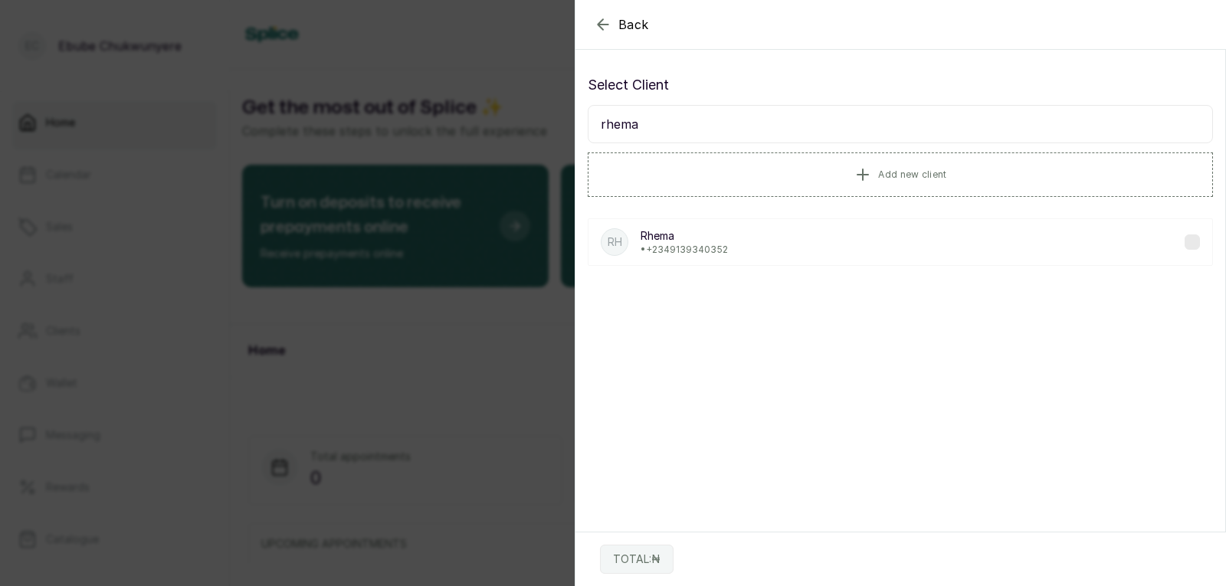
type input "rhema"
click at [701, 245] on p "• +234 9139340352" at bounding box center [684, 250] width 87 height 12
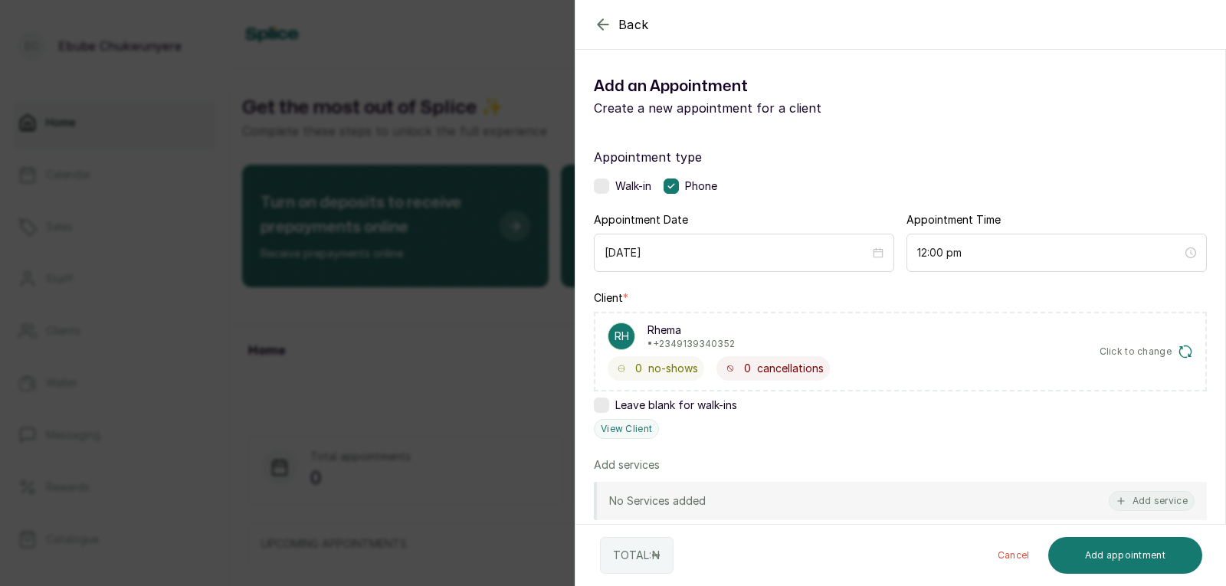
drag, startPoint x: 1140, startPoint y: 504, endPoint x: 1140, endPoint y: 517, distance: 13.0
click at [792, 517] on div "No Services added Add service" at bounding box center [900, 501] width 613 height 38
click at [792, 496] on button "Add service" at bounding box center [1152, 501] width 86 height 20
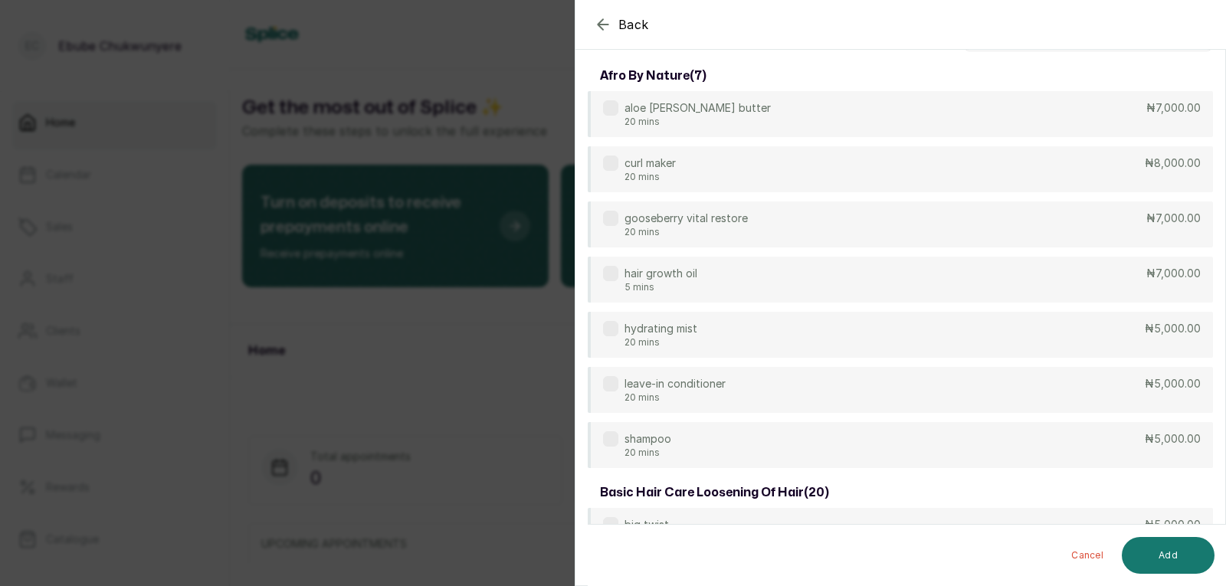
scroll to position [0, 0]
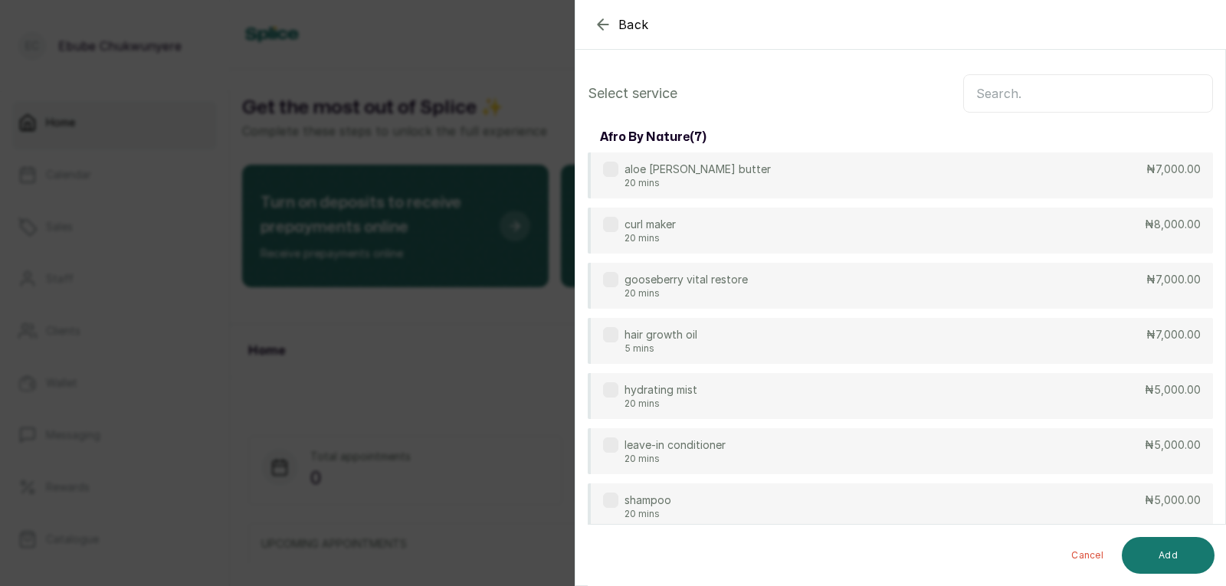
click at [792, 96] on input "text" at bounding box center [1088, 93] width 250 height 38
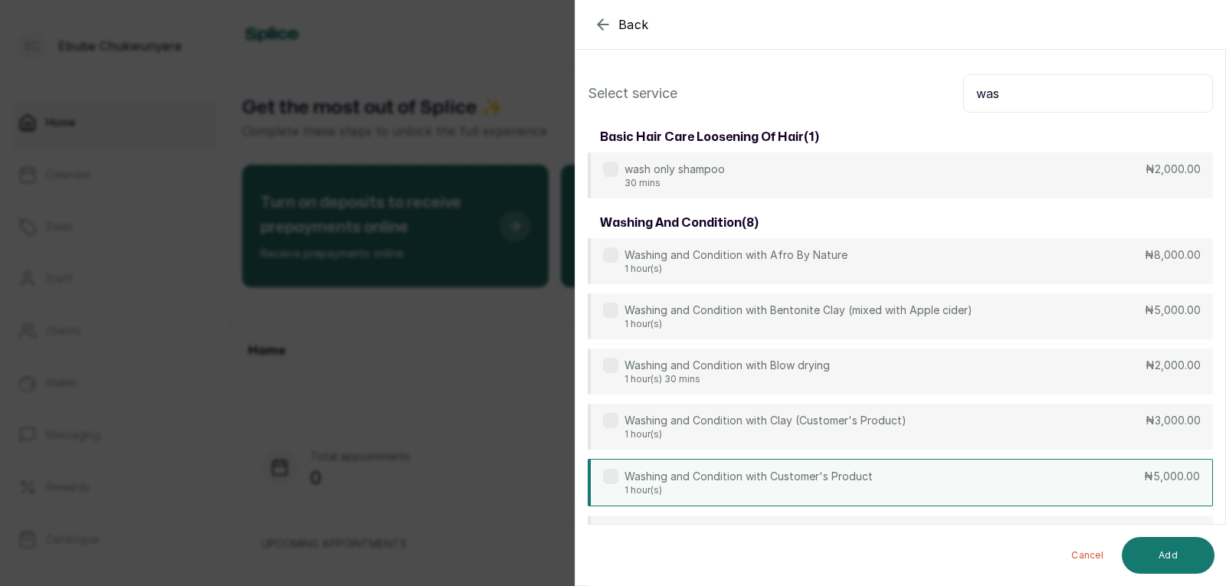
type input "was"
click at [792, 482] on div "Washing and Condition with Customer's Product 1 hour(s) ₦5,000.00" at bounding box center [900, 483] width 625 height 48
click at [792, 539] on button "Add" at bounding box center [1168, 555] width 93 height 37
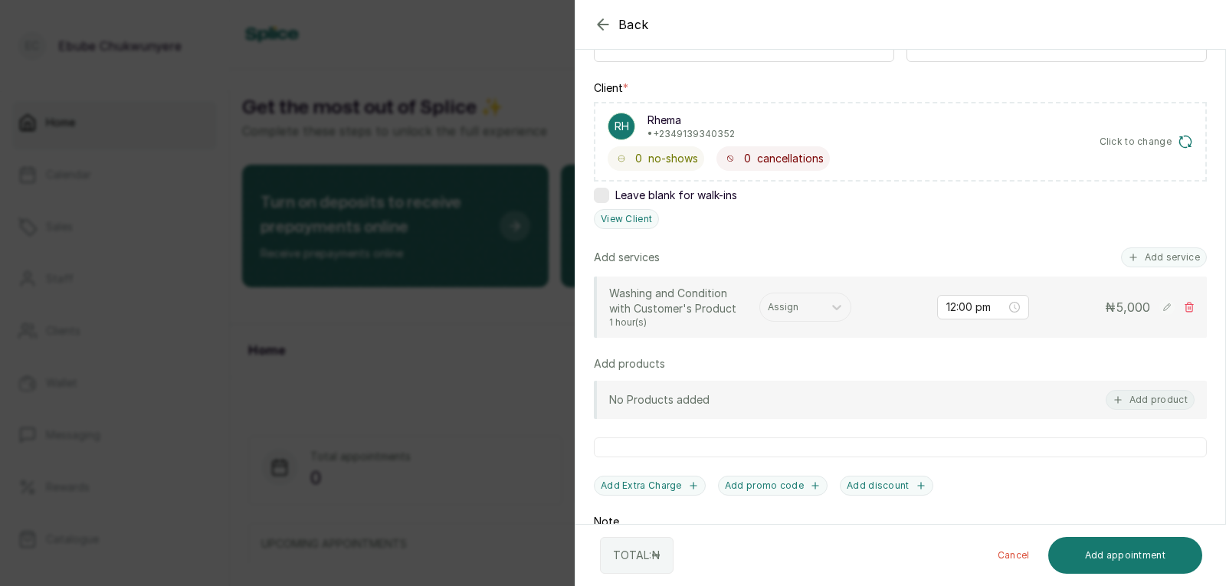
scroll to position [229, 0]
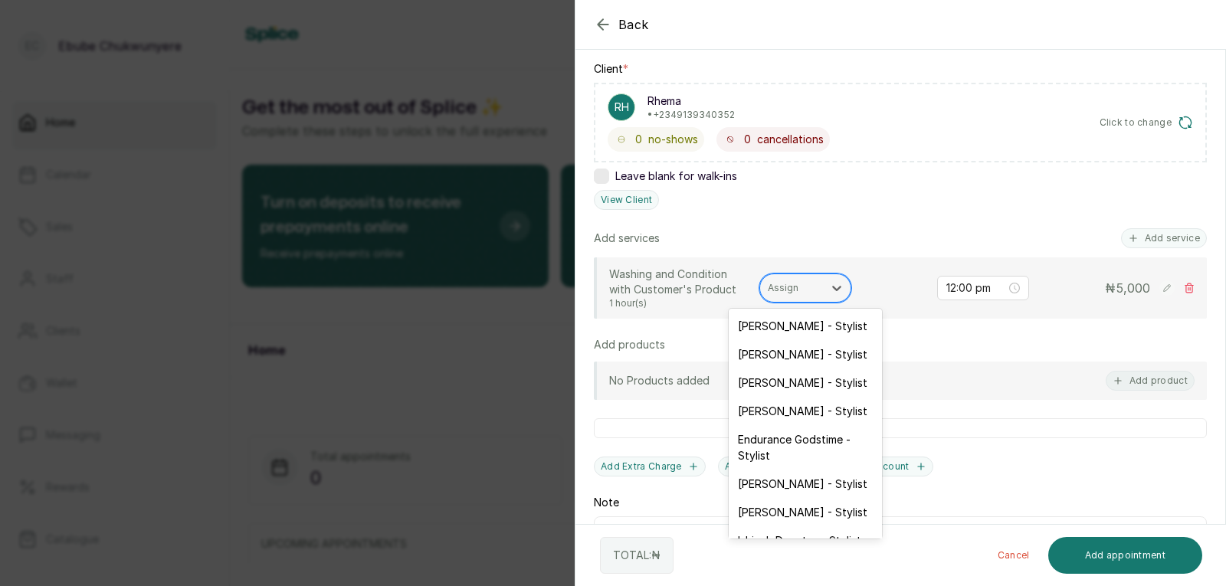
click at [792, 289] on div at bounding box center [792, 288] width 48 height 14
click at [792, 497] on div "Mary Abuul - Stylist" at bounding box center [805, 484] width 153 height 28
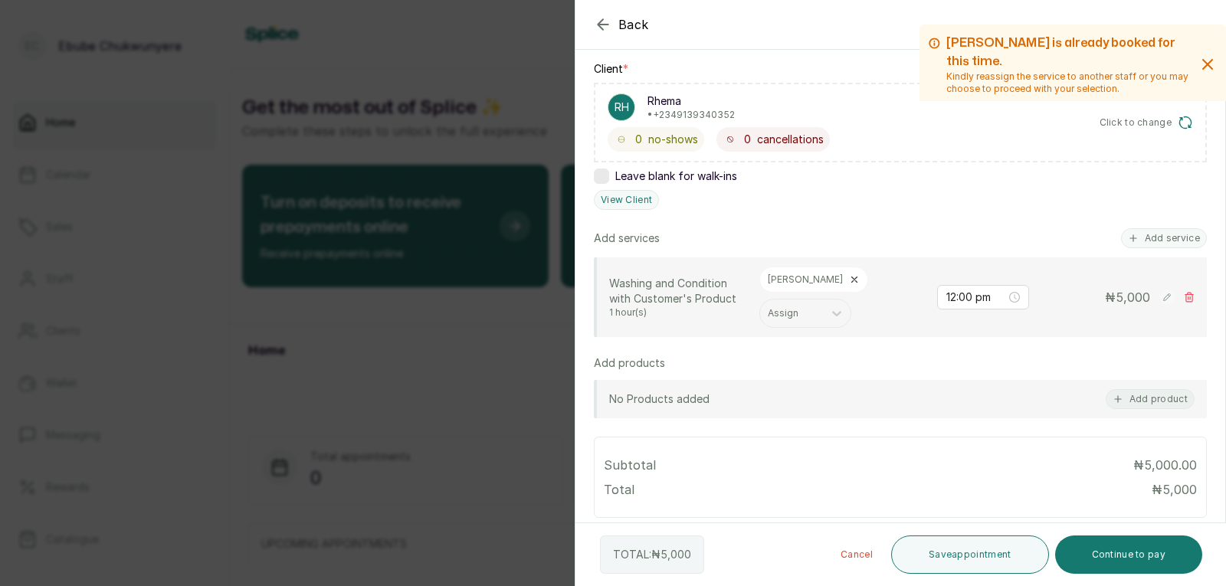
click at [792, 271] on div "Mary" at bounding box center [814, 280] width 109 height 26
click at [792, 280] on icon at bounding box center [854, 279] width 11 height 11
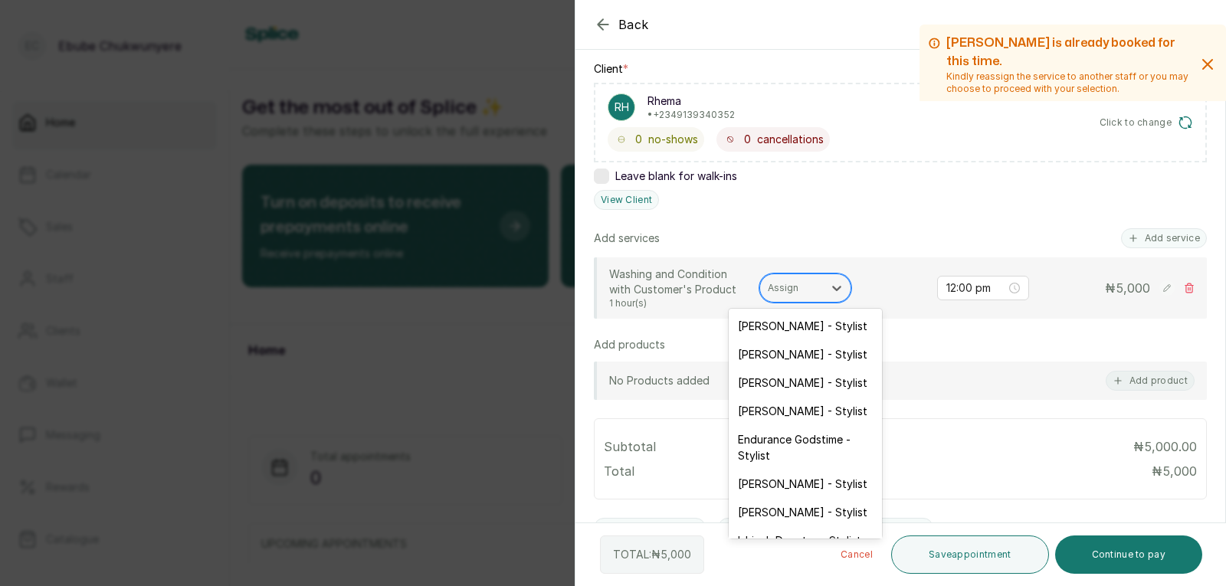
click at [792, 290] on div at bounding box center [792, 288] width 48 height 14
click at [780, 502] on div "Nancy John - Stylist" at bounding box center [805, 512] width 153 height 28
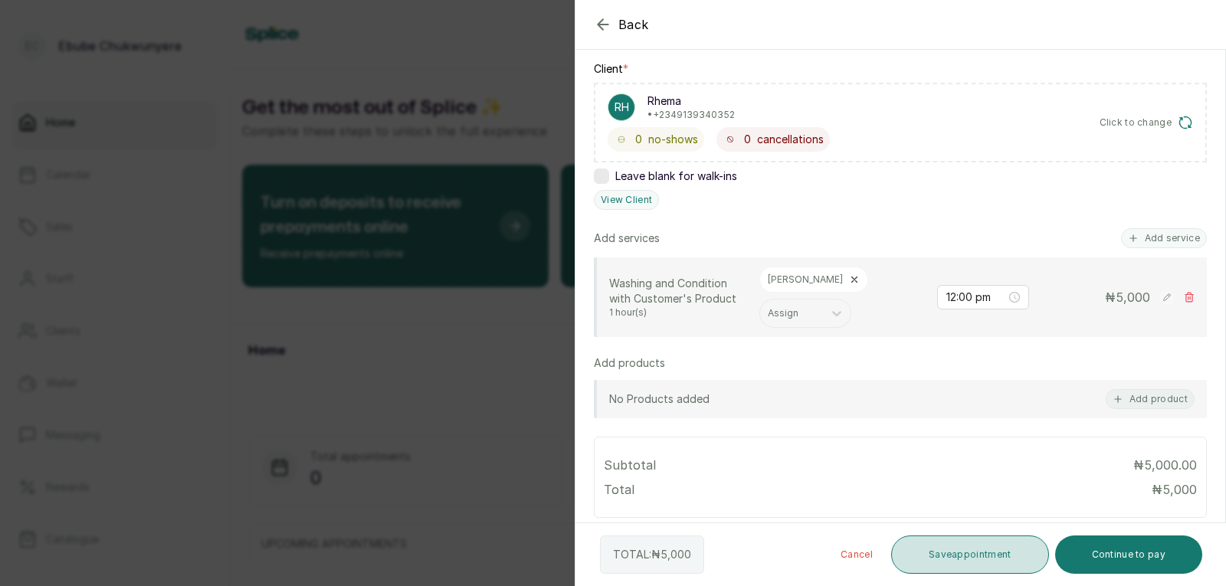
click at [792, 538] on button "Save appointment" at bounding box center [970, 555] width 158 height 38
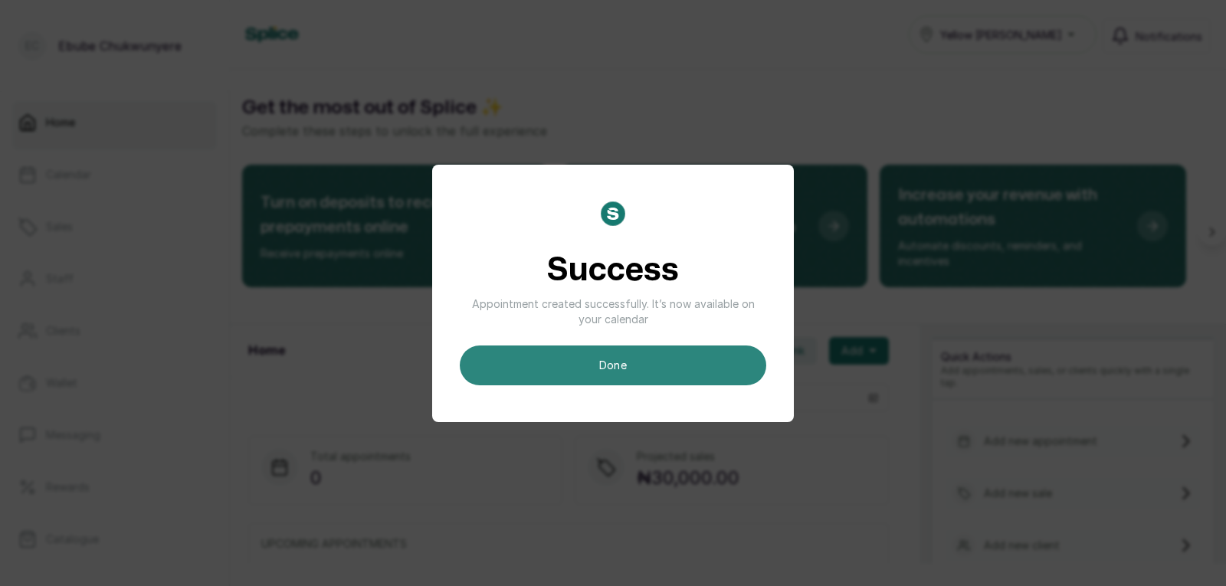
click at [707, 365] on button "done" at bounding box center [613, 366] width 307 height 40
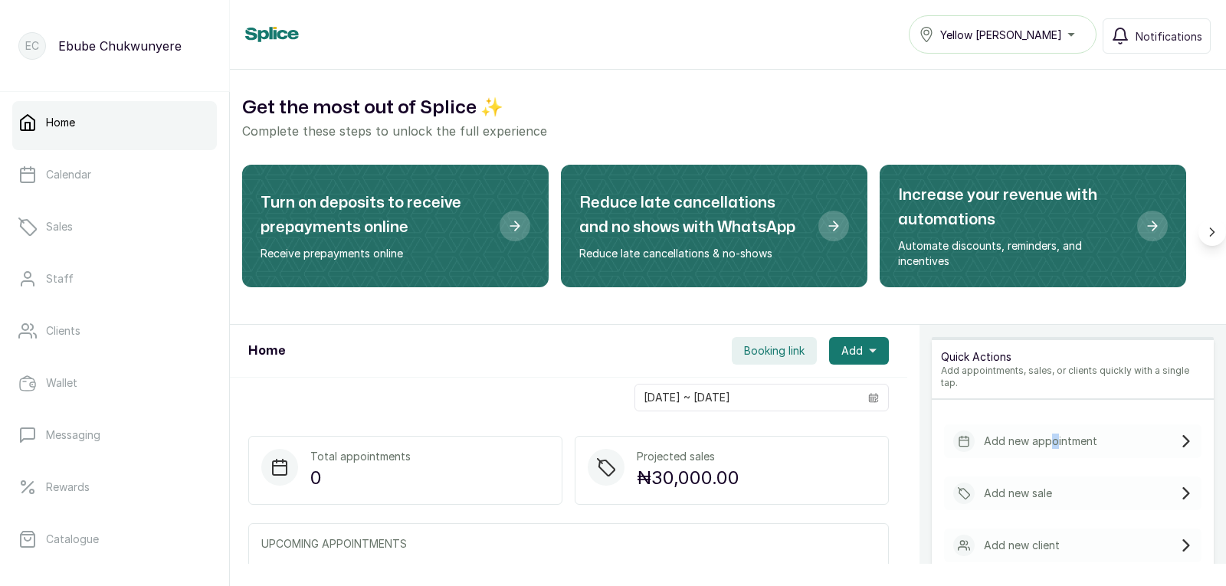
drag, startPoint x: 1038, startPoint y: 422, endPoint x: 1045, endPoint y: 412, distance: 12.6
click at [792, 412] on div "Add new appointment Add new sale Add new client Manage booking site" at bounding box center [1073, 519] width 282 height 215
click at [792, 435] on div "Add new appointment" at bounding box center [1073, 442] width 258 height 34
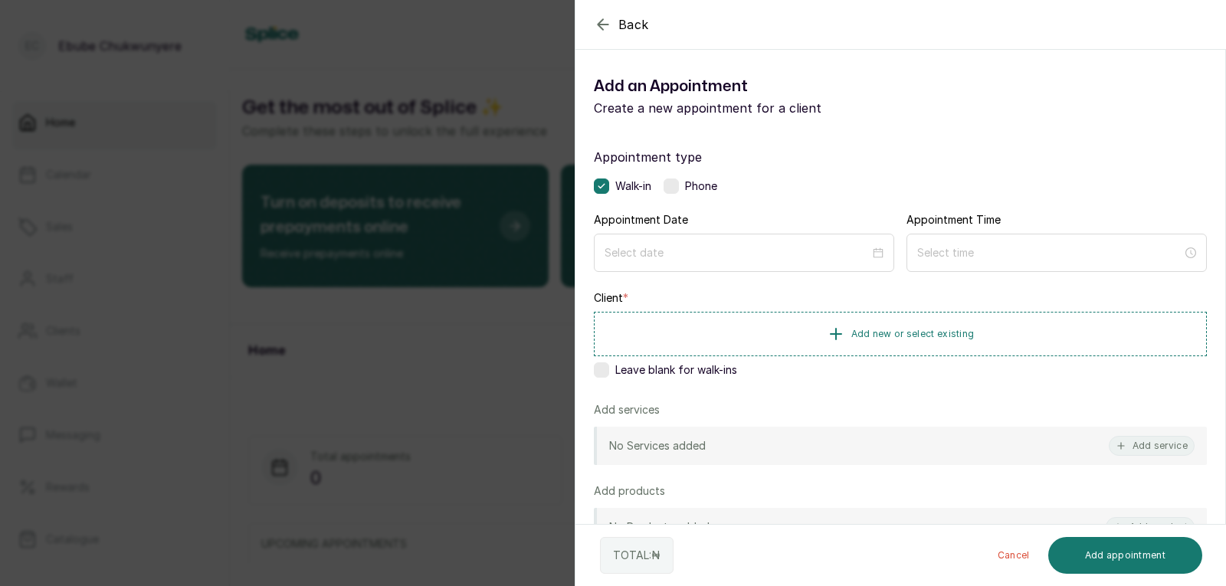
click at [674, 186] on label at bounding box center [671, 186] width 15 height 15
click at [681, 247] on input at bounding box center [737, 252] width 265 height 17
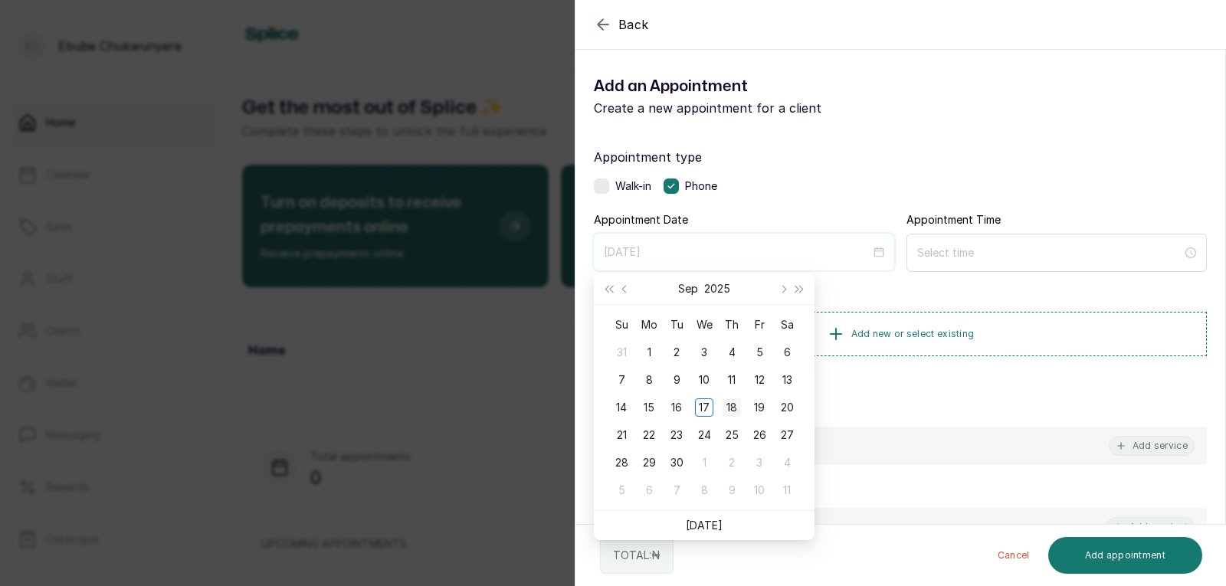
type input "2025/09/18"
click at [738, 411] on div "18" at bounding box center [732, 408] width 18 height 18
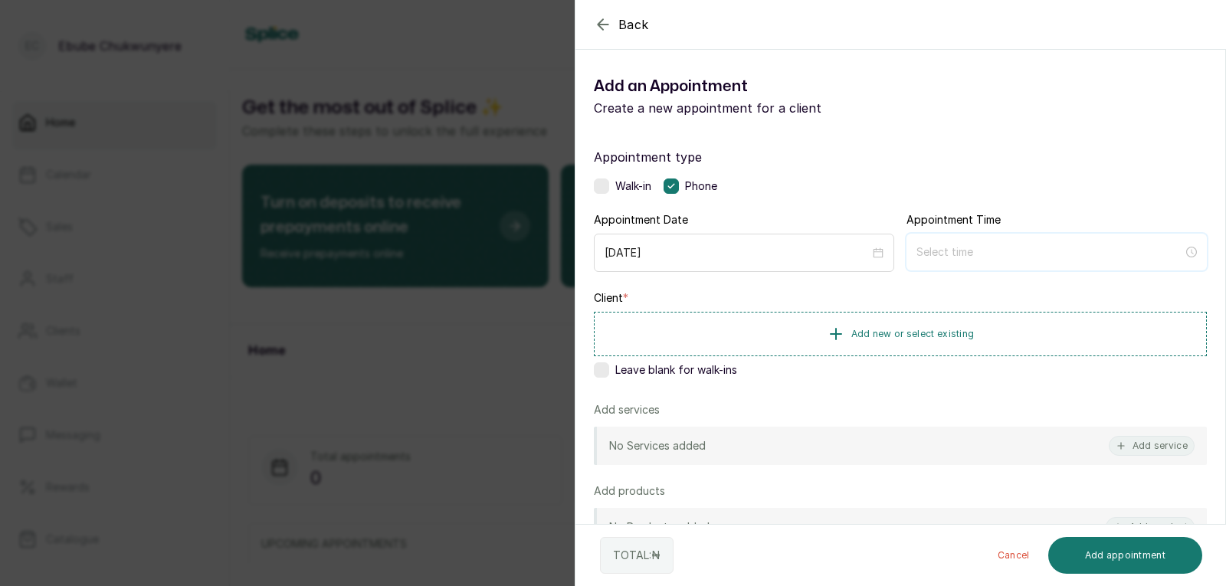
click at [792, 247] on input at bounding box center [1050, 252] width 267 height 17
click at [792, 280] on div "12" at bounding box center [922, 290] width 37 height 21
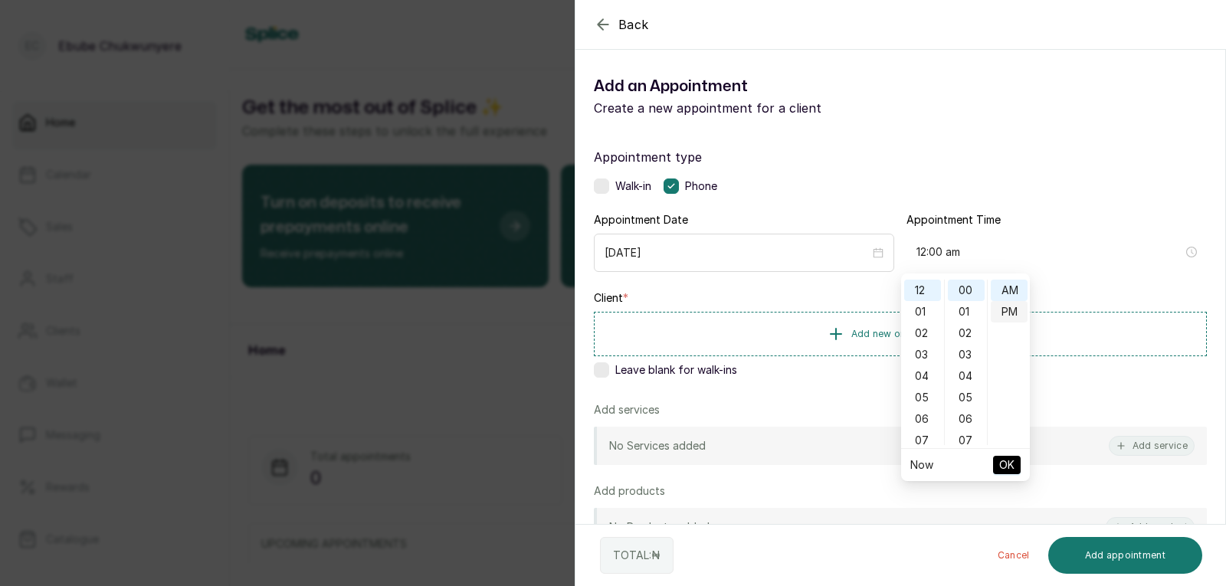
type input "12:00 pm"
click at [792, 313] on div "PM" at bounding box center [1009, 311] width 37 height 21
click at [792, 455] on span "OK" at bounding box center [1006, 465] width 15 height 29
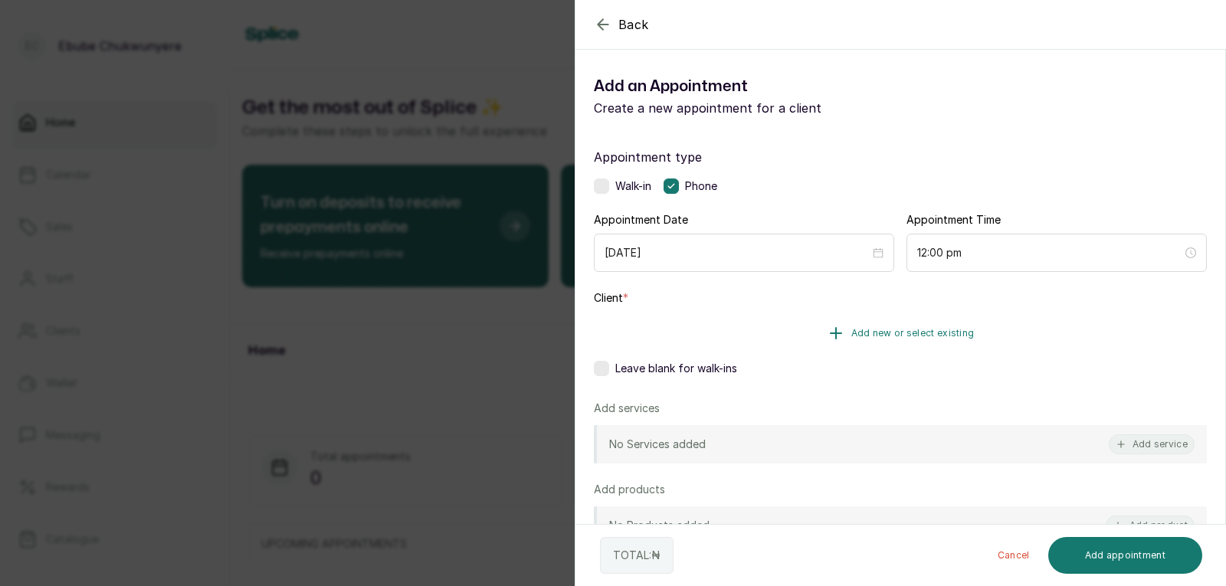
click at [792, 319] on button "Add new or select existing" at bounding box center [900, 333] width 613 height 43
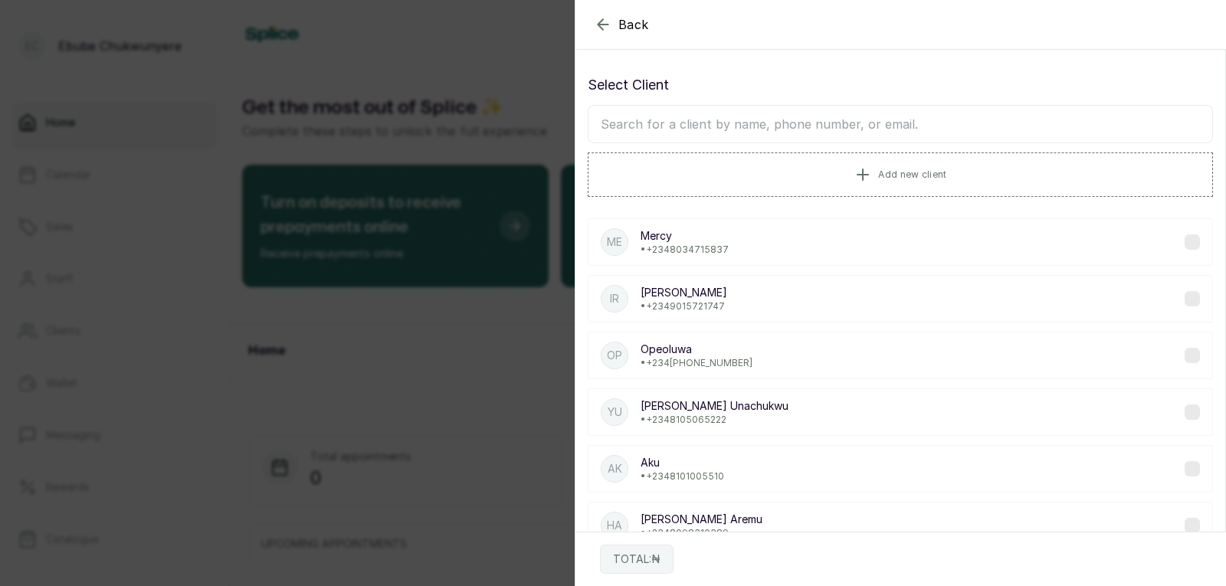
click at [673, 117] on input "text" at bounding box center [900, 124] width 625 height 38
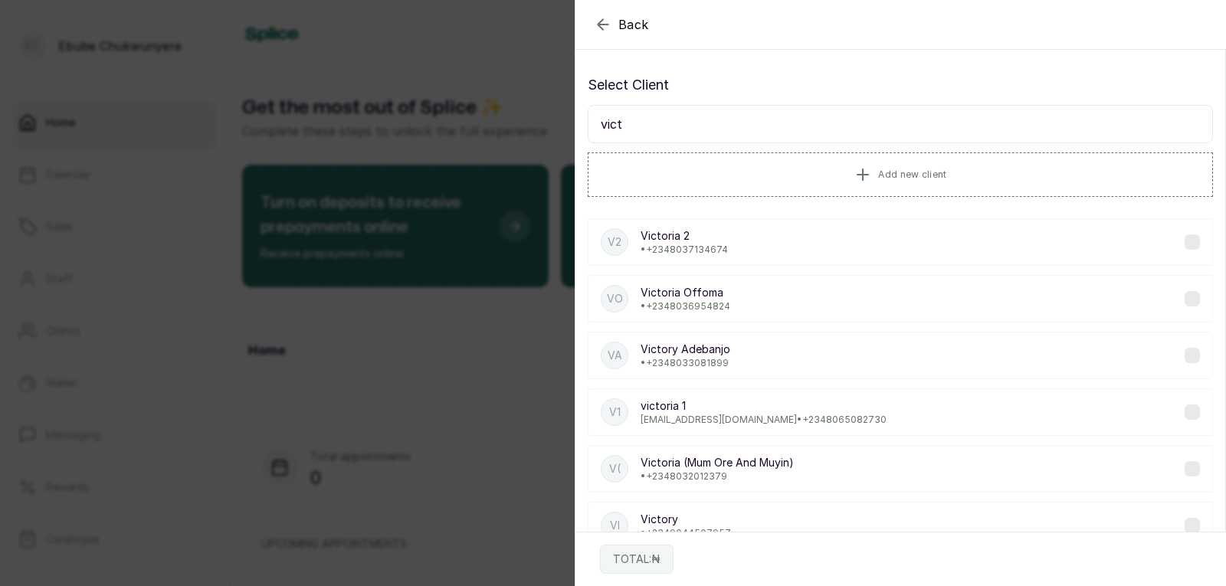
type input "vict"
click at [792, 287] on div "VO Victoria Offoma • +234 8036954824" at bounding box center [900, 299] width 625 height 48
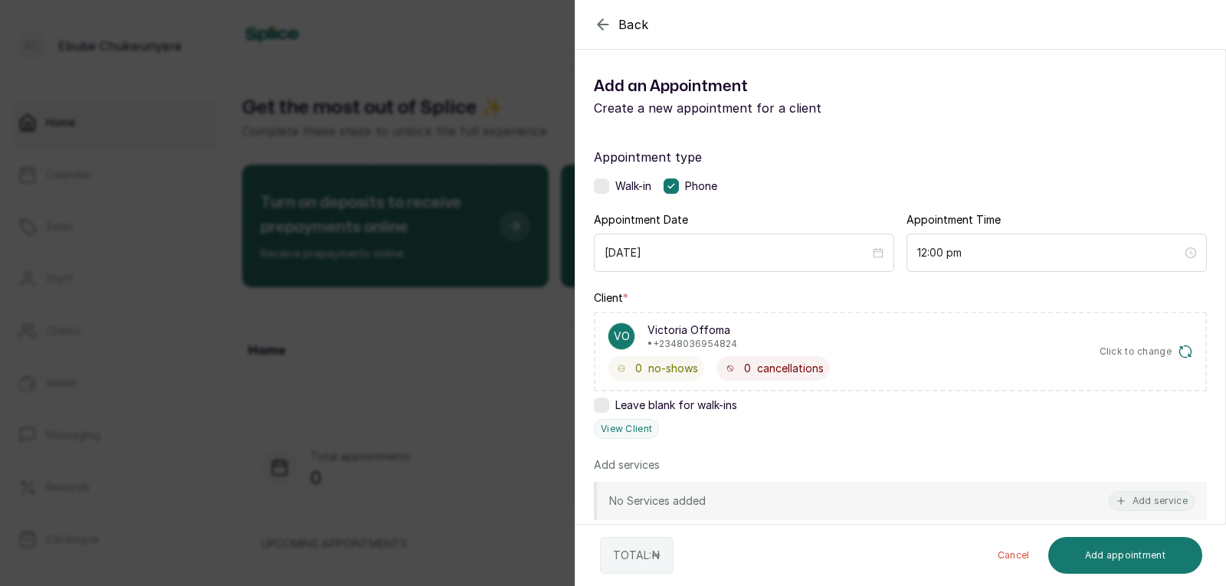
click at [792, 487] on div "No Services added Add service" at bounding box center [900, 501] width 613 height 38
click at [792, 496] on button "Add service" at bounding box center [1152, 501] width 86 height 20
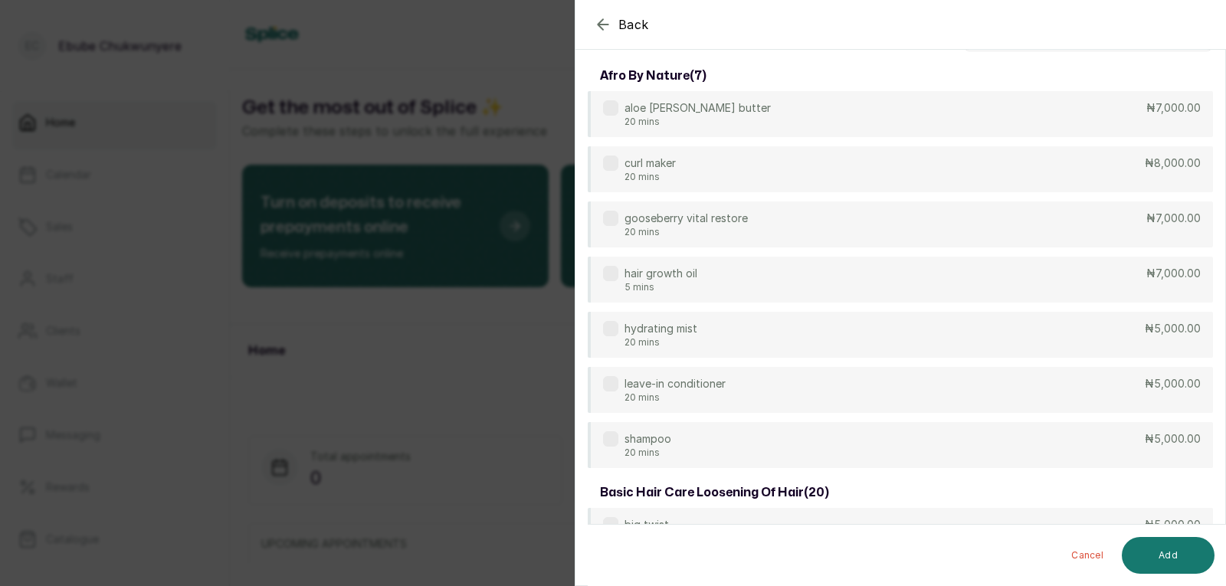
scroll to position [0, 0]
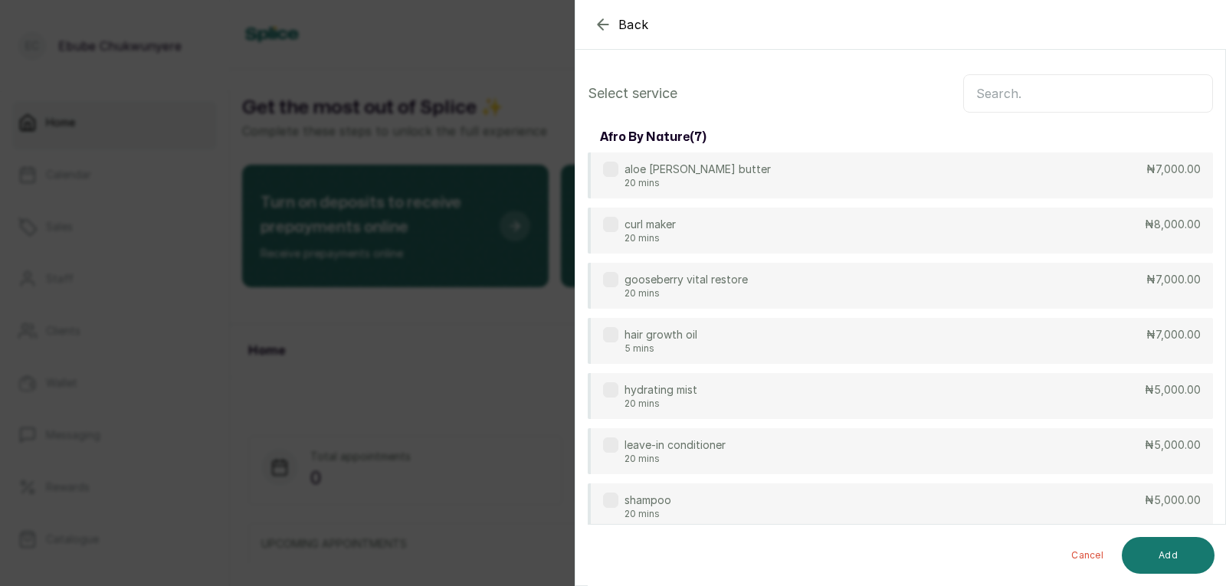
click at [792, 83] on input "text" at bounding box center [1088, 93] width 250 height 38
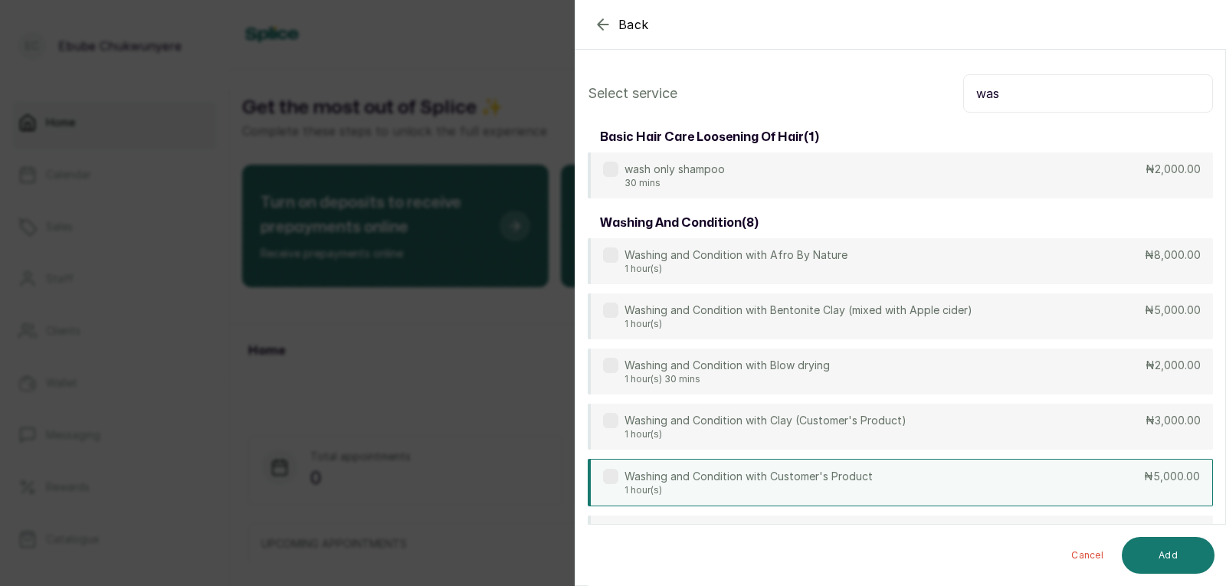
type input "was"
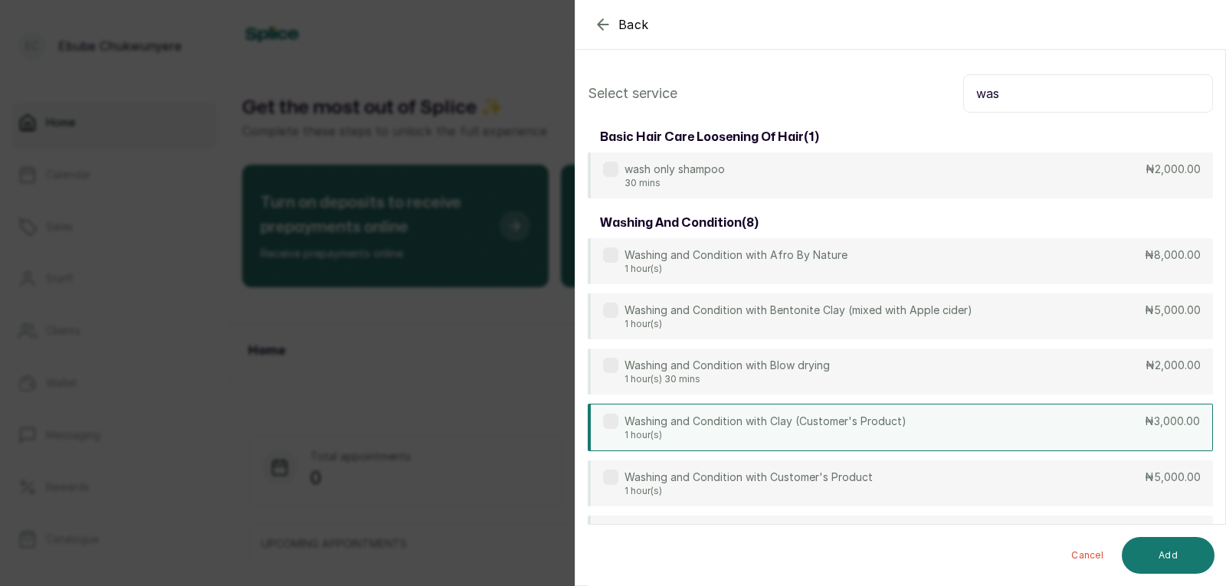
drag, startPoint x: 1052, startPoint y: 473, endPoint x: 1040, endPoint y: 417, distance: 57.3
click at [792, 473] on div "Washing and Condition with Customer's Product 1 hour(s) ₦5,000.00" at bounding box center [900, 484] width 625 height 46
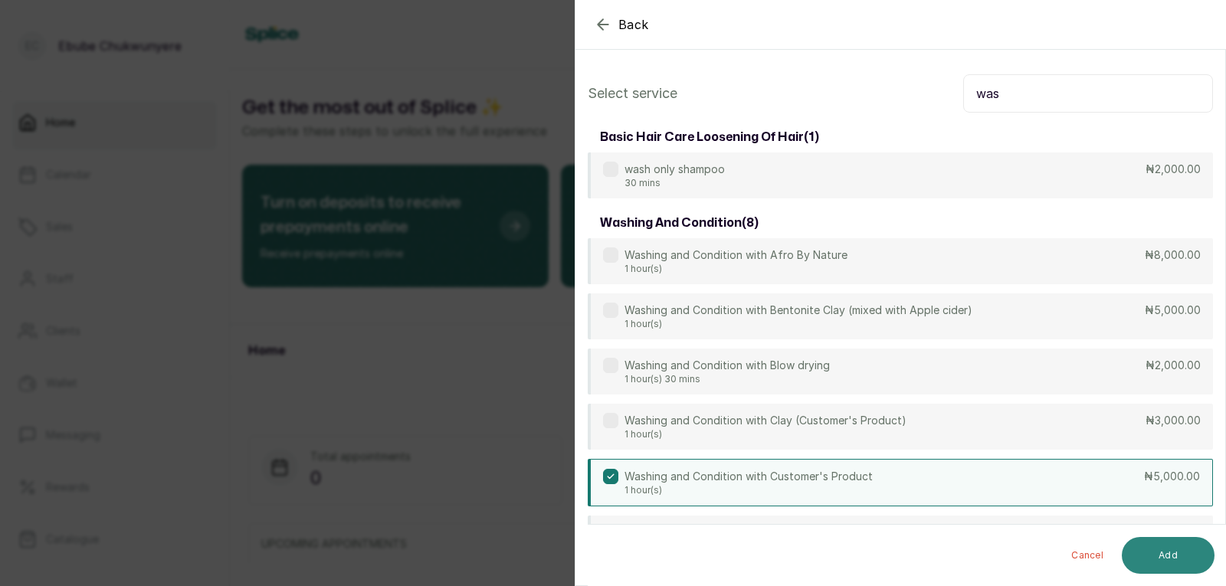
click at [792, 546] on button "Add" at bounding box center [1168, 555] width 93 height 37
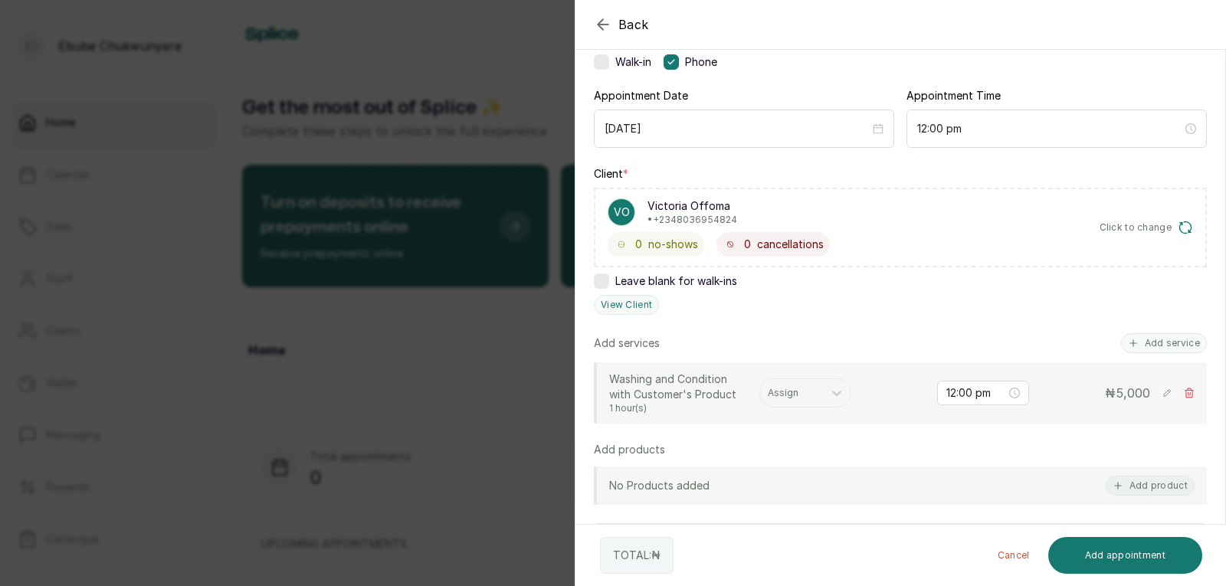
scroll to position [182, 0]
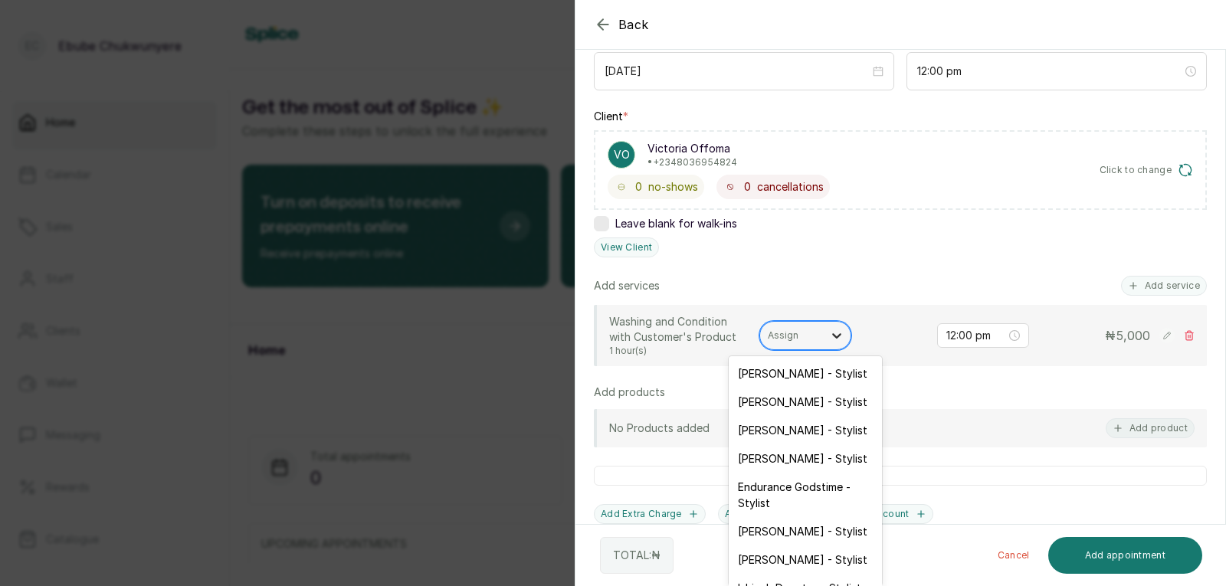
click at [792, 328] on icon at bounding box center [836, 335] width 15 height 15
click at [783, 517] on div "Mary Abuul - Stylist" at bounding box center [805, 531] width 153 height 28
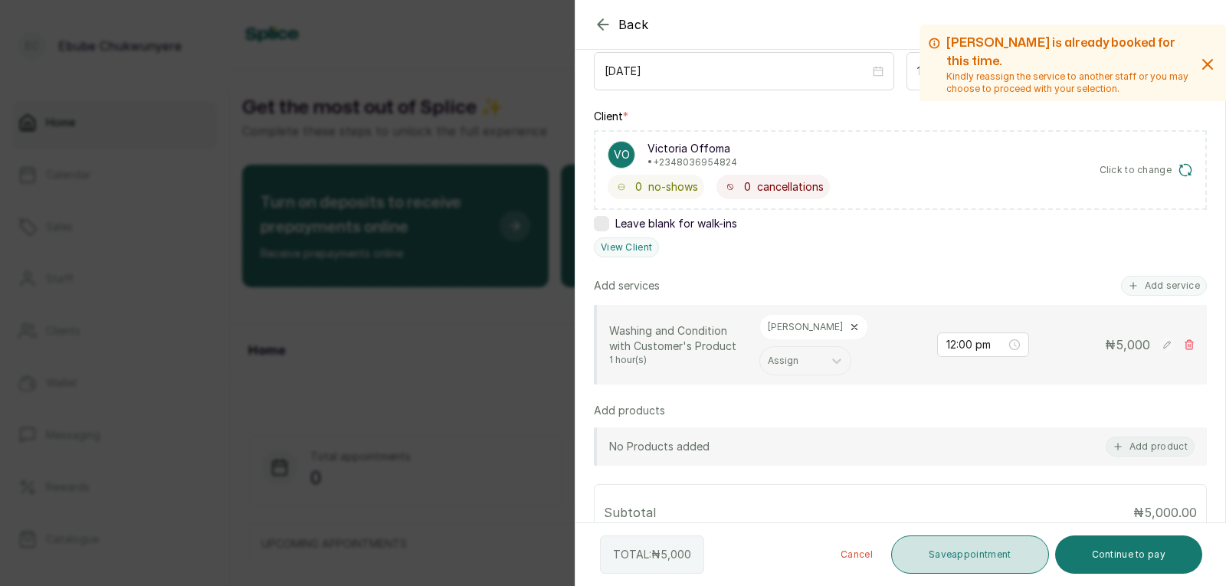
drag, startPoint x: 935, startPoint y: 571, endPoint x: 934, endPoint y: 553, distance: 17.7
click at [792, 564] on button "Save appointment" at bounding box center [970, 555] width 158 height 38
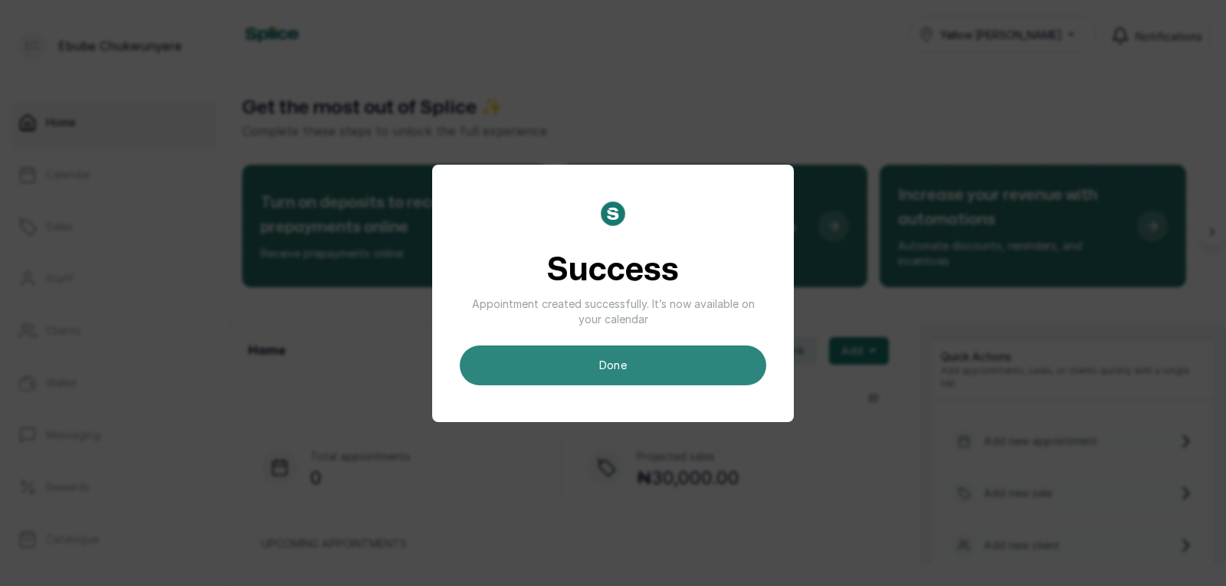
click at [693, 354] on button "done" at bounding box center [613, 366] width 307 height 40
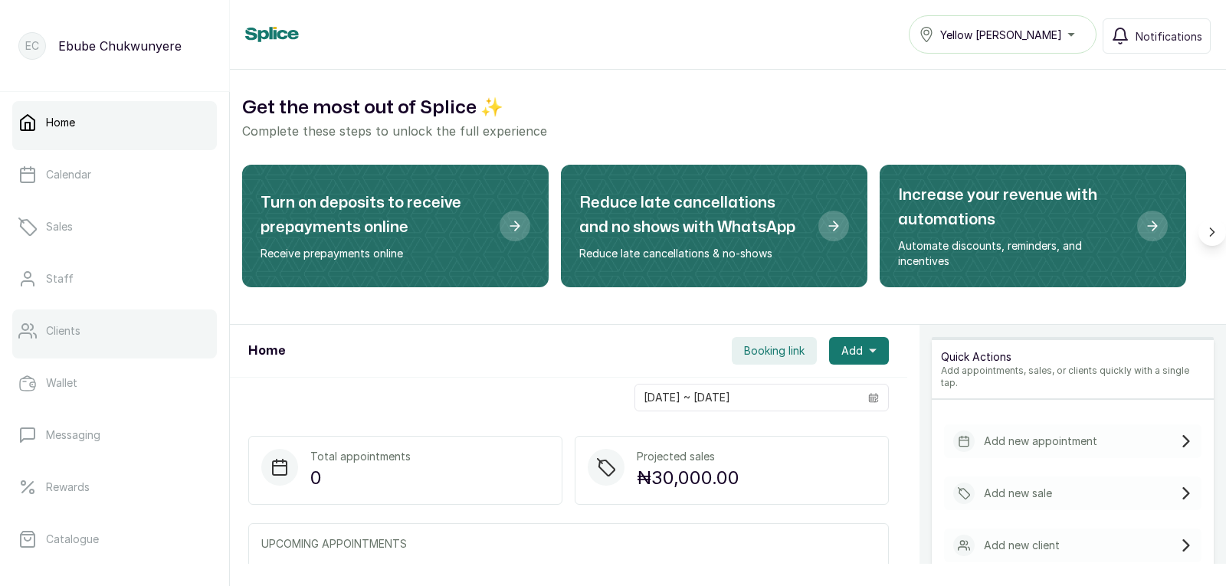
click at [103, 334] on link "Clients" at bounding box center [114, 331] width 205 height 43
